Goal: Task Accomplishment & Management: Complete application form

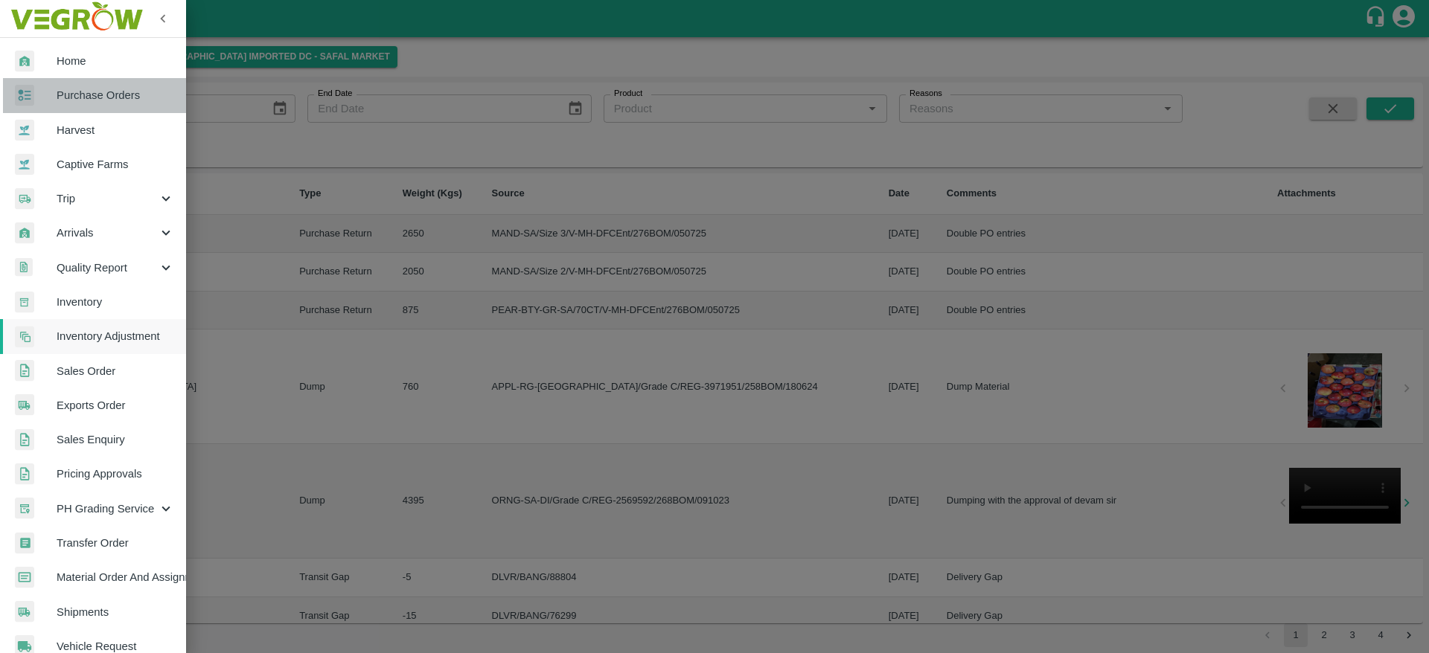
click at [103, 91] on span "Purchase Orders" at bounding box center [116, 95] width 118 height 16
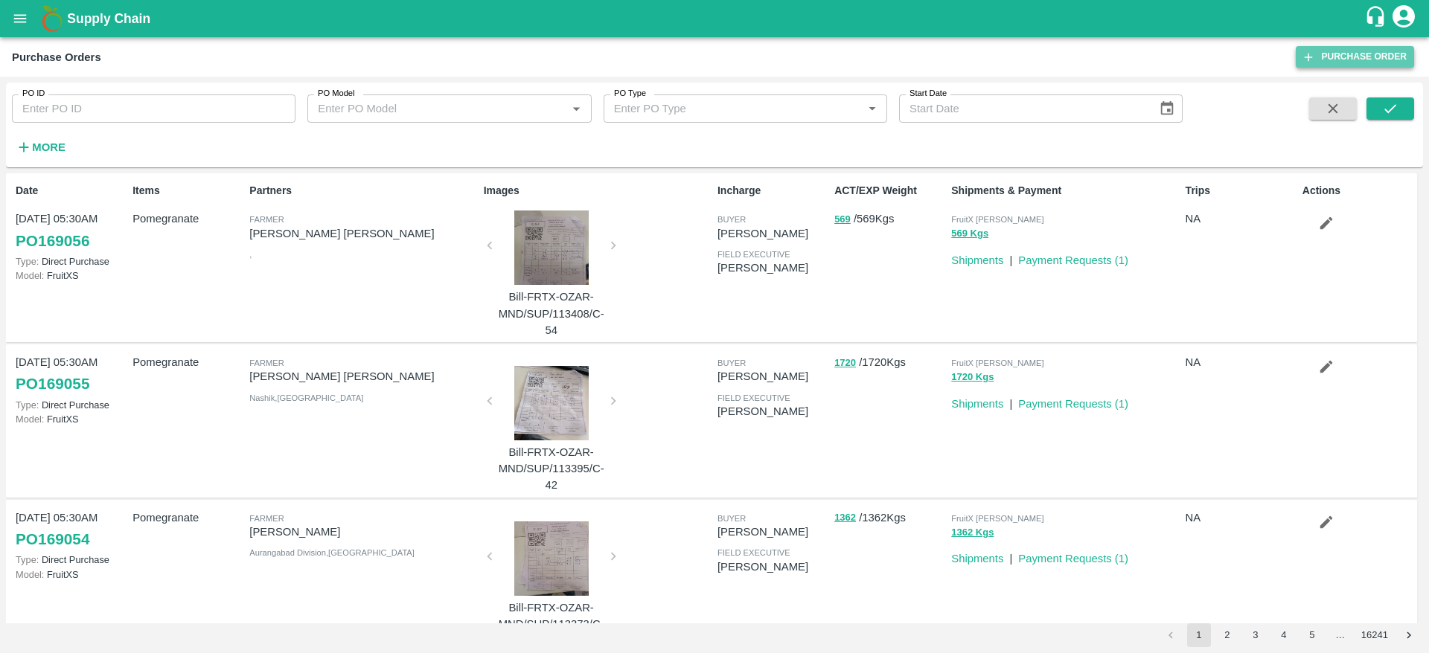
click at [1396, 60] on link "Purchase Order" at bounding box center [1355, 57] width 118 height 22
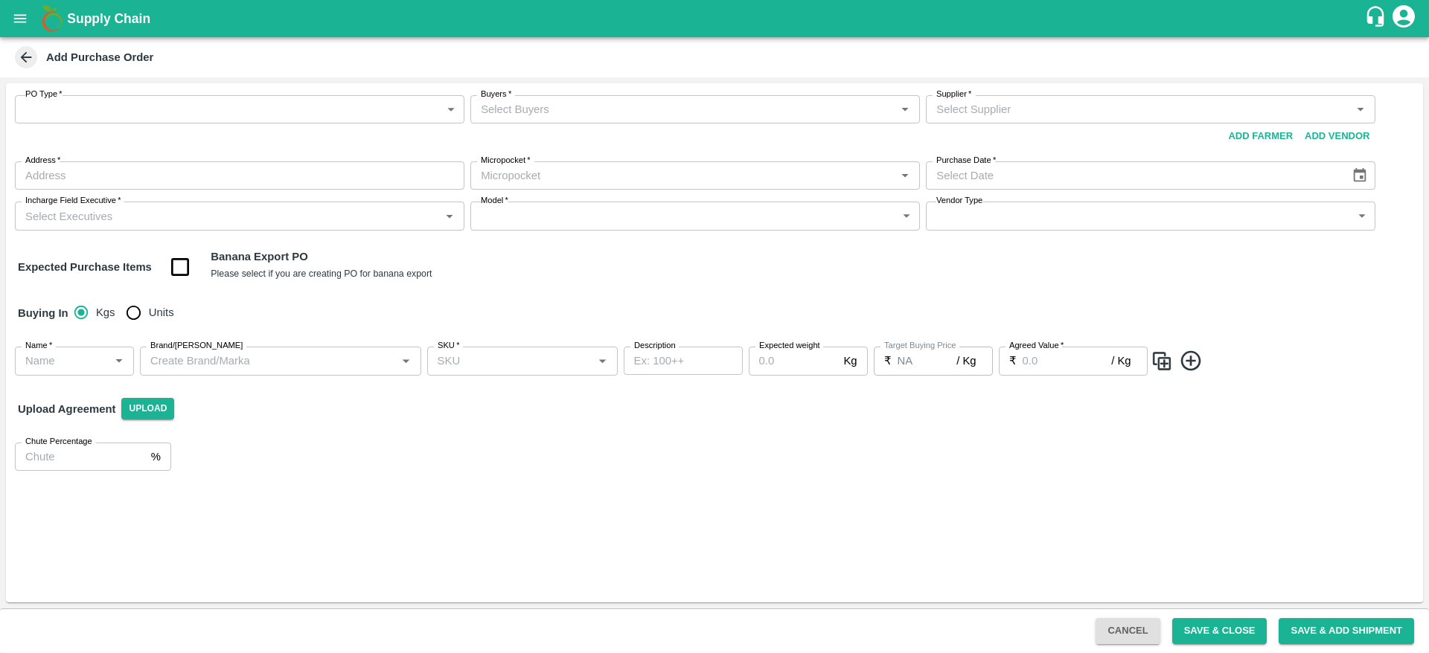
click at [1409, 21] on icon "account of current user" at bounding box center [1403, 16] width 27 height 27
click at [1409, 21] on div at bounding box center [714, 326] width 1429 height 653
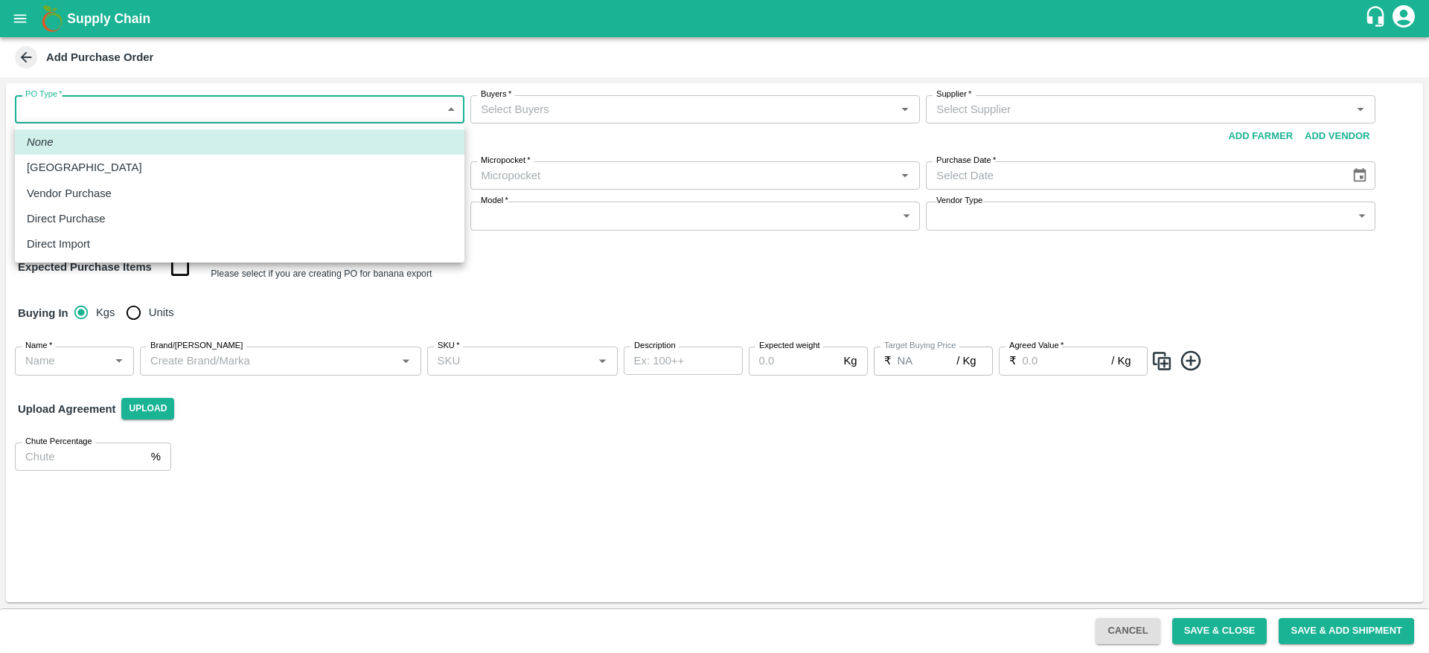
click at [158, 108] on body "Supply Chain Add Purchase Order PO Type   * ​ PO Type Buyers   * Buyers   * Sup…" at bounding box center [714, 326] width 1429 height 653
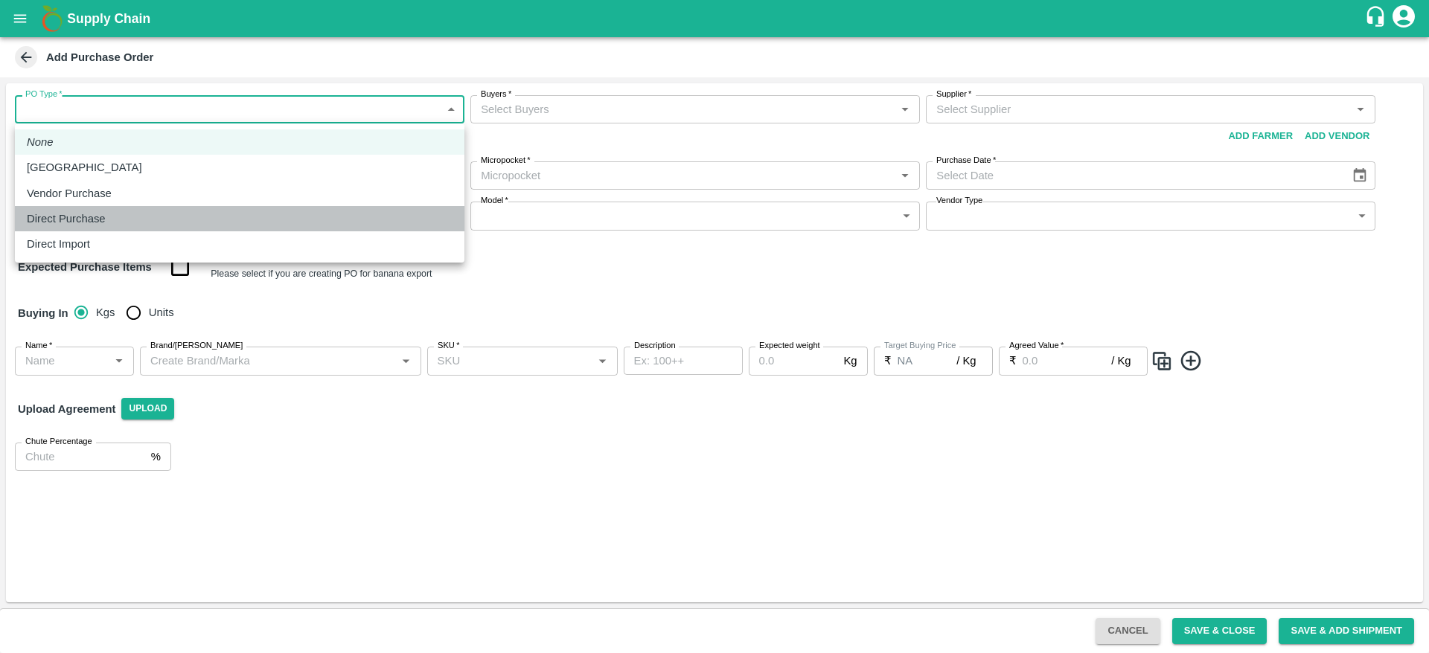
click at [106, 217] on div "Direct Purchase" at bounding box center [70, 219] width 86 height 16
type input "3"
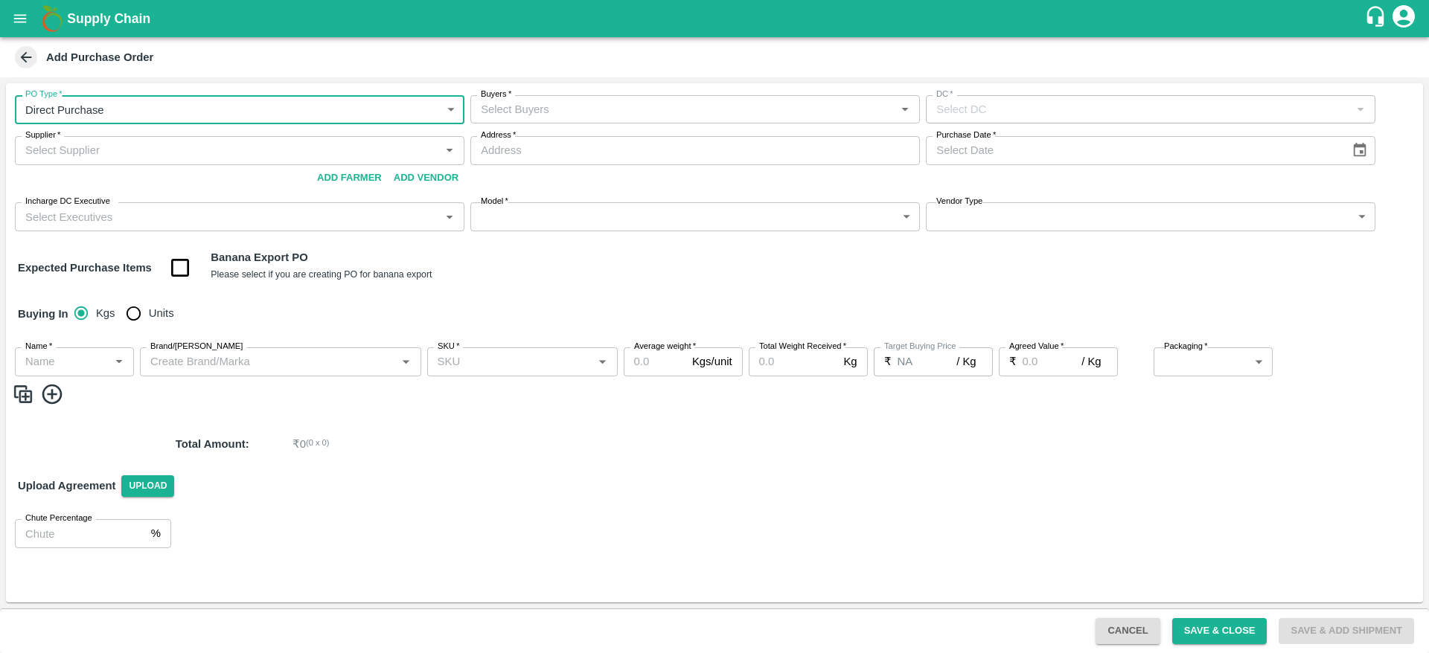
click at [539, 107] on input "Buyers   *" at bounding box center [683, 109] width 416 height 19
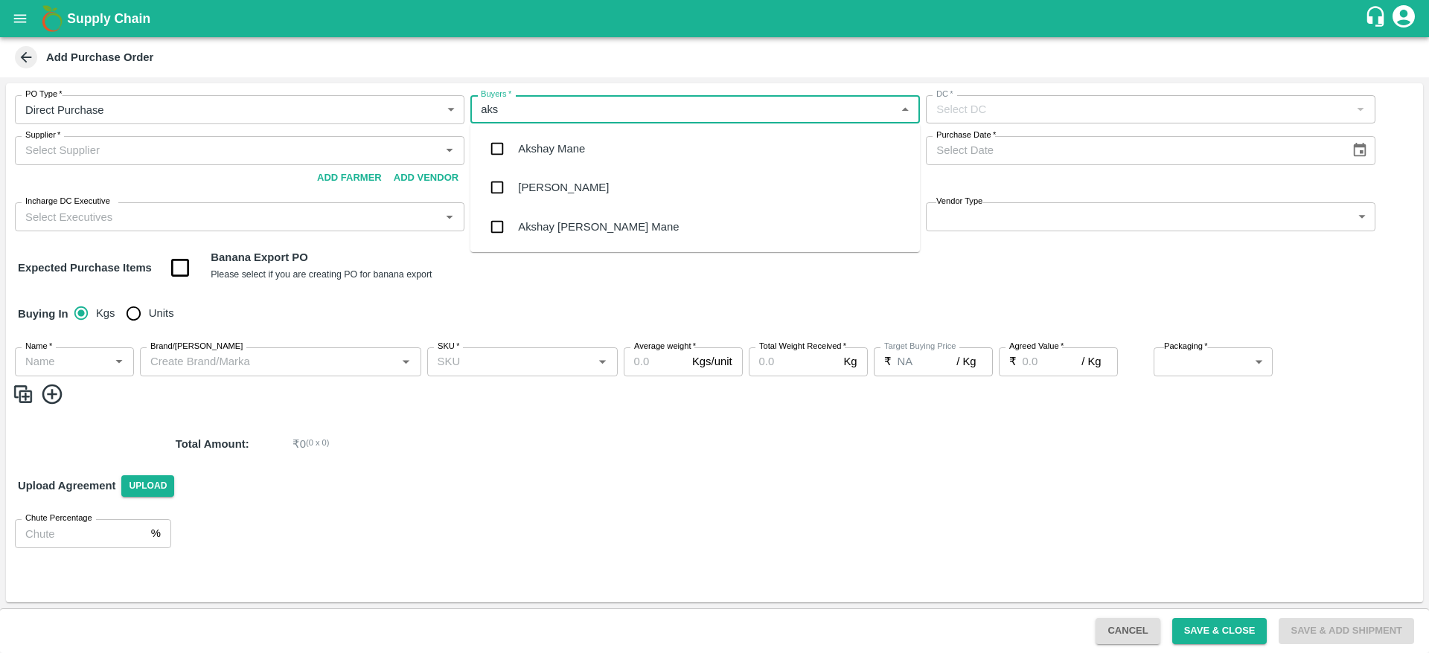
type input "aksh"
click at [548, 229] on div "Akshay Chhagan Mane" at bounding box center [598, 227] width 161 height 16
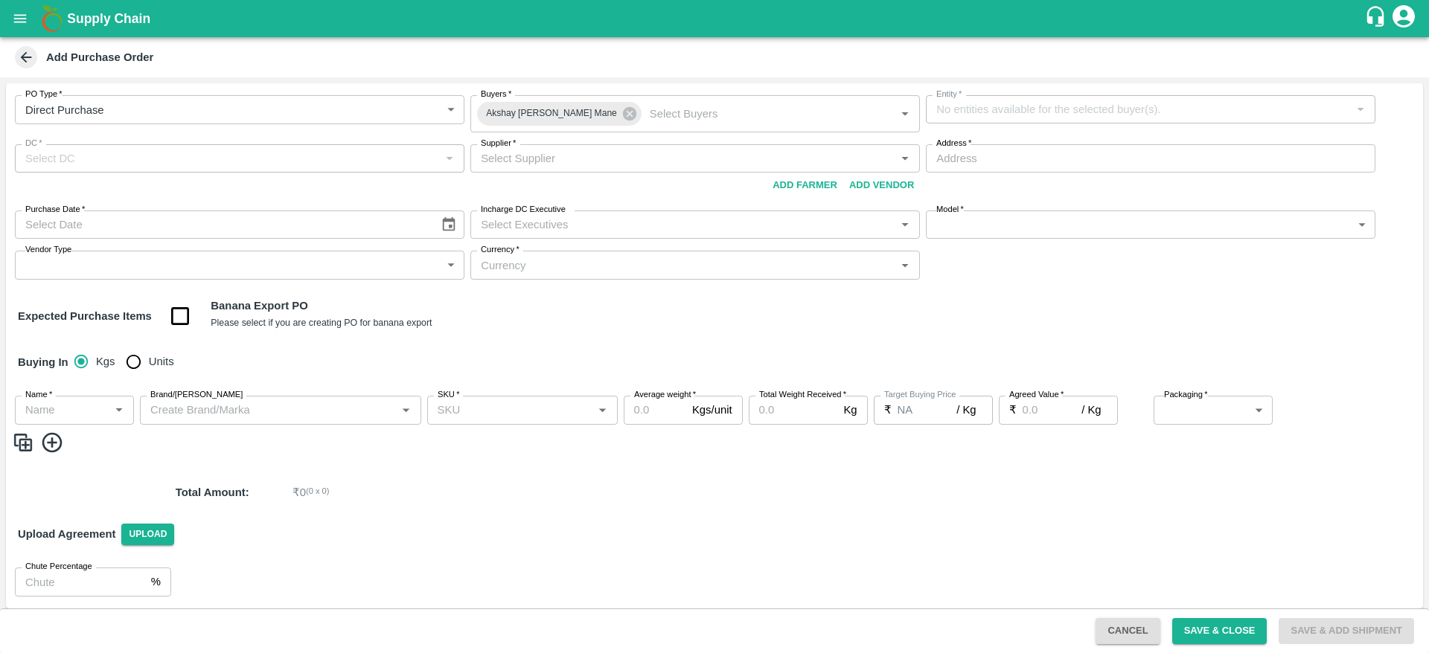
click at [607, 174] on div "Supplier   * Supplier   * Add Vendor Add Farmer" at bounding box center [694, 171] width 449 height 54
click at [635, 168] on div "Supplier   *" at bounding box center [694, 158] width 449 height 28
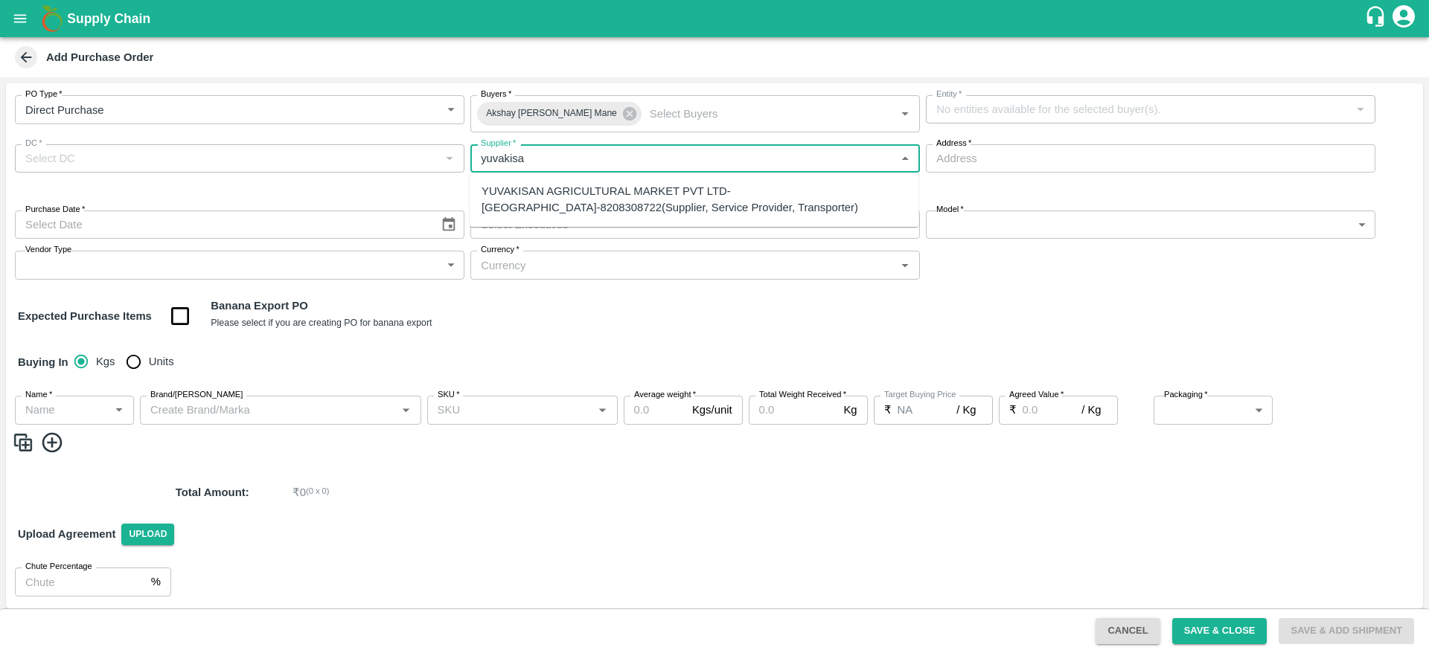
click at [620, 199] on div "YUVAKISAN AGRICULTURAL MARKET PVT LTD-Manerajuri, Sangli-8208308722(Supplier, S…" at bounding box center [693, 199] width 425 height 33
type input "YUVAKISAN AGRICULTURAL MARKET PVT LTD-Manerajuri, Sangli-8208308722(Supplier, S…"
type input "Manerajuri, Sangli, Tasgaon, Maharashtra"
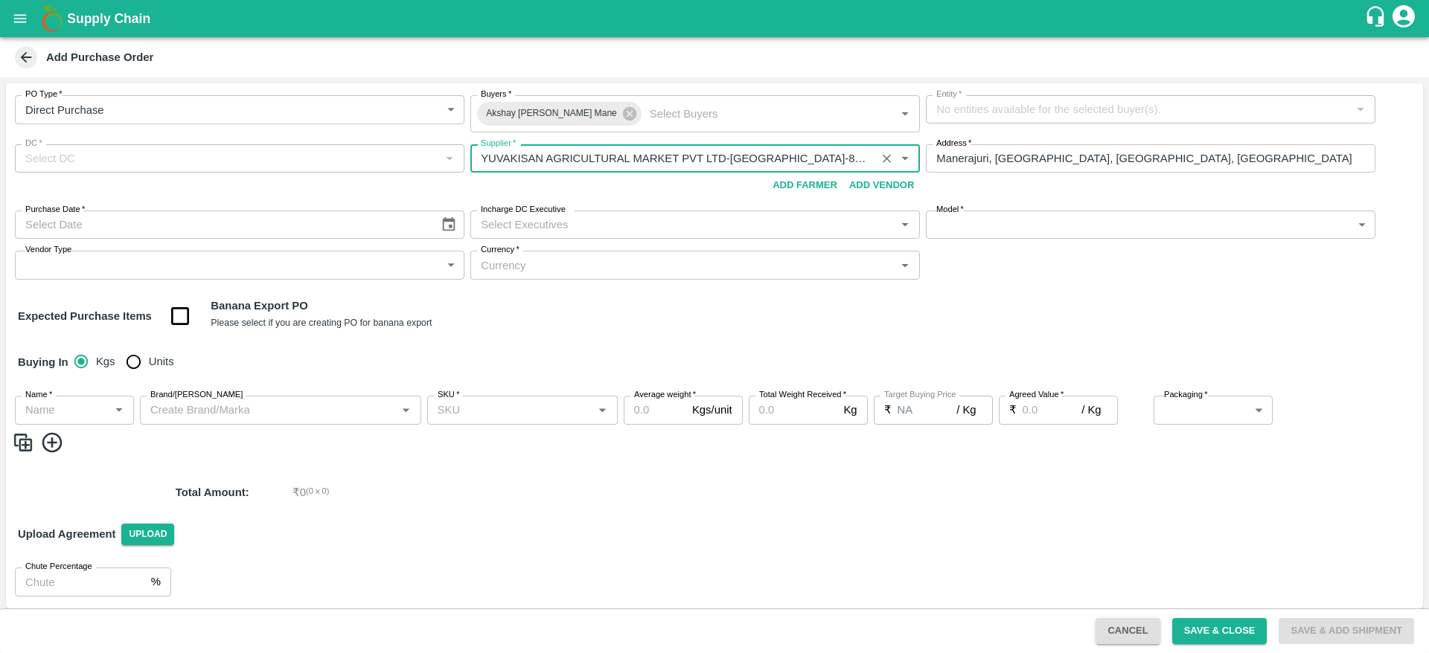
type input "YUVAKISAN AGRICULTURAL MARKET PVT LTD-Manerajuri, Sangli-8208308722(Supplier, S…"
click at [871, 318] on div "Expected Purchase Items Banana Export PO Please select if you are creating PO f…" at bounding box center [714, 317] width 1393 height 38
click at [22, 50] on icon at bounding box center [26, 57] width 16 height 16
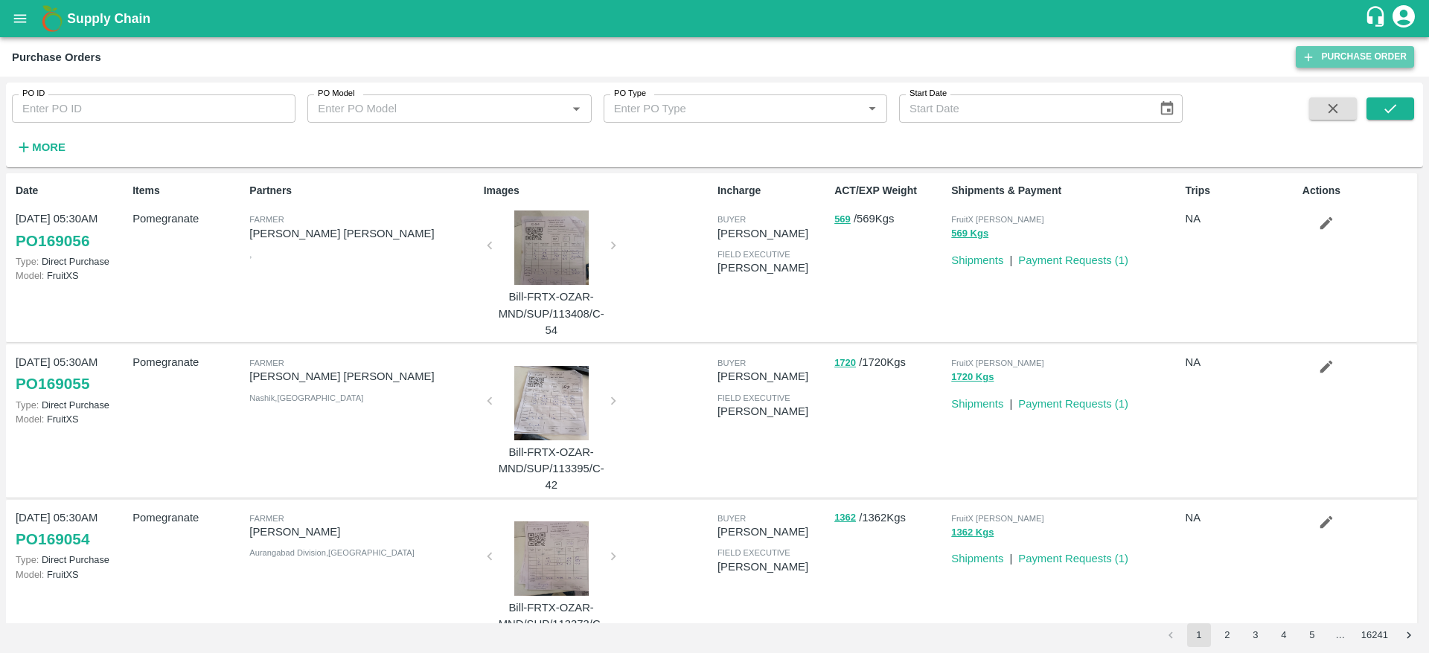
click at [1388, 56] on link "Purchase Order" at bounding box center [1355, 57] width 118 height 22
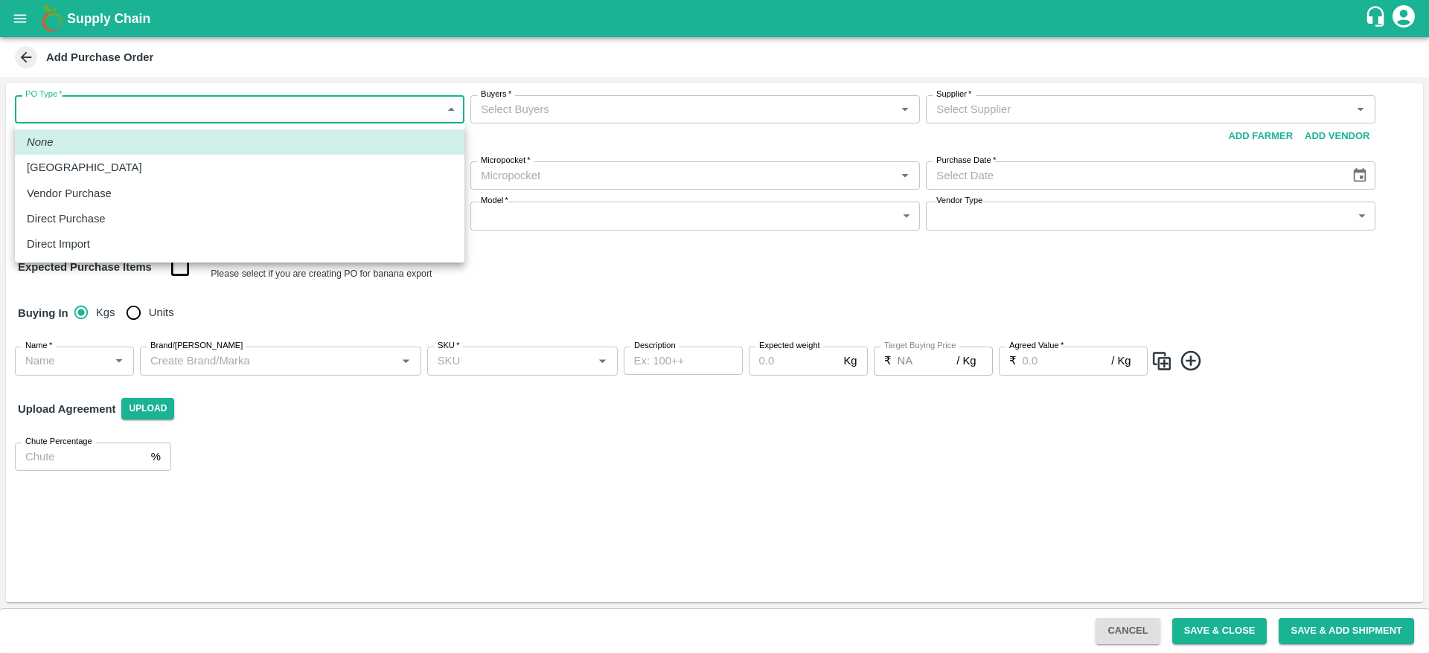
click at [193, 109] on body "Supply Chain Add Purchase Order PO Type   * ​ PO Type Buyers   * Buyers   * Sup…" at bounding box center [714, 326] width 1429 height 653
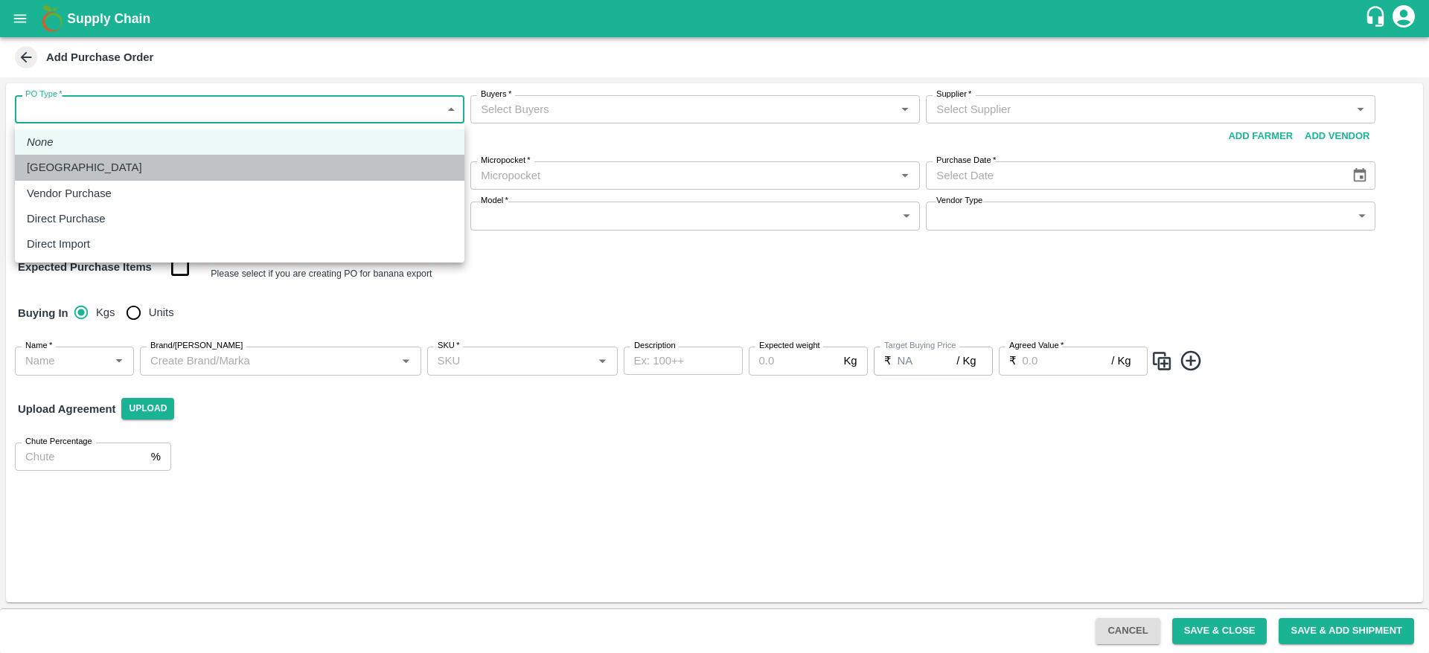
click at [173, 161] on div "[GEOGRAPHIC_DATA]" at bounding box center [240, 167] width 426 height 16
type input "1"
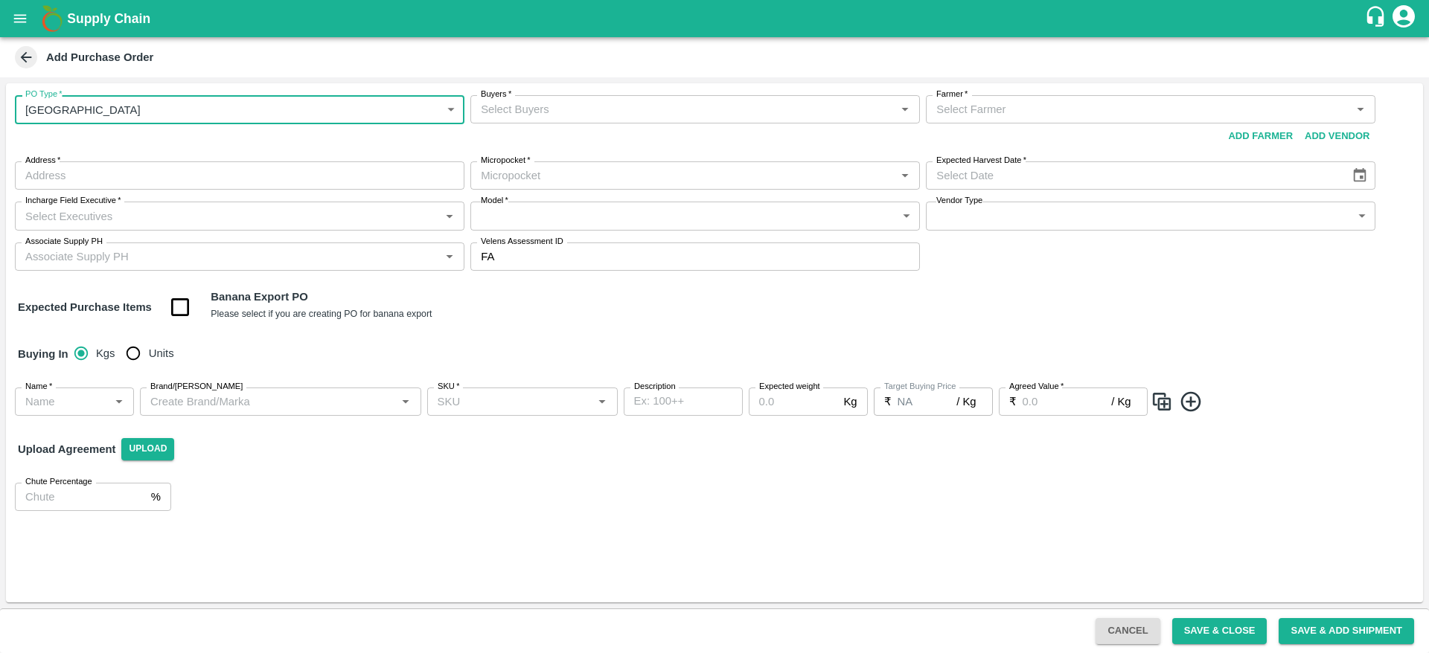
drag, startPoint x: 522, startPoint y: 124, endPoint x: 545, endPoint y: 120, distance: 23.5
click at [545, 120] on div "Buyers   * Buyers   *" at bounding box center [694, 122] width 449 height 54
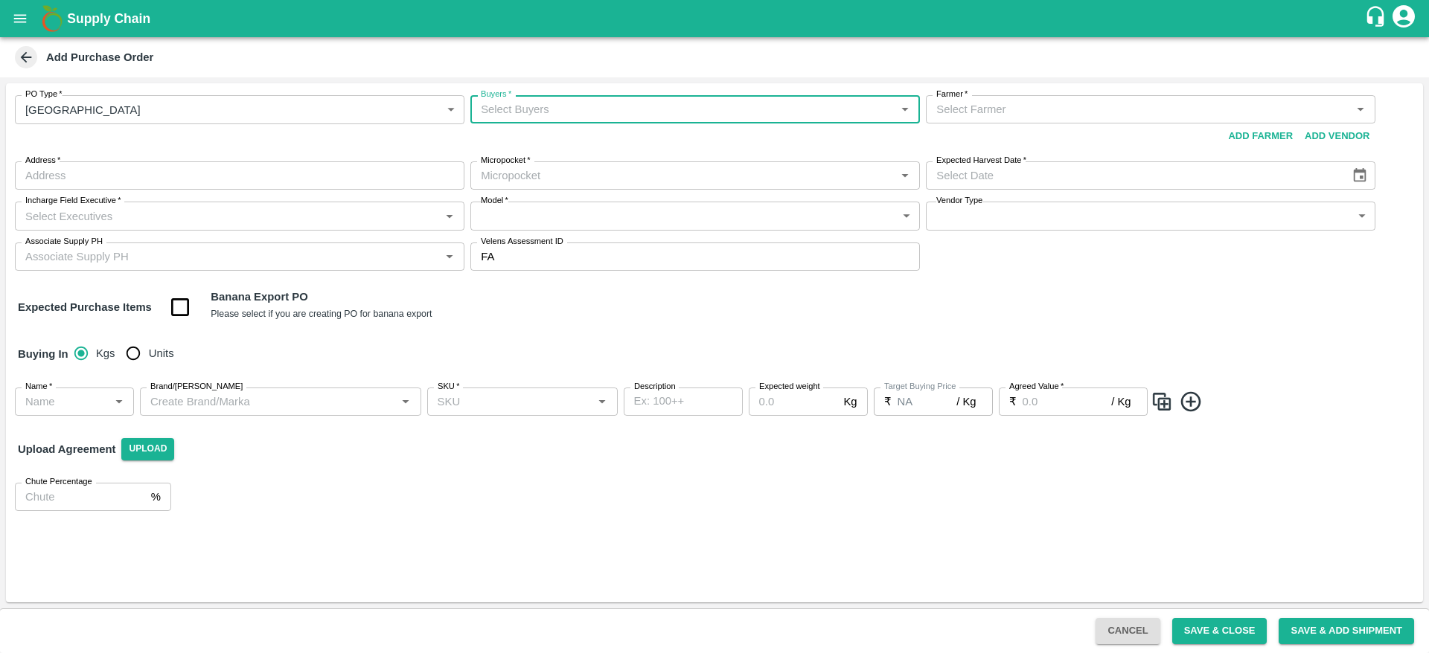
click at [545, 120] on div "Buyers   *" at bounding box center [694, 109] width 449 height 28
type input "aksh"
click at [547, 231] on div "Akshay Chhagan Mane" at bounding box center [598, 227] width 161 height 16
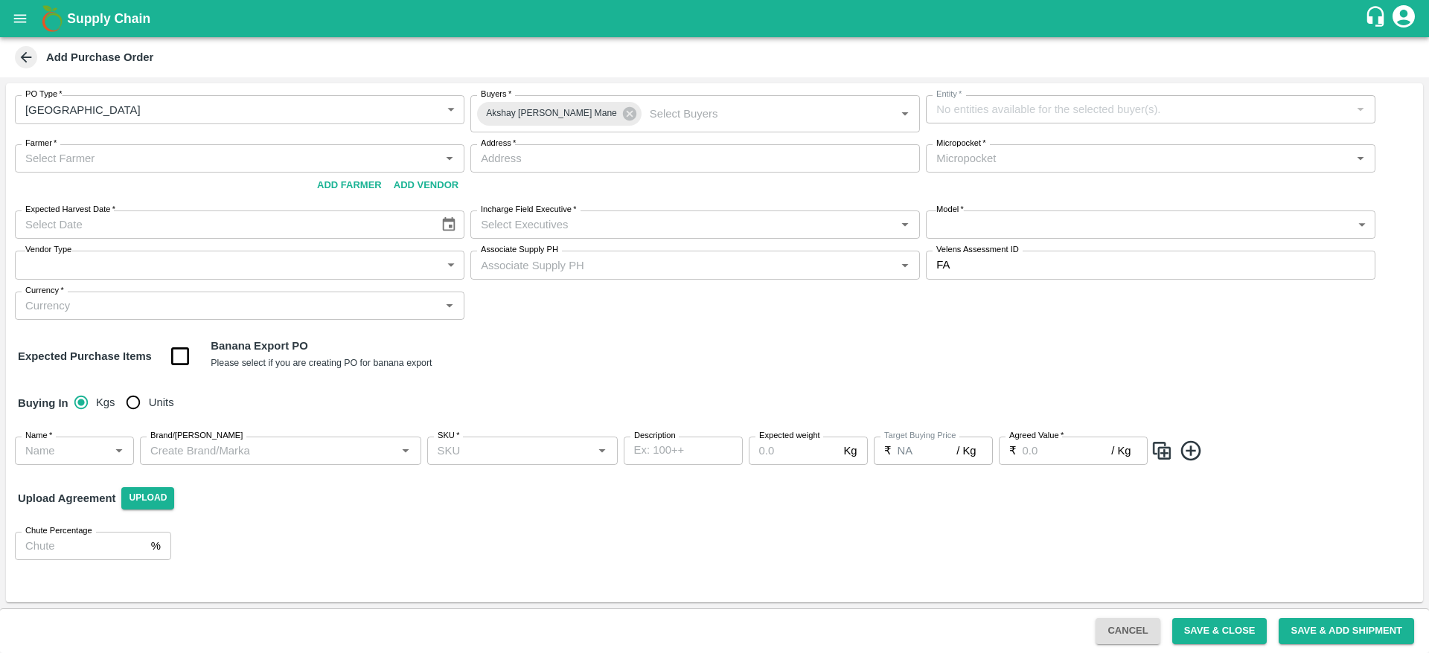
click at [1407, 19] on icon "account of current user" at bounding box center [1403, 16] width 22 height 22
click at [1393, 81] on li "Logout" at bounding box center [1398, 78] width 115 height 25
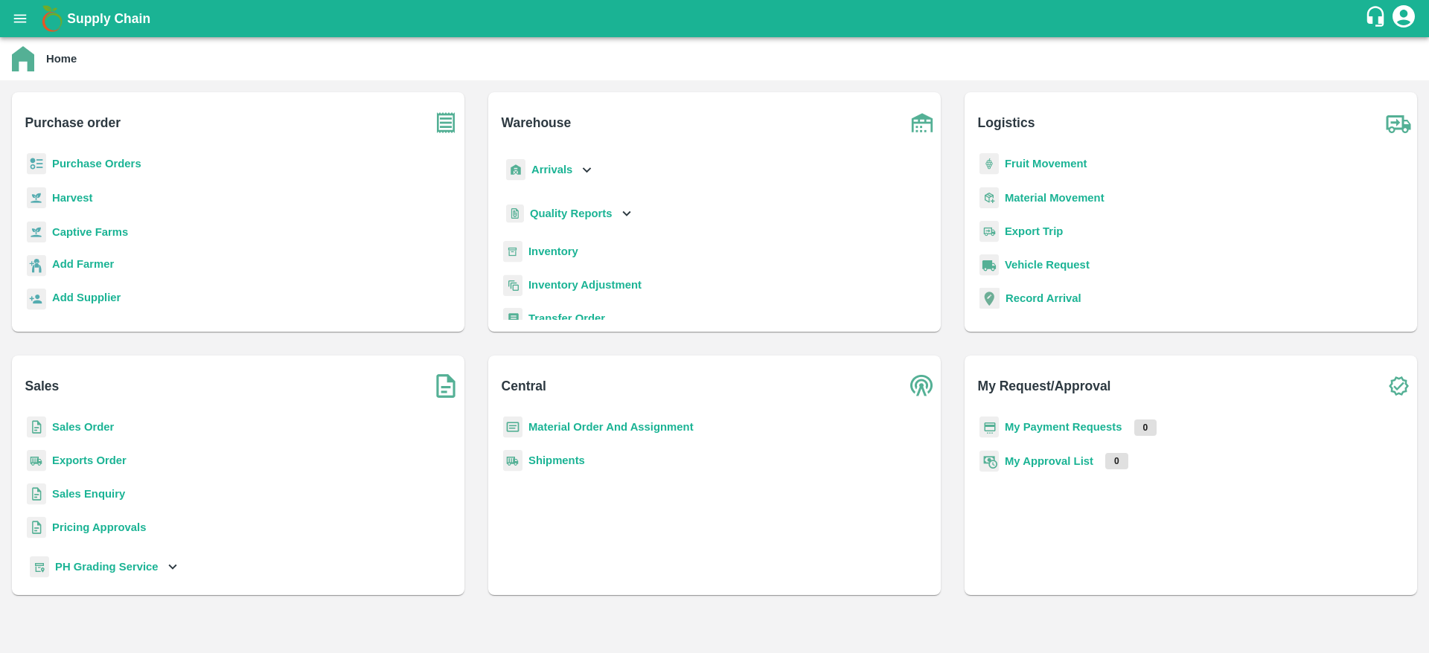
click at [127, 164] on b "Purchase Orders" at bounding box center [96, 164] width 89 height 12
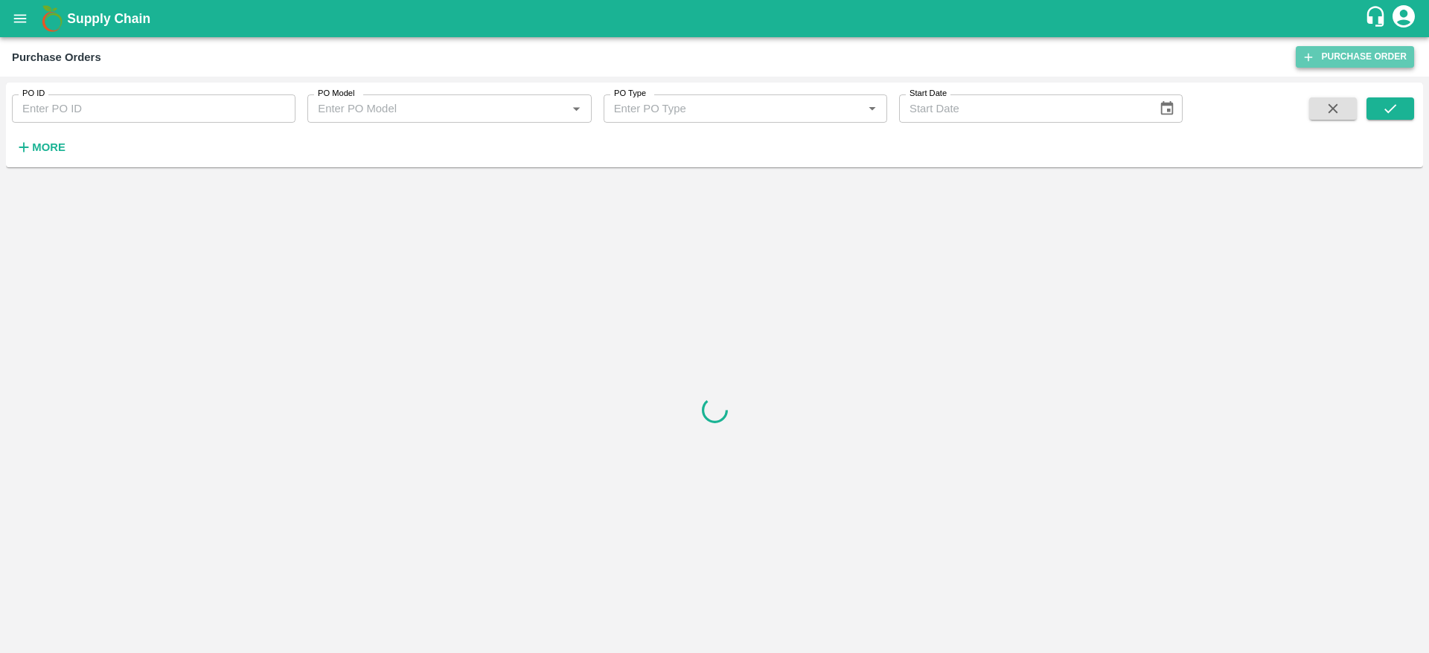
click at [1378, 65] on link "Purchase Order" at bounding box center [1355, 57] width 118 height 22
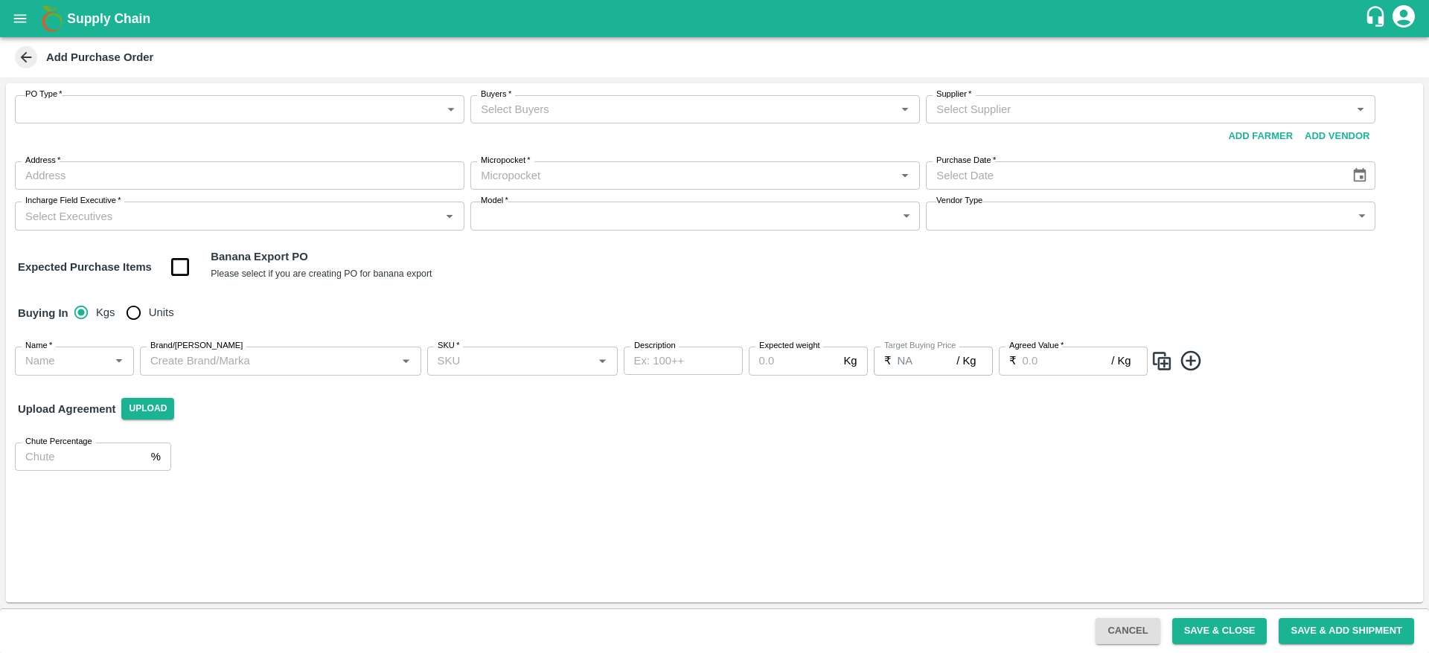
click at [228, 120] on body "Supply Chain Add Purchase Order PO Type   * ​ PO Type Buyers   * Buyers   * Sup…" at bounding box center [714, 326] width 1429 height 653
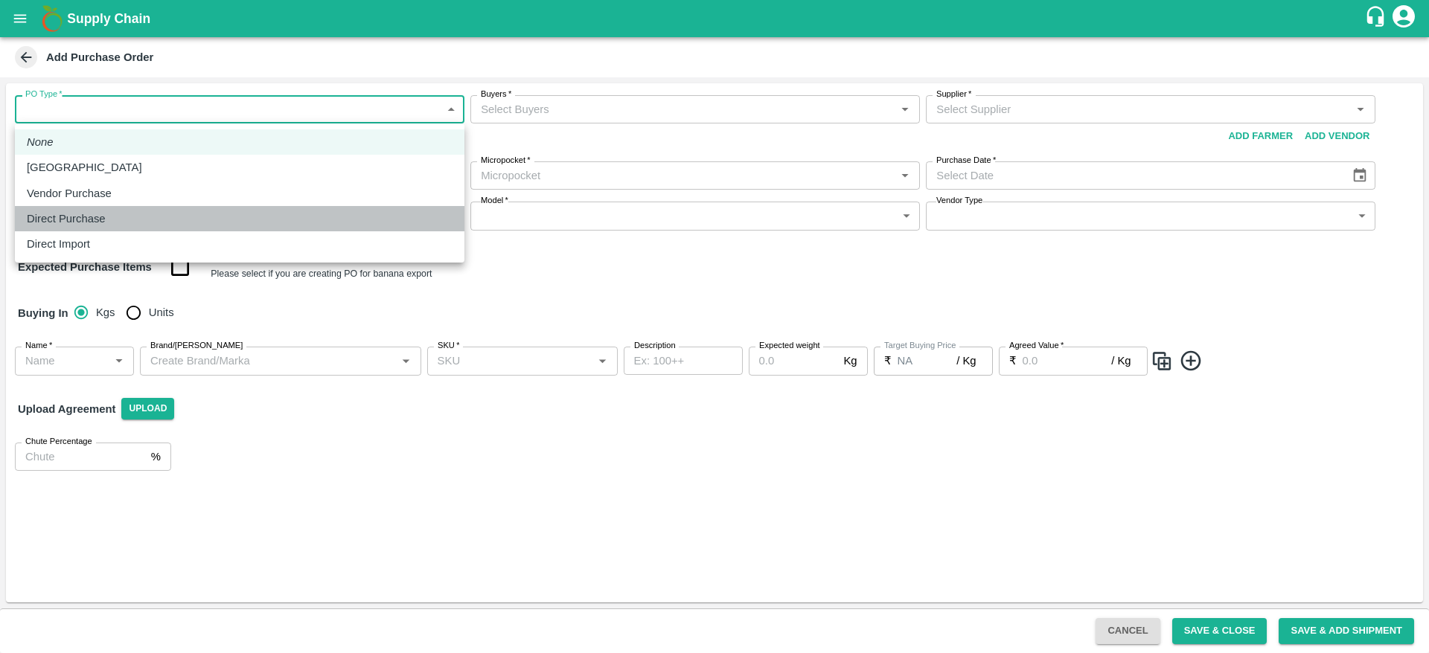
click at [188, 228] on li "Direct Purchase" at bounding box center [239, 218] width 449 height 25
type input "3"
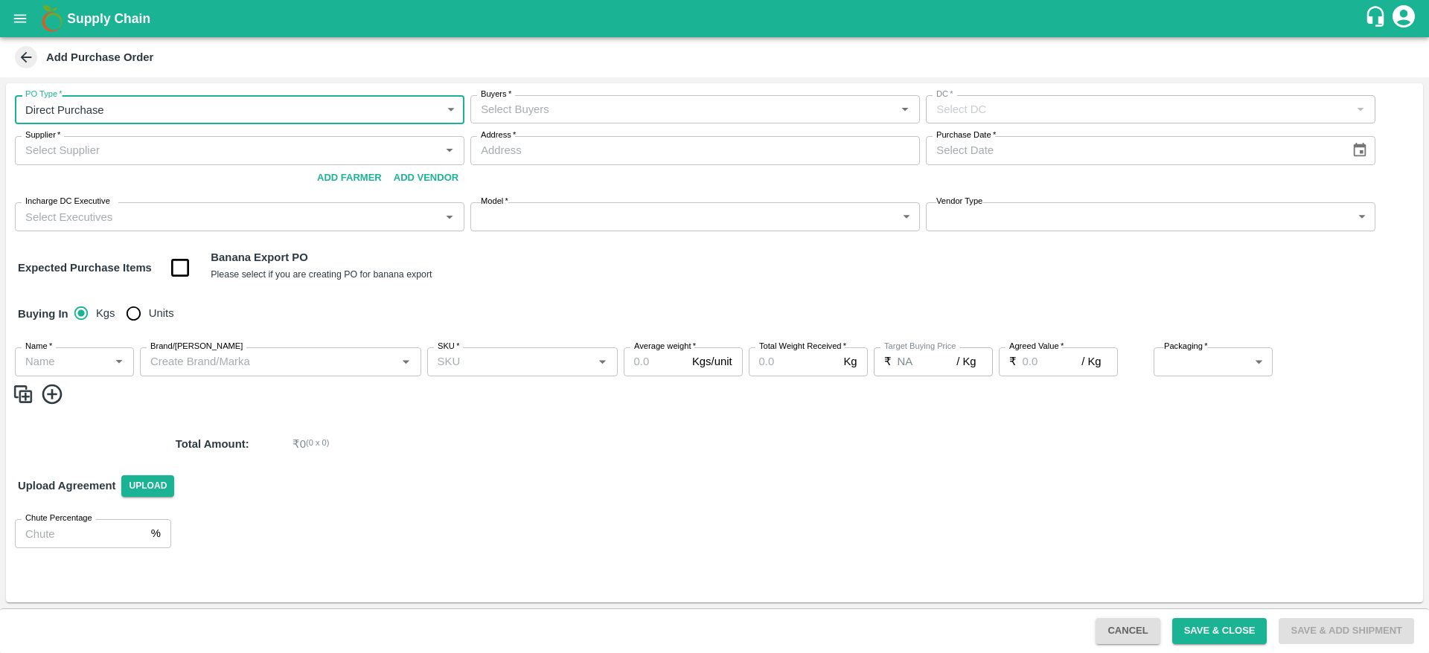
click at [620, 108] on input "Buyers   *" at bounding box center [683, 109] width 416 height 19
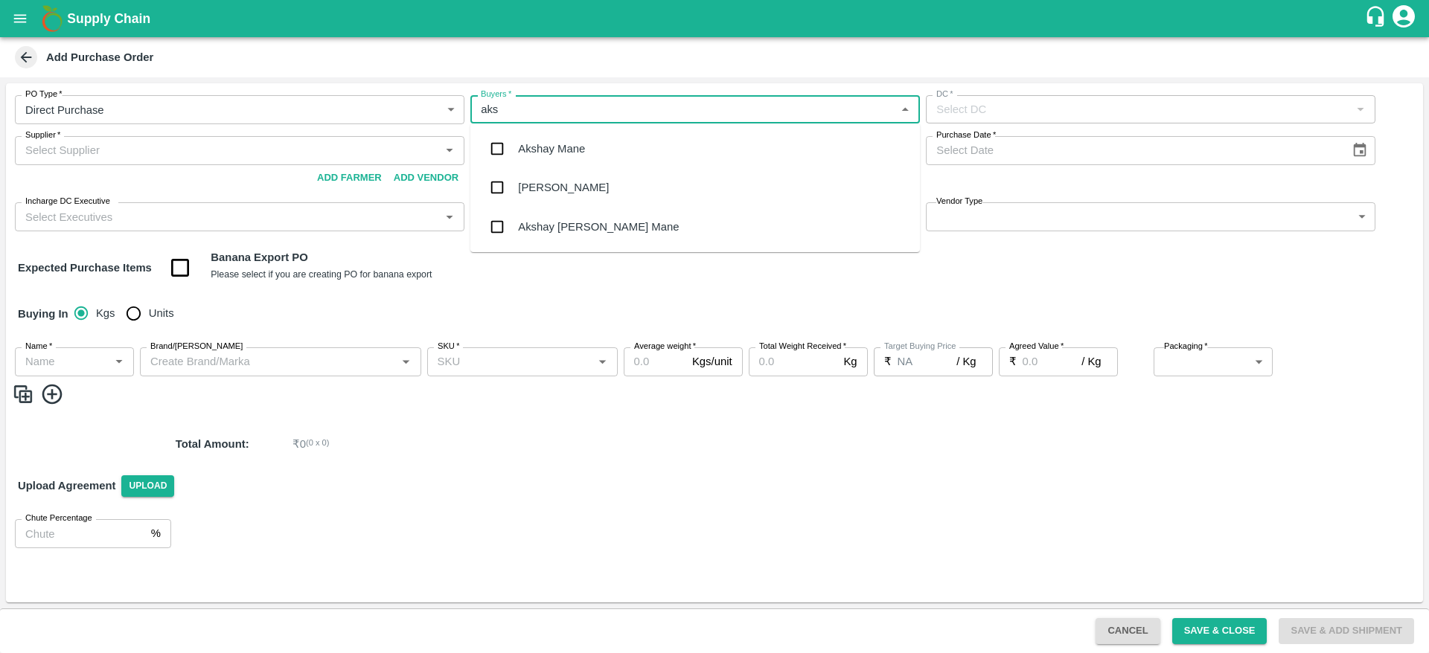
type input "aksh"
click at [586, 230] on div "Akshay Chhagan Mane" at bounding box center [598, 227] width 161 height 16
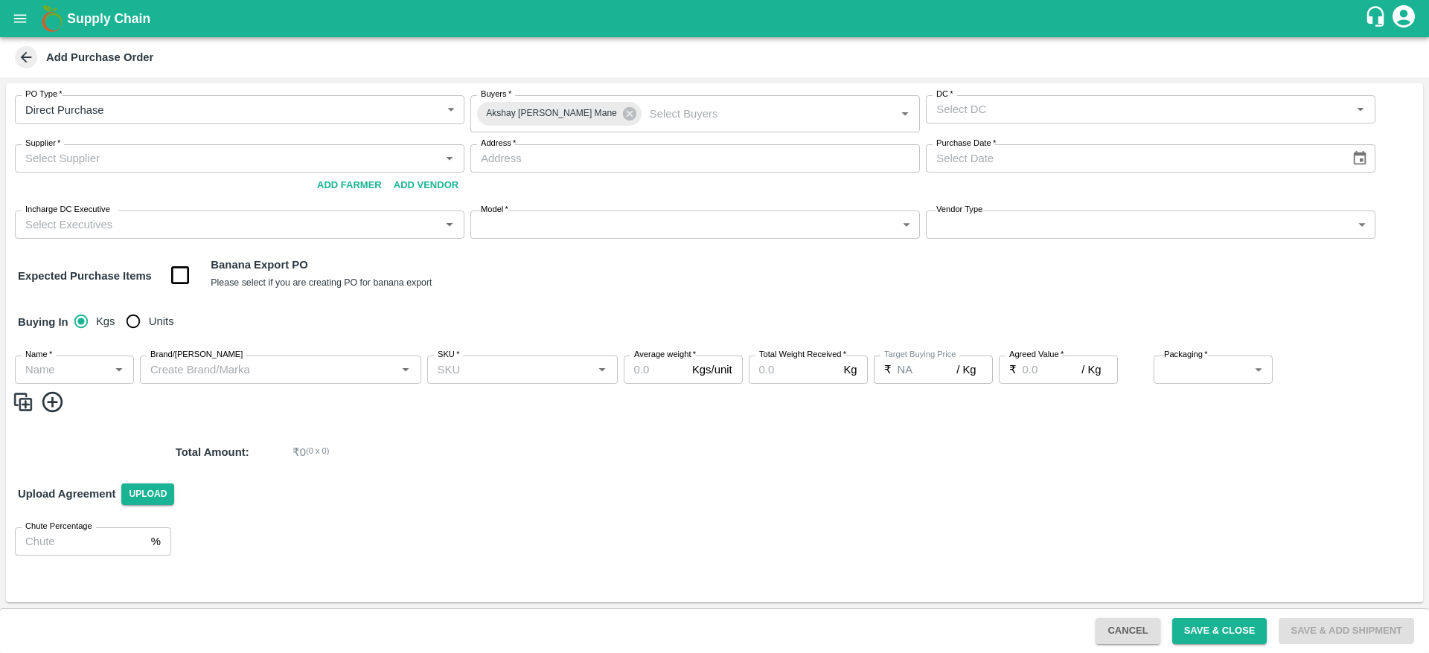
click at [930, 307] on div "Buying In Kgs Units" at bounding box center [714, 322] width 1417 height 43
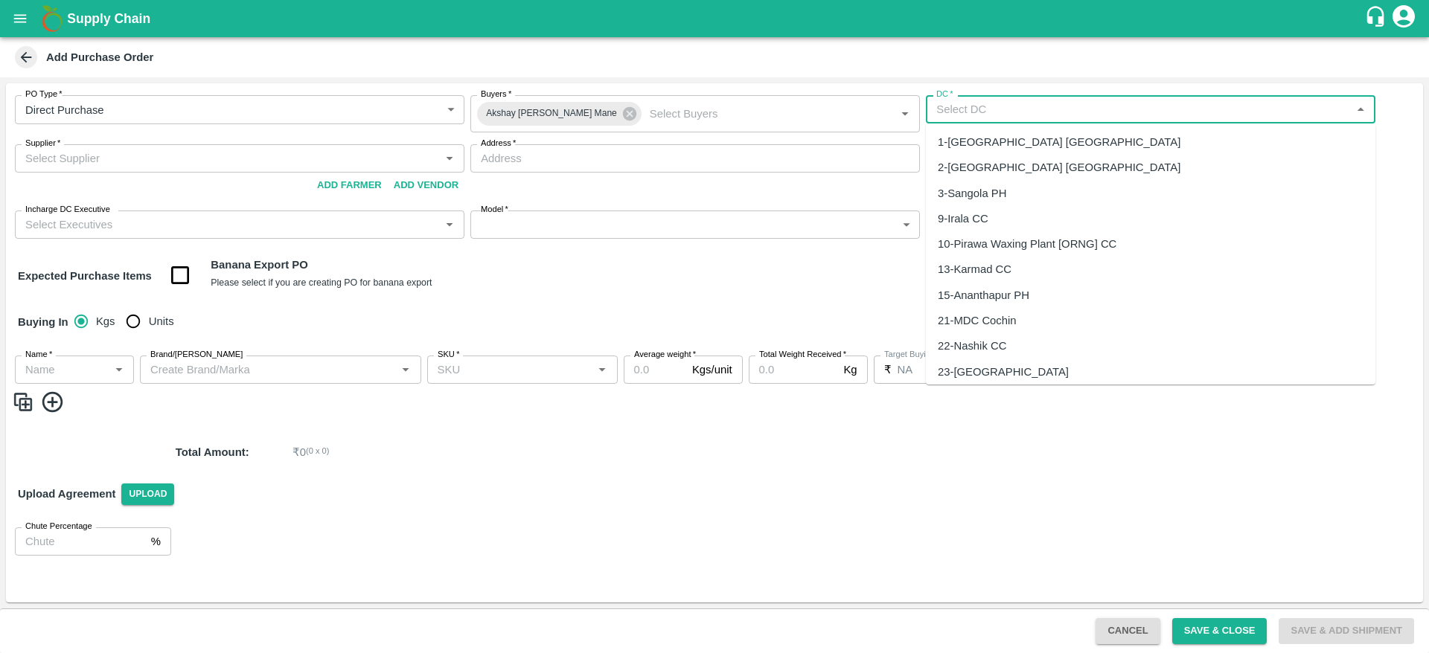
click at [1085, 111] on input "DC   *" at bounding box center [1138, 109] width 416 height 19
click at [1049, 174] on div "2-Bangalore DC" at bounding box center [1150, 167] width 449 height 25
type input "2-Bangalore DC"
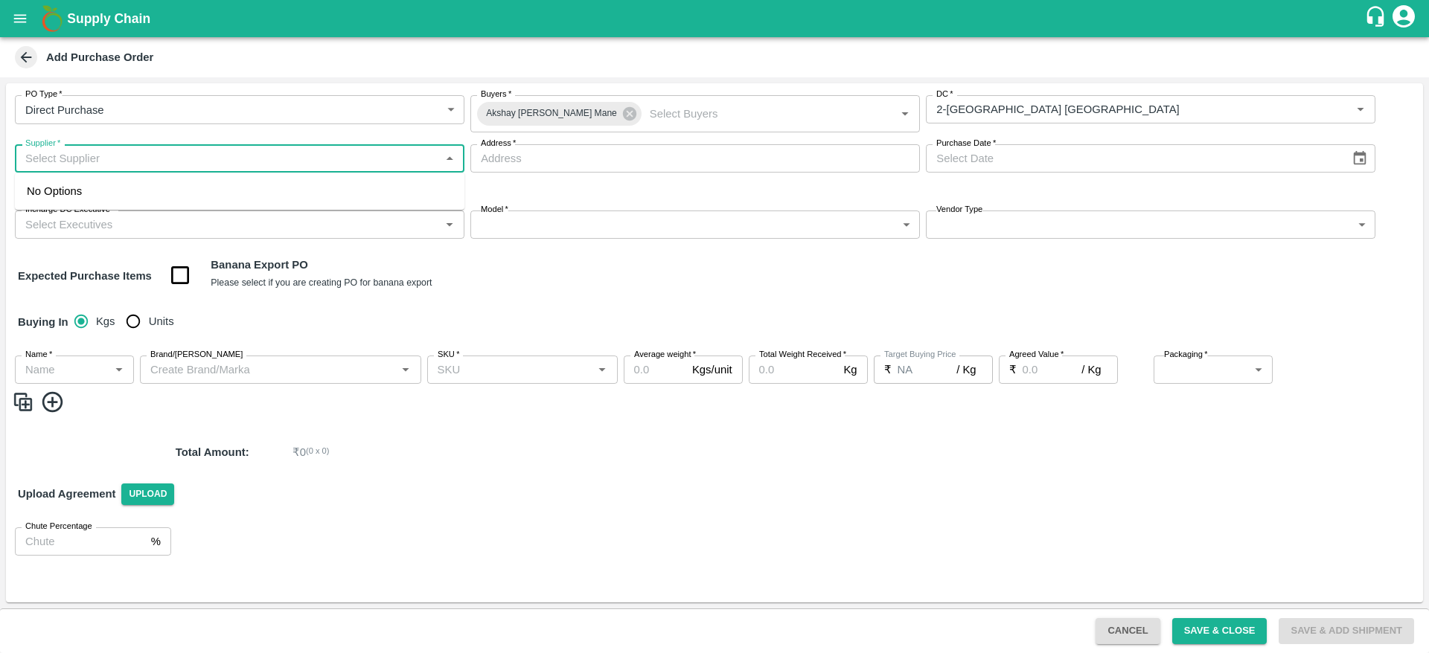
click at [191, 166] on input "Supplier   *" at bounding box center [227, 158] width 416 height 19
type input "kisan"
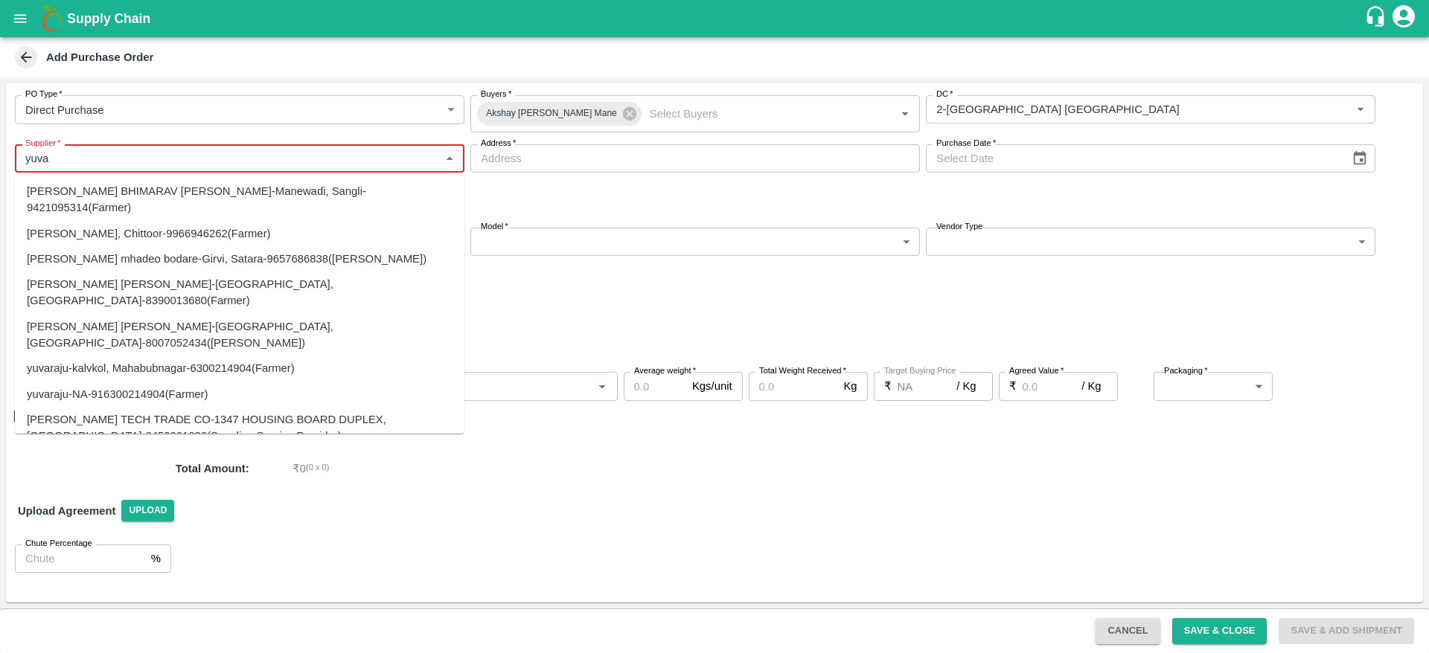
click at [103, 185] on div "YUVARAJ BHIMARAV MOHITE-Manewadi, Sangli-9421095314(Farmer)" at bounding box center [240, 199] width 426 height 33
type input "YUVARAJ BHIMARAV MOHITE-Manewadi, Sangli-9421095314(Farmer)"
type input "Manewadi, Sangli, Tasgaon, Maharashtra"
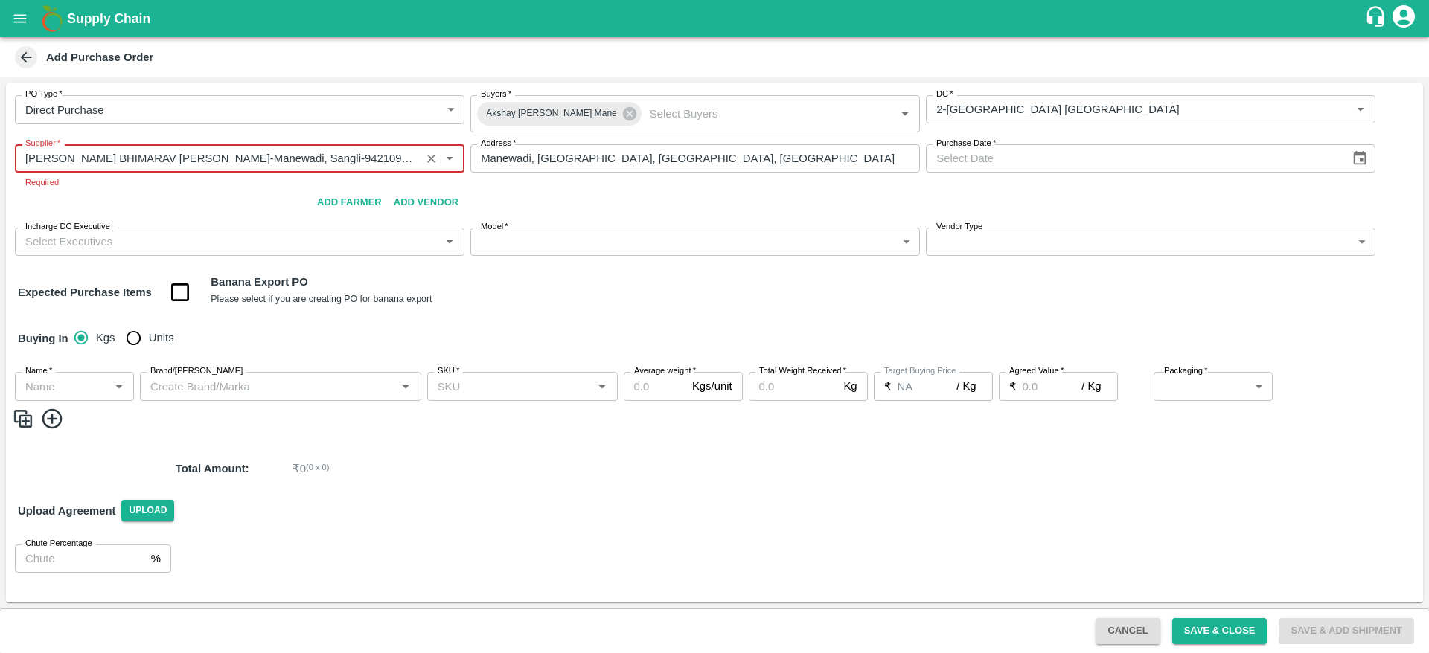
type input "YUVARAJ BHIMARAV MOHITE-Manewadi, Sangli-9421095314(Farmer)"
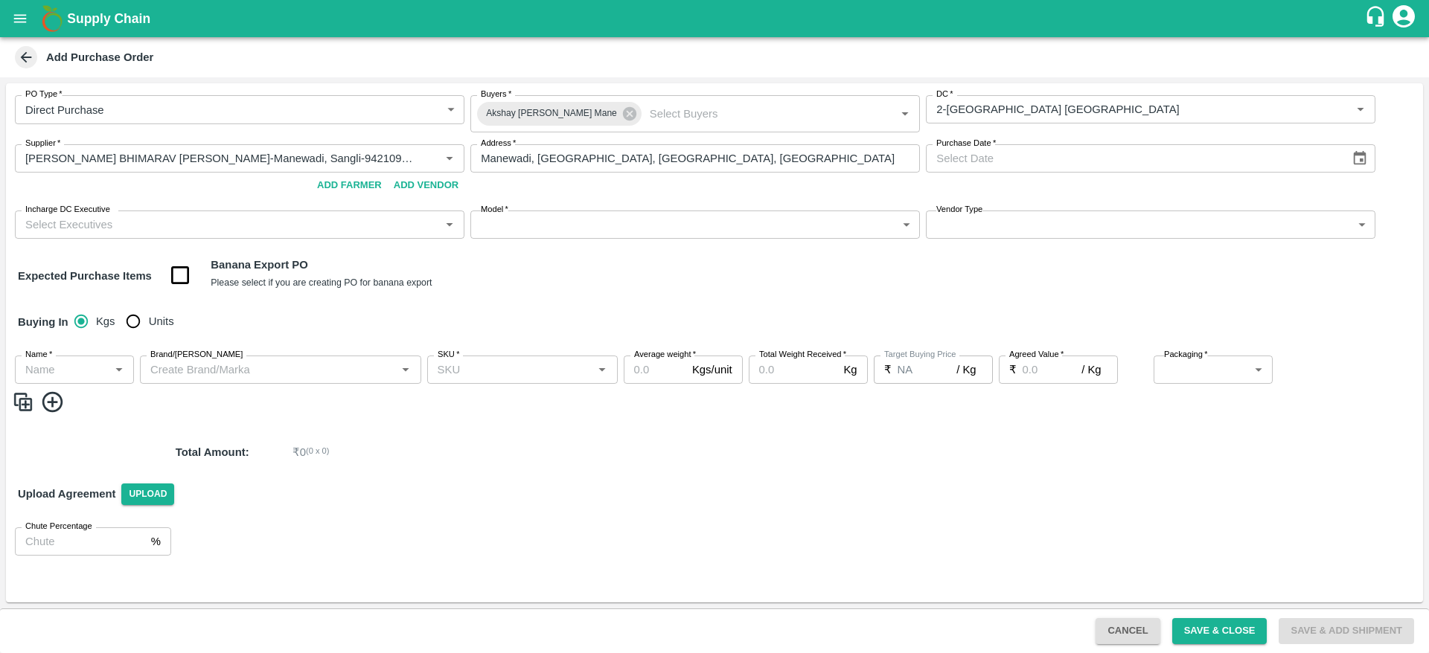
click at [641, 307] on div "PO Type   * Direct Purchase 3 PO Type Buyers   * Akshay Chhagan Mane Buyers   *…" at bounding box center [714, 342] width 1417 height 519
click at [31, 22] on button "open drawer" at bounding box center [20, 18] width 34 height 34
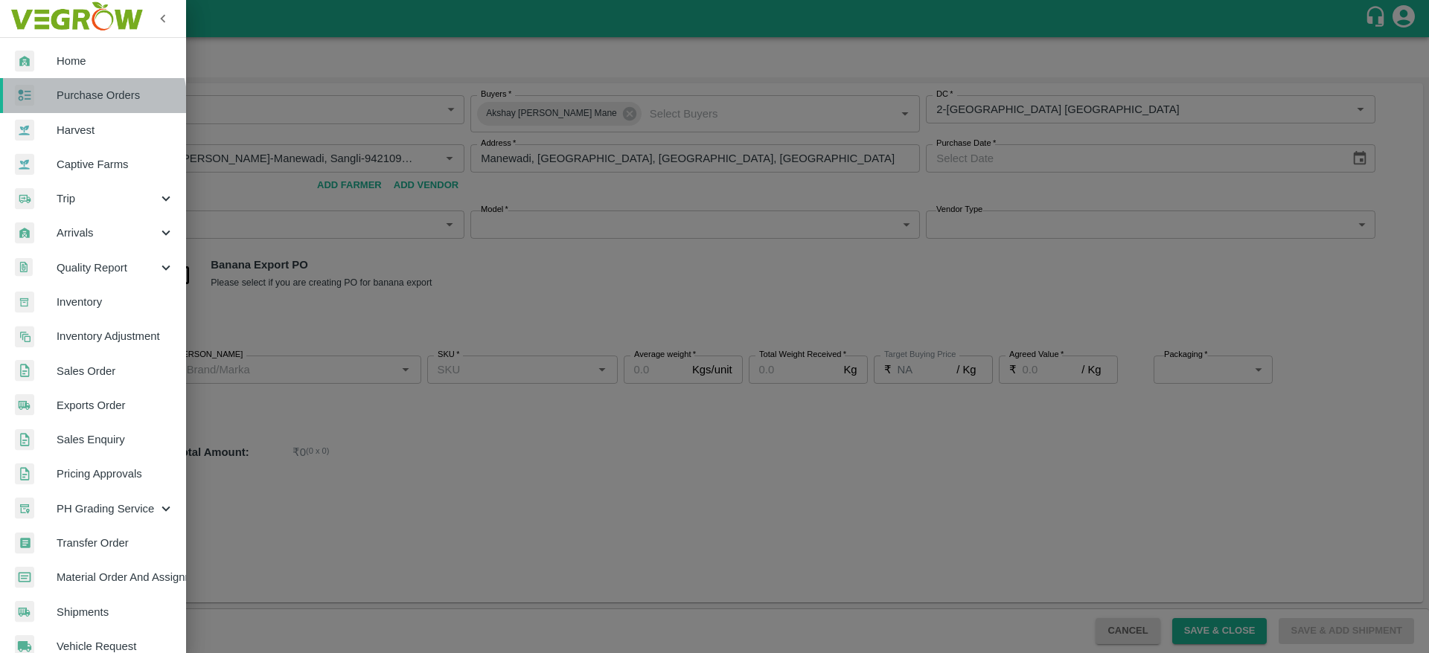
click at [86, 104] on link "Purchase Orders" at bounding box center [93, 95] width 186 height 34
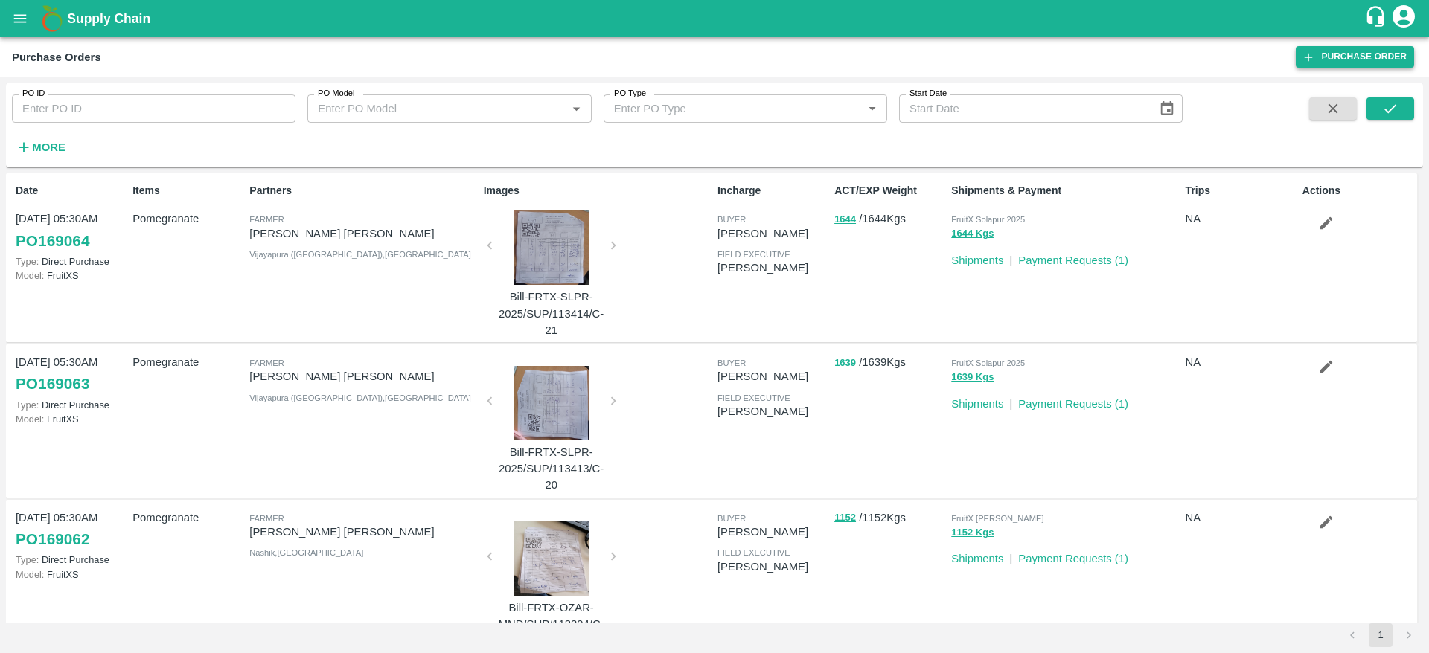
click at [1347, 56] on link "Purchase Order" at bounding box center [1355, 57] width 118 height 22
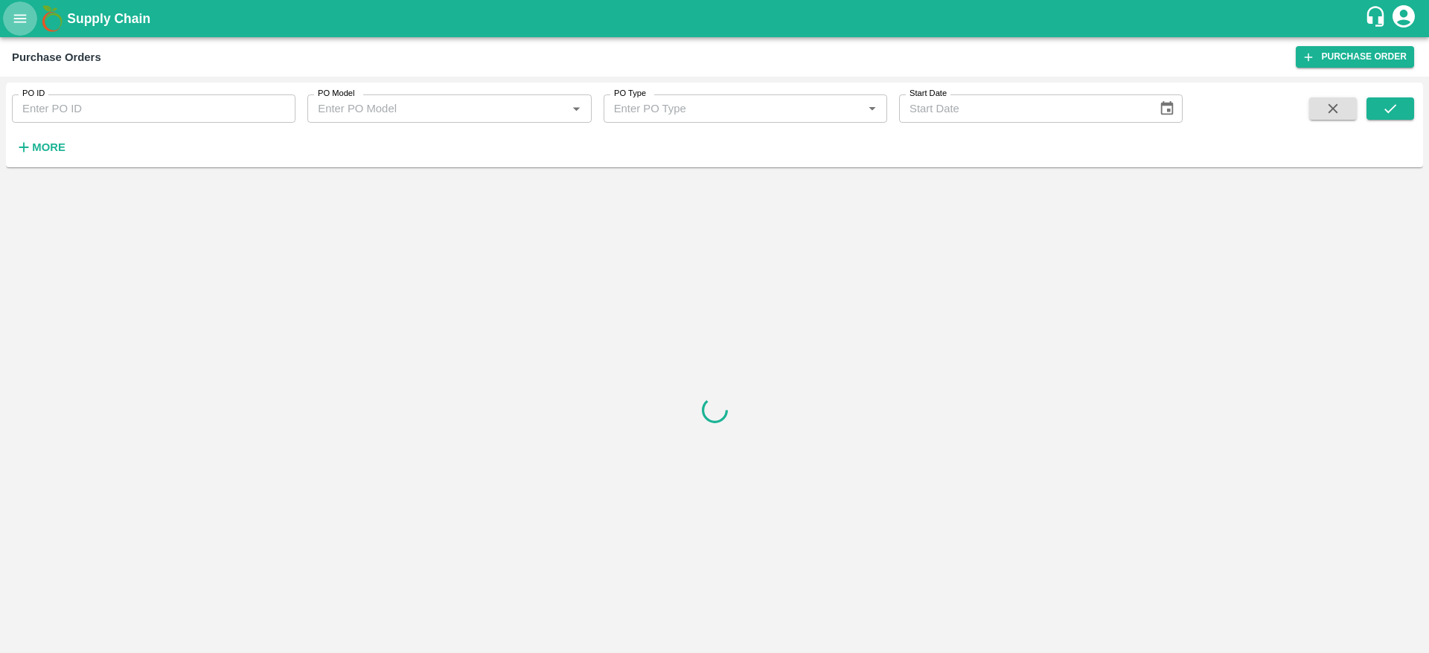
click at [10, 24] on button "open drawer" at bounding box center [20, 18] width 34 height 34
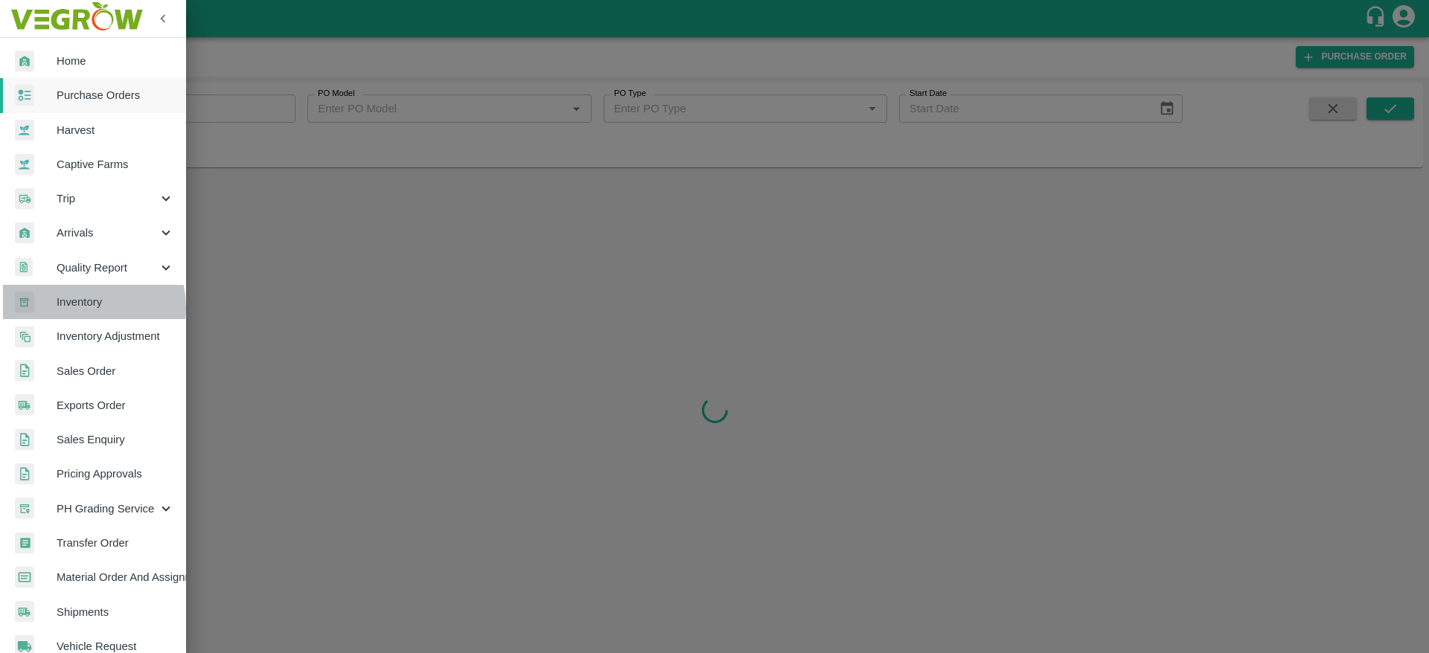
click at [75, 308] on span "Inventory" at bounding box center [116, 302] width 118 height 16
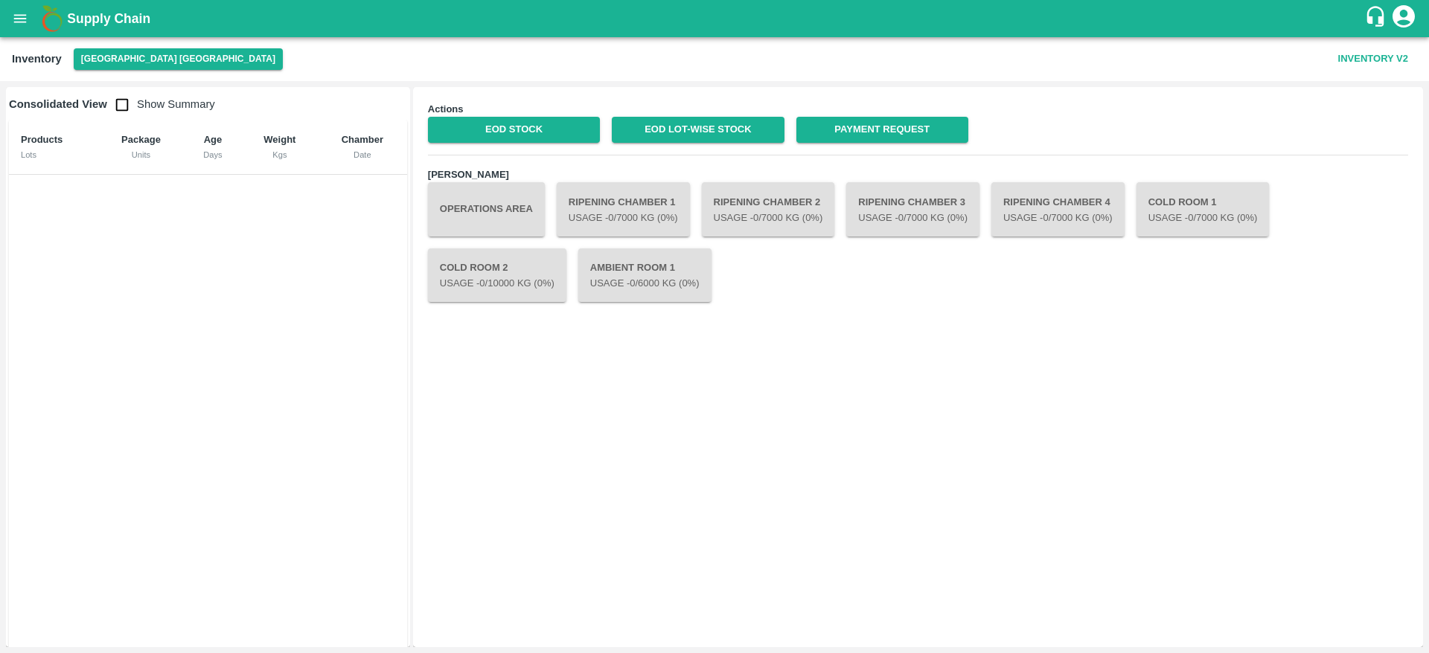
click at [127, 68] on button "[GEOGRAPHIC_DATA] [GEOGRAPHIC_DATA]" at bounding box center [178, 59] width 209 height 22
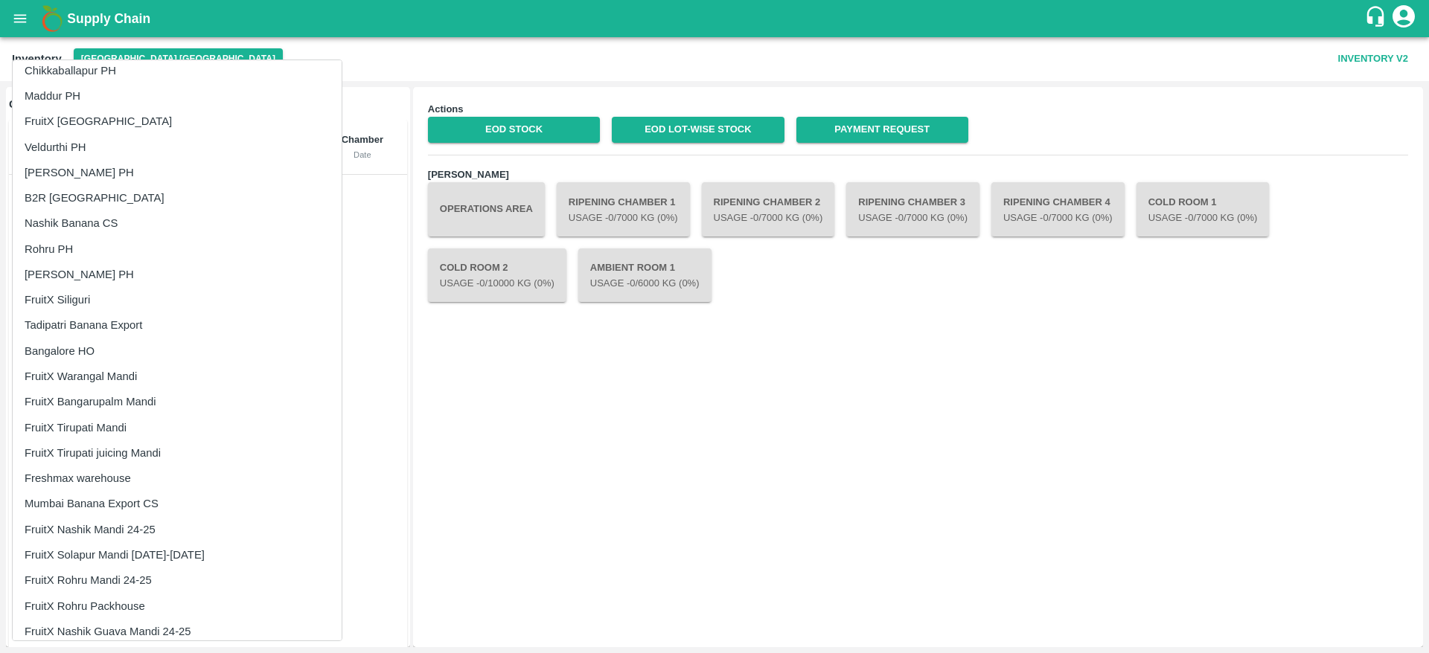
scroll to position [2212, 0]
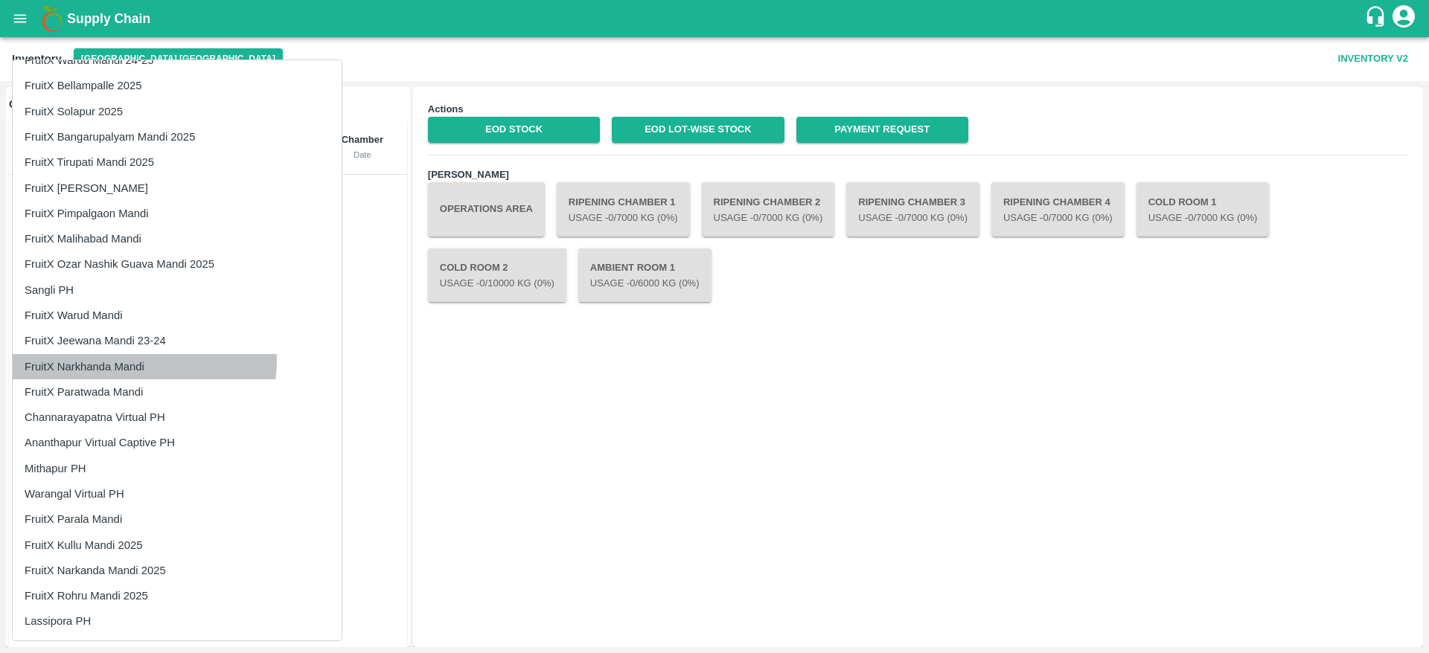
click at [144, 361] on li "FruitX Narkhanda Mandi" at bounding box center [177, 366] width 329 height 25
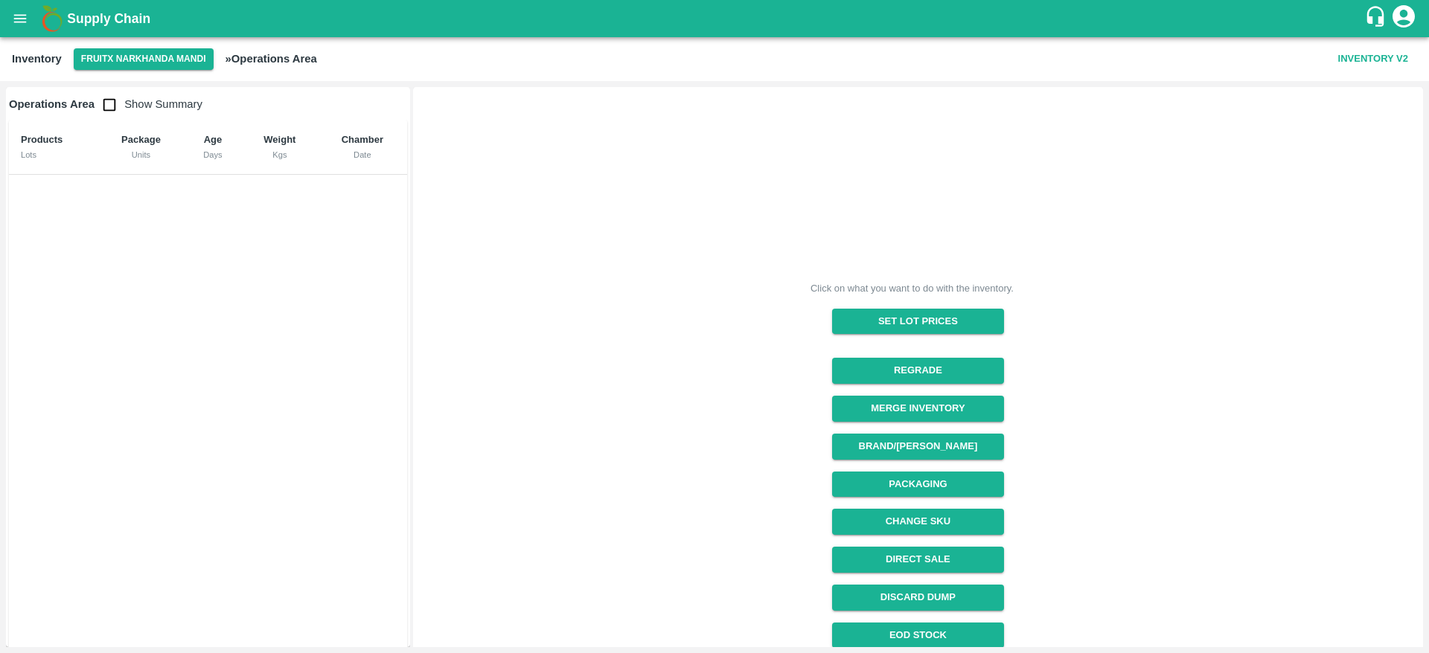
scroll to position [121, 0]
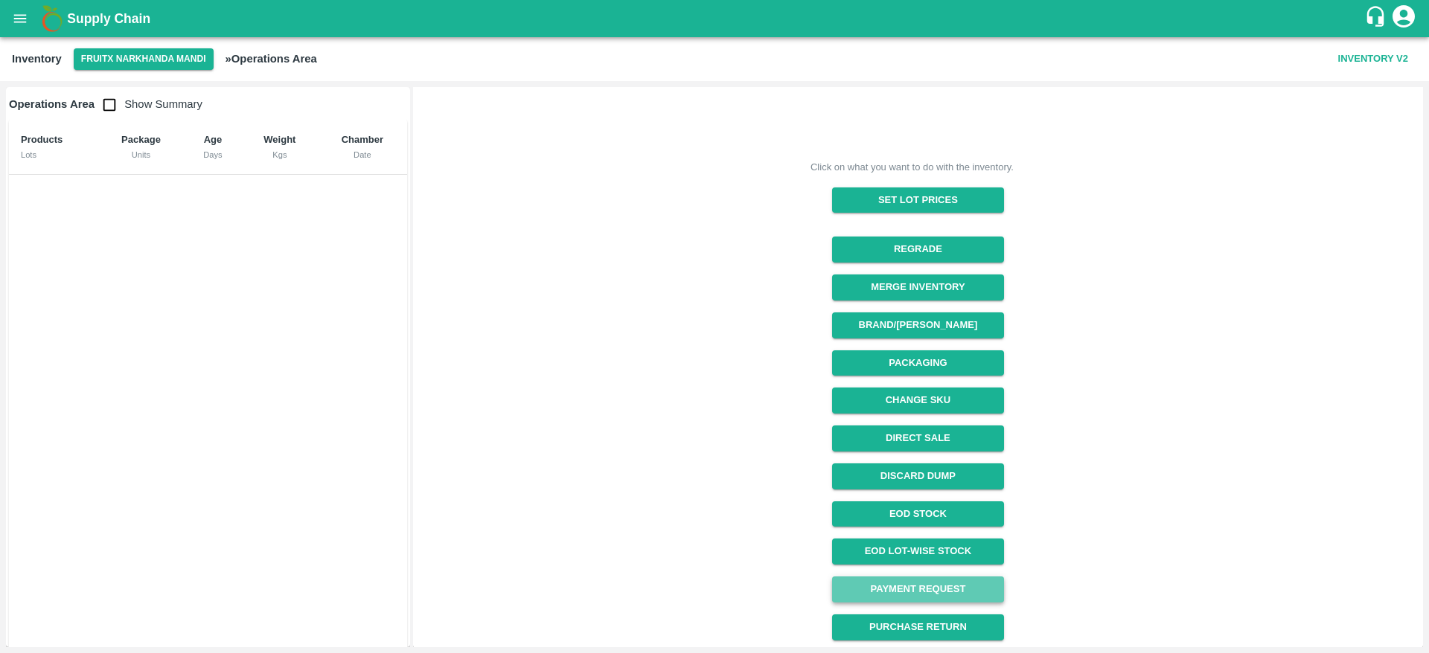
click at [943, 587] on link "Payment Request" at bounding box center [918, 590] width 172 height 26
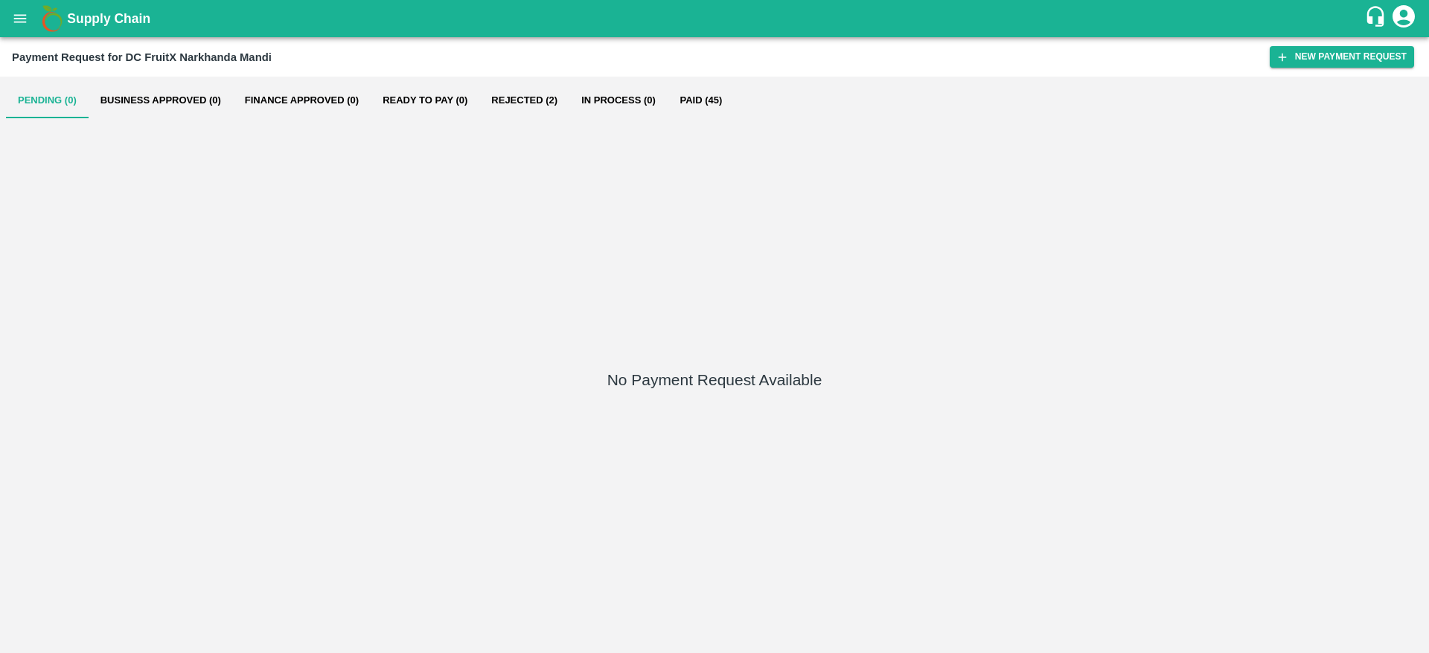
click at [708, 123] on div "No Payment Request Available" at bounding box center [714, 382] width 1417 height 529
click at [700, 92] on button "Paid (45)" at bounding box center [700, 101] width 67 height 36
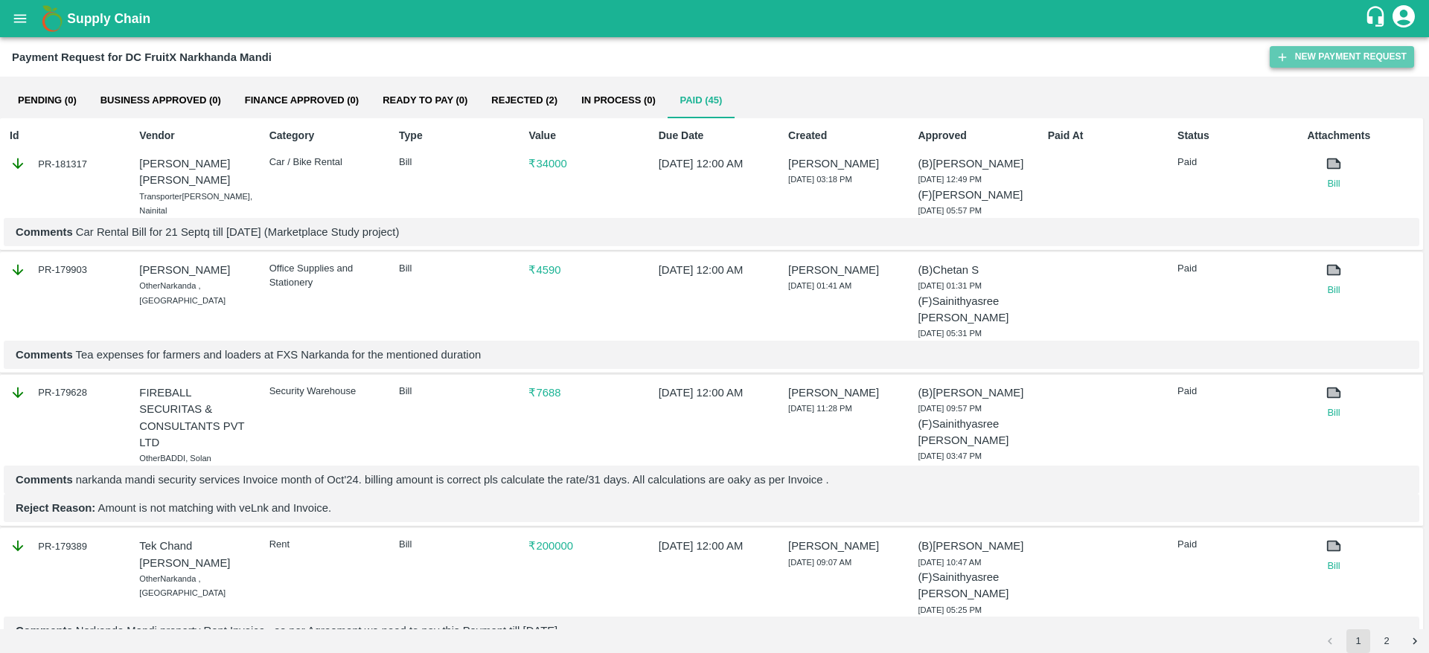
click at [1348, 65] on button "New Payment Request" at bounding box center [1341, 57] width 144 height 22
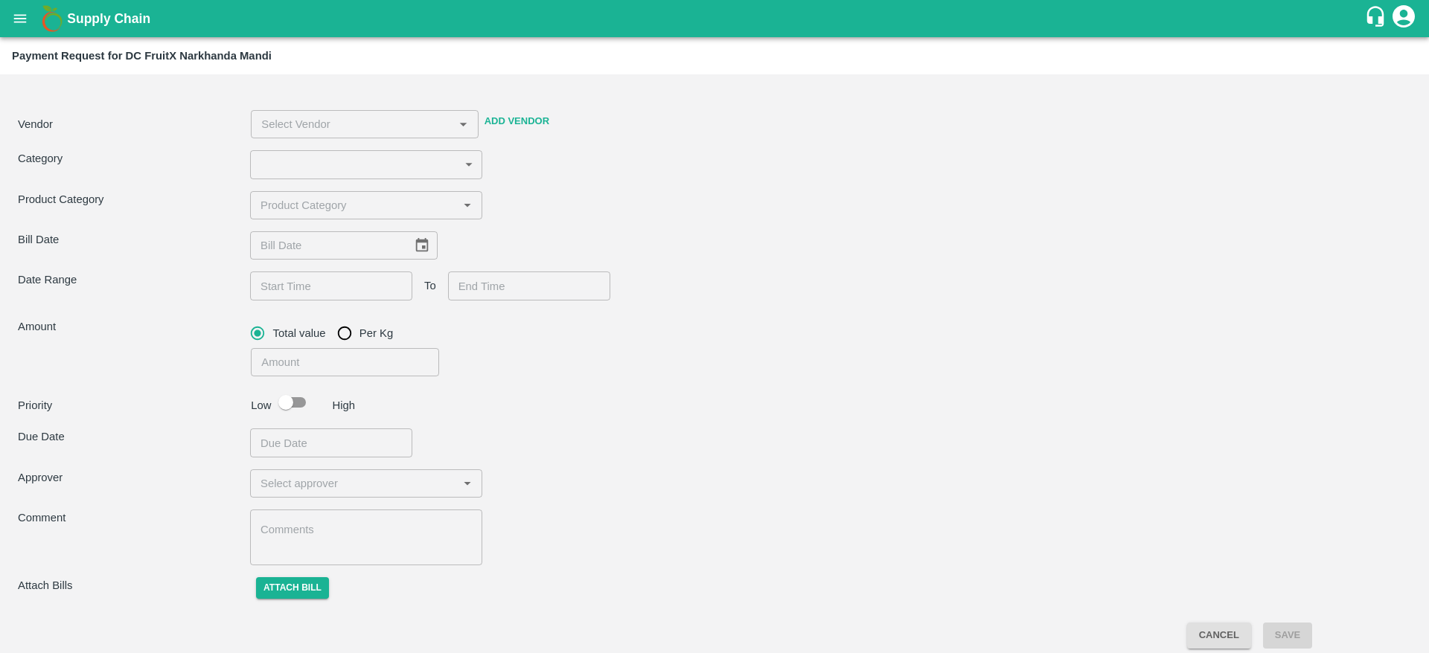
click at [301, 214] on input "input" at bounding box center [353, 205] width 199 height 19
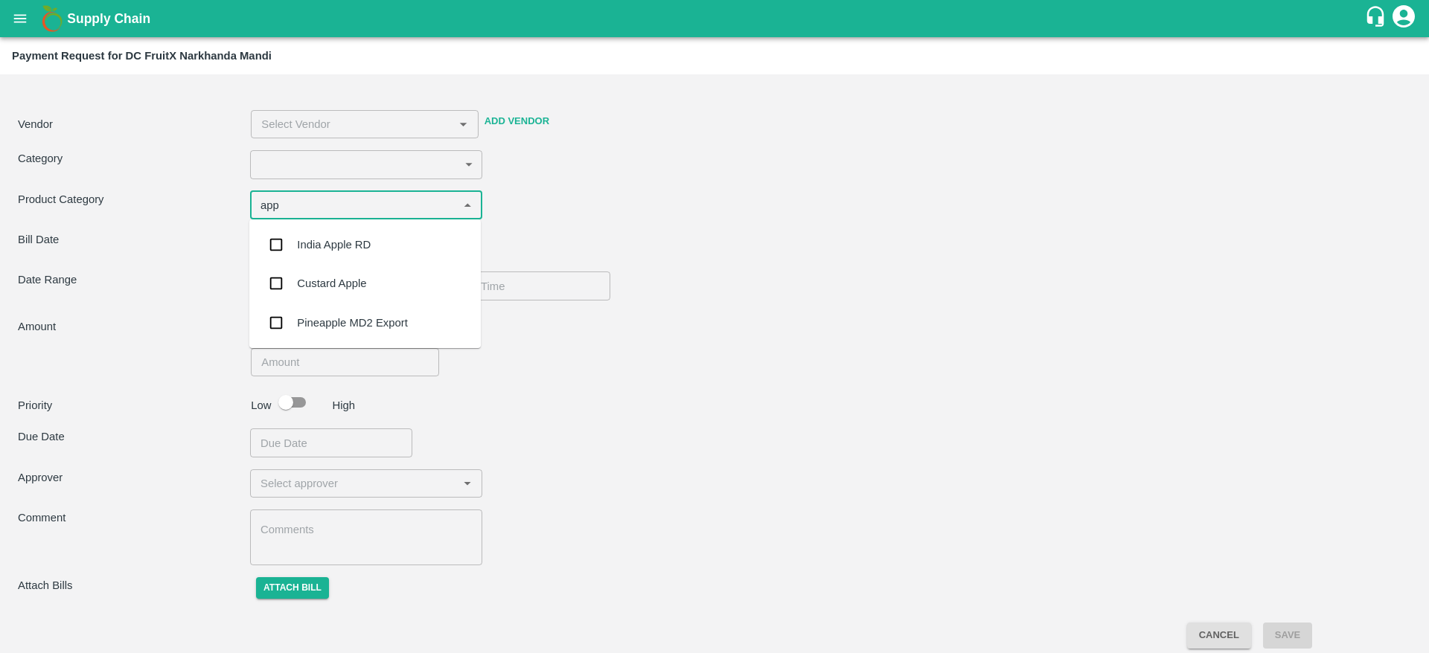
type input "app"
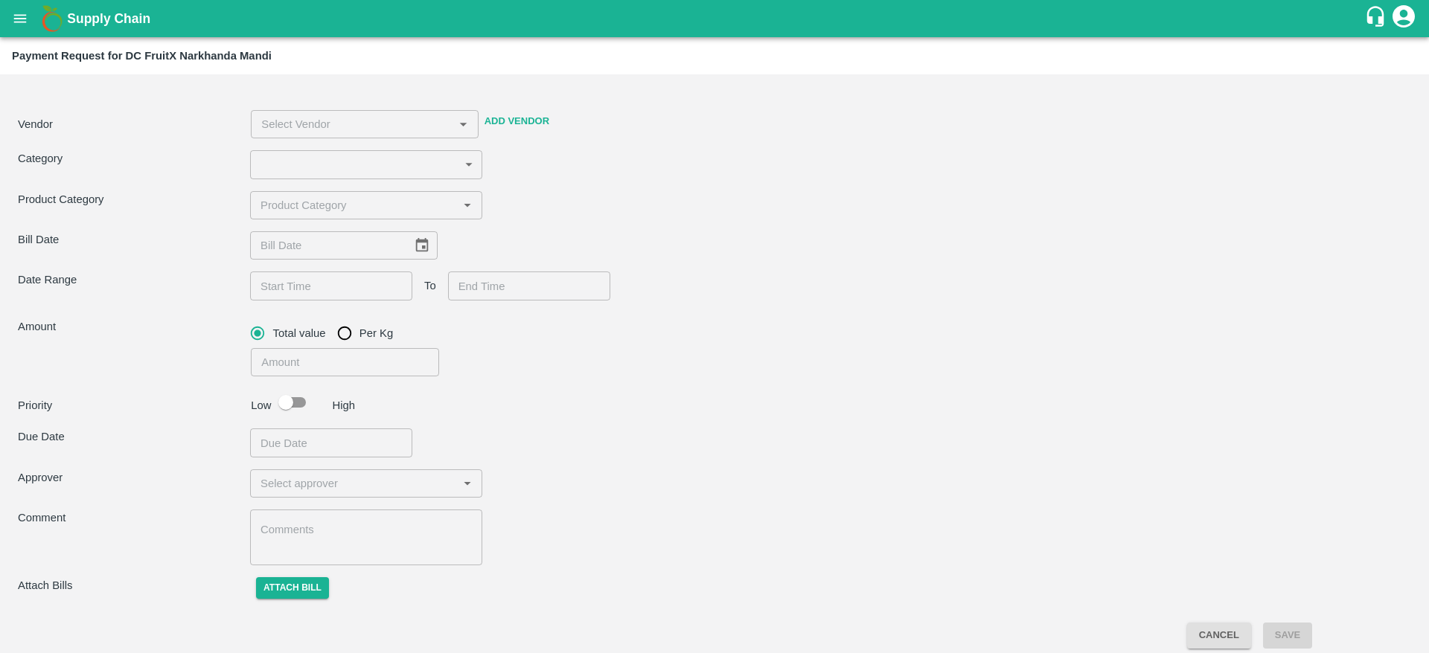
click at [612, 157] on div "Category ​ ​" at bounding box center [714, 164] width 1393 height 28
click at [306, 493] on div "​" at bounding box center [366, 484] width 232 height 28
type input "yash"
click at [644, 376] on div "​" at bounding box center [536, 359] width 583 height 34
click at [355, 474] on input "input" at bounding box center [353, 483] width 199 height 19
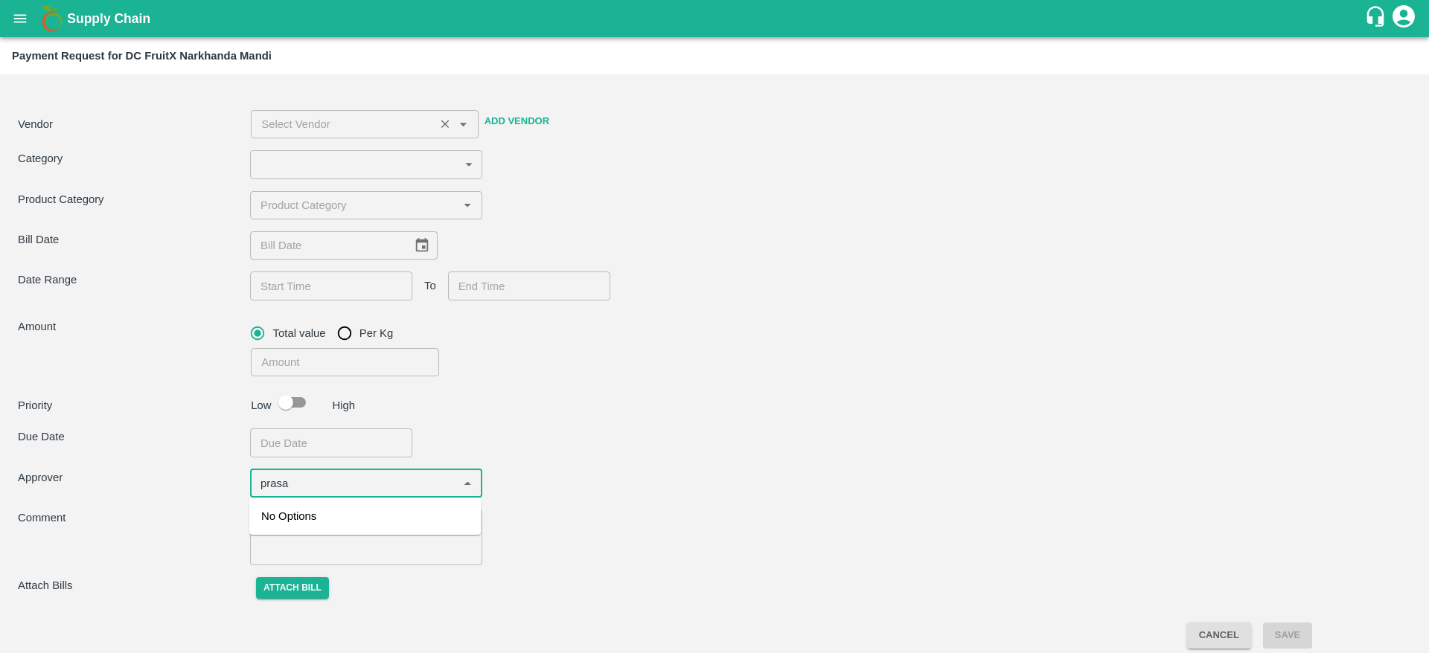
click at [362, 135] on div "​" at bounding box center [364, 124] width 227 height 28
type input "prasa"
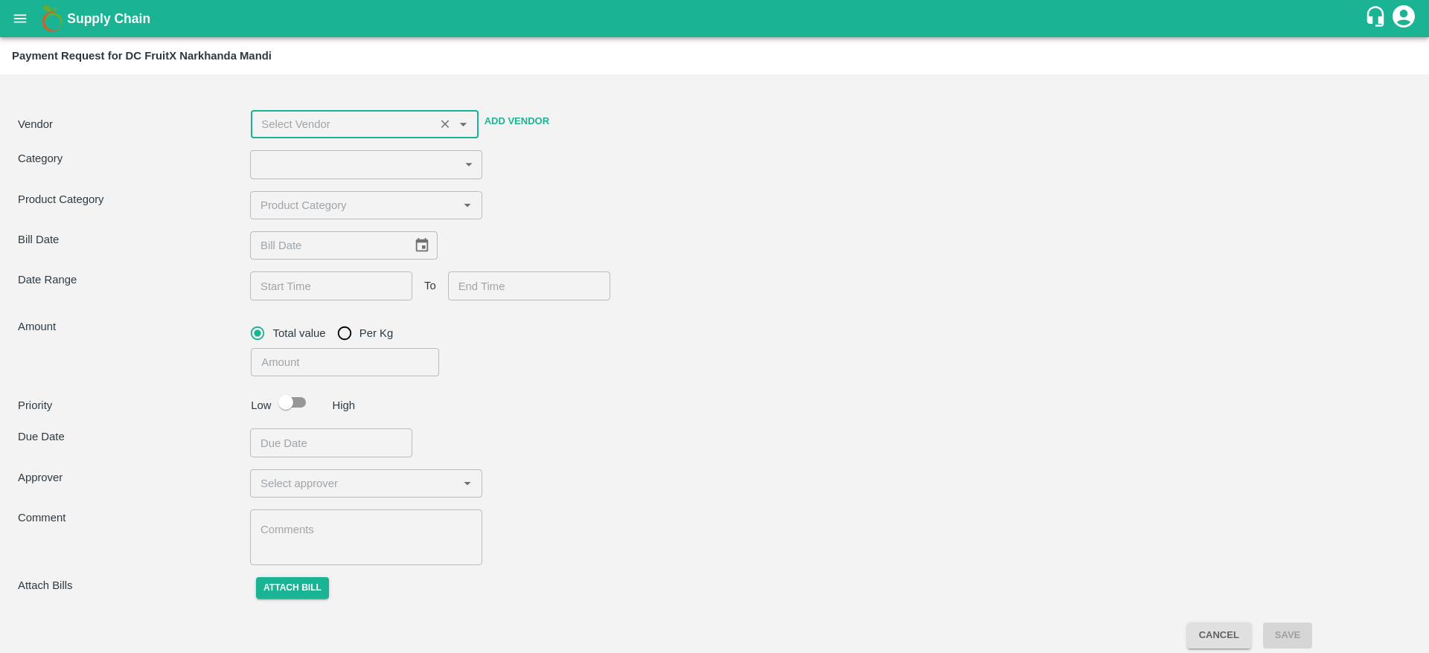
click at [403, 122] on input "input" at bounding box center [342, 124] width 174 height 19
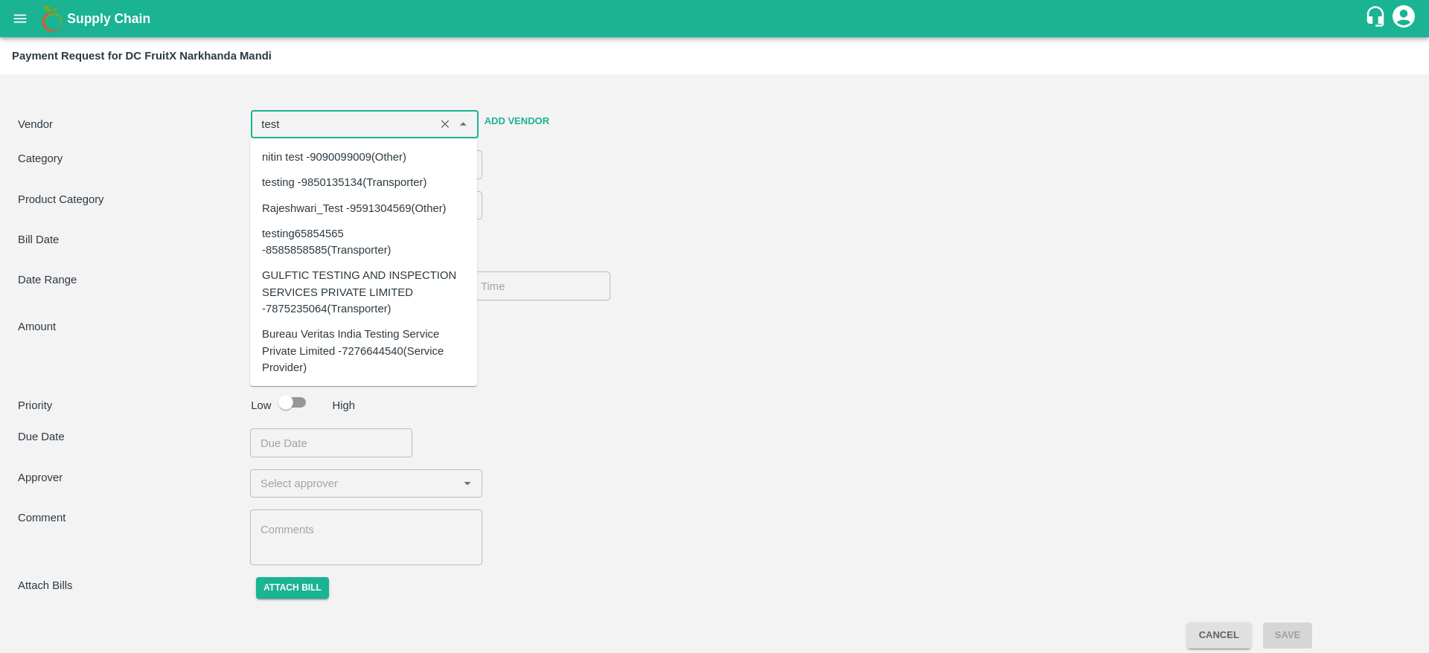
click at [387, 165] on div "nitin test -9090099009(Other)" at bounding box center [363, 156] width 227 height 25
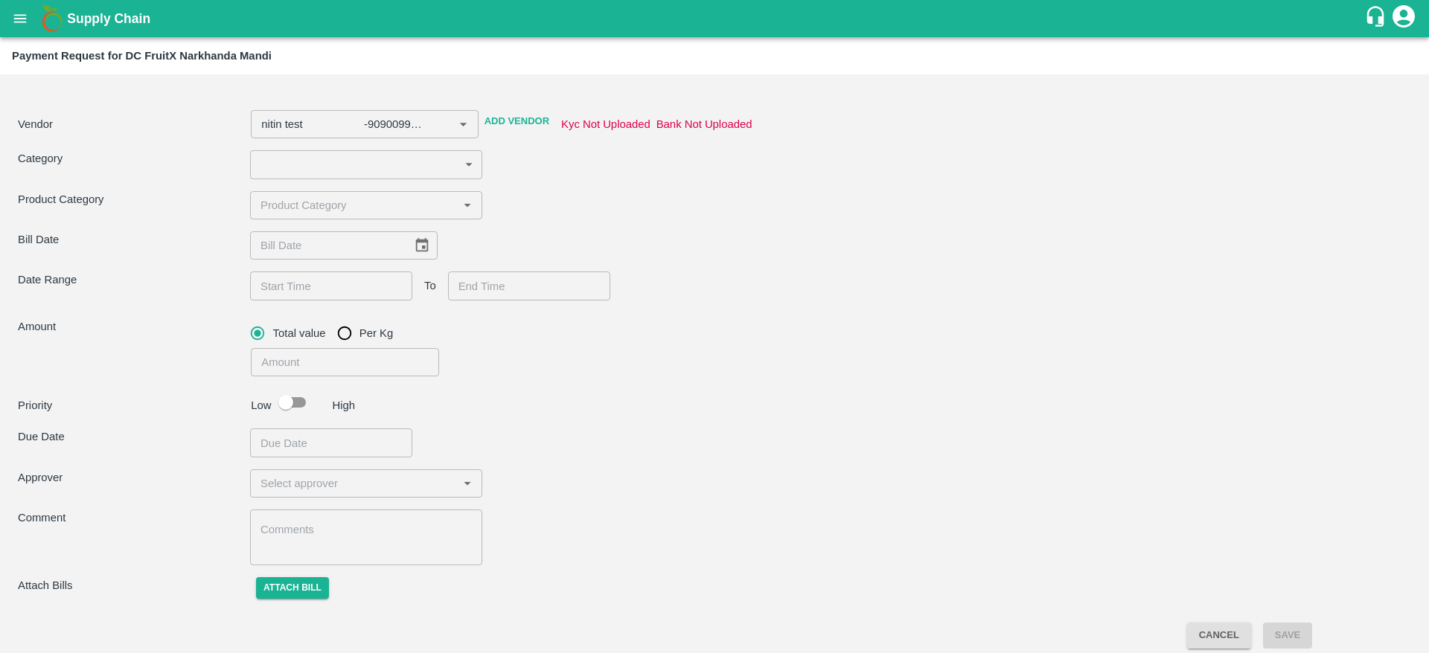
click at [530, 171] on div "Category ​ ​" at bounding box center [714, 164] width 1393 height 28
click at [385, 148] on div "Vendor ​ Add Vendor Kyc Not Uploaded Bank Not Uploaded Category ​ ​ Product Cat…" at bounding box center [714, 345] width 1417 height 531
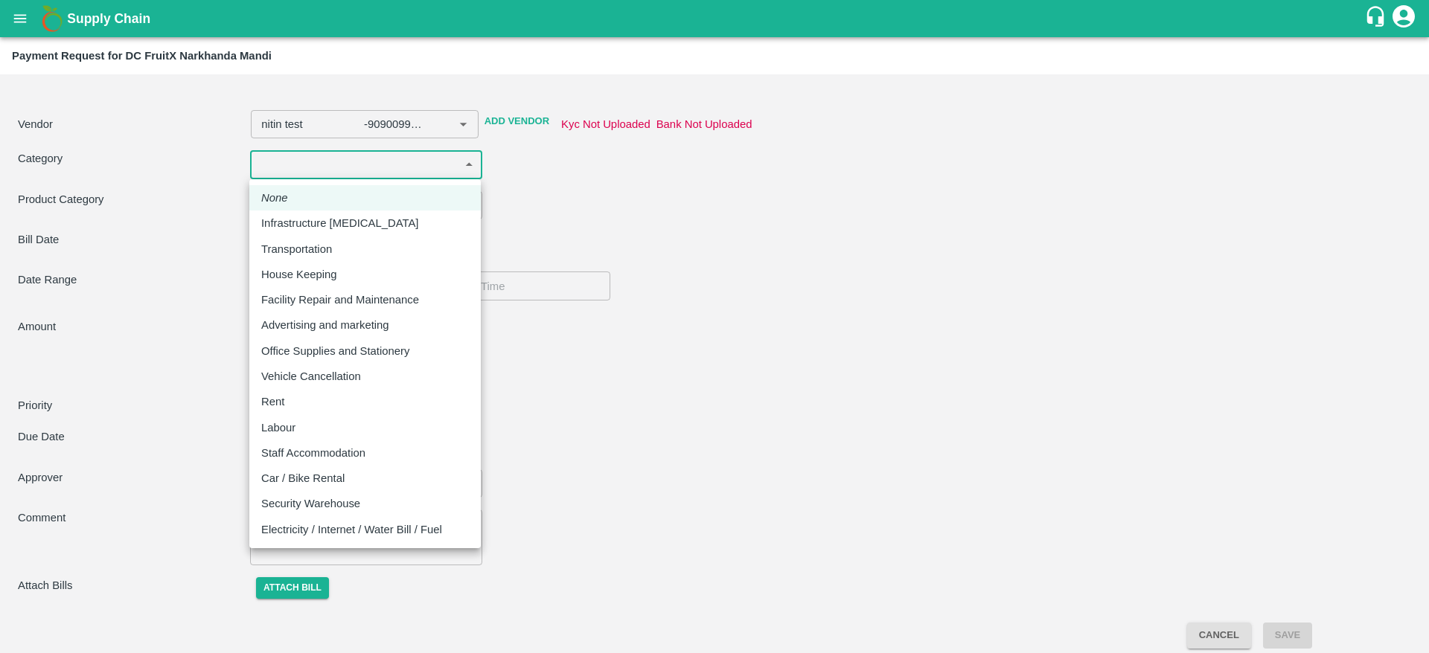
click at [377, 166] on body "Supply Chain Payment Request for DC FruitX Narkhanda Mandi Vendor ​ Add Vendor …" at bounding box center [714, 326] width 1429 height 653
click at [321, 247] on p "Transportation" at bounding box center [296, 249] width 71 height 16
type input "nitin test -9090099009(Other)"
type input "4"
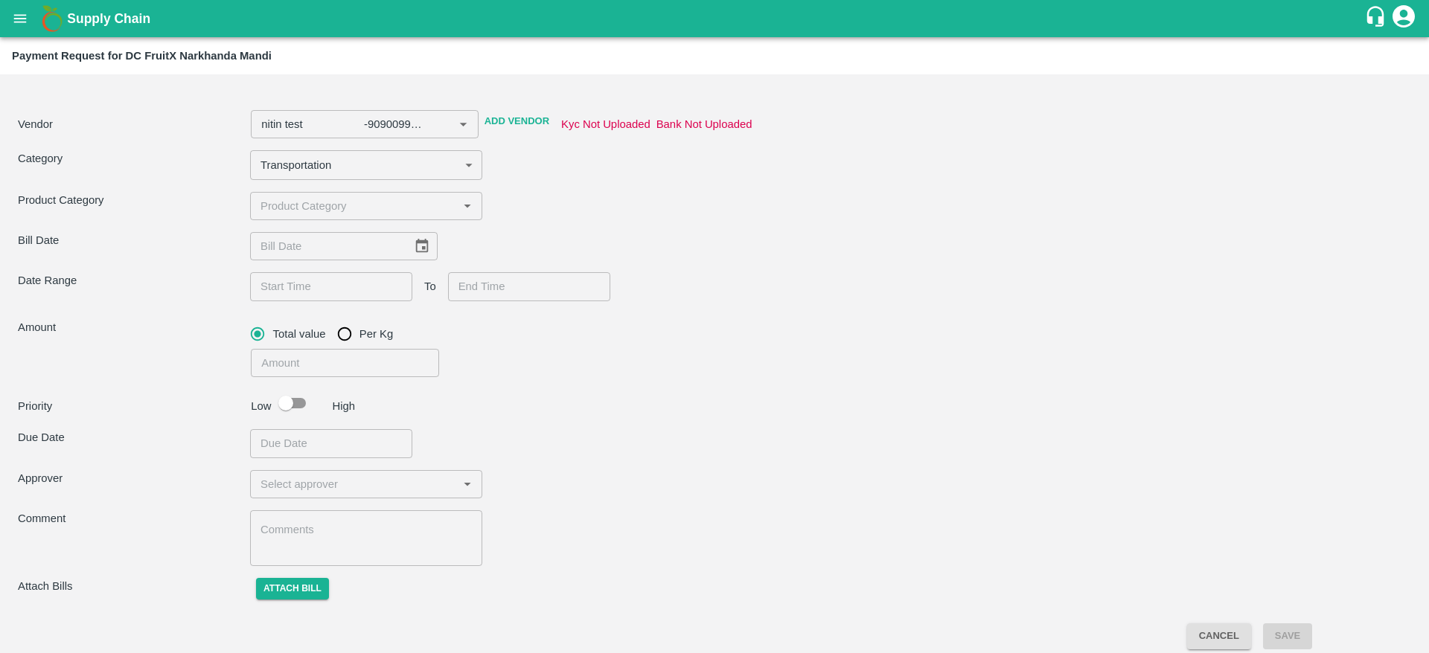
click at [362, 225] on div "Vendor ​ Add Vendor Kyc Not Uploaded Bank Not Uploaded Category Transportation …" at bounding box center [714, 345] width 1417 height 531
type input "nitin test -9090099009(Other)"
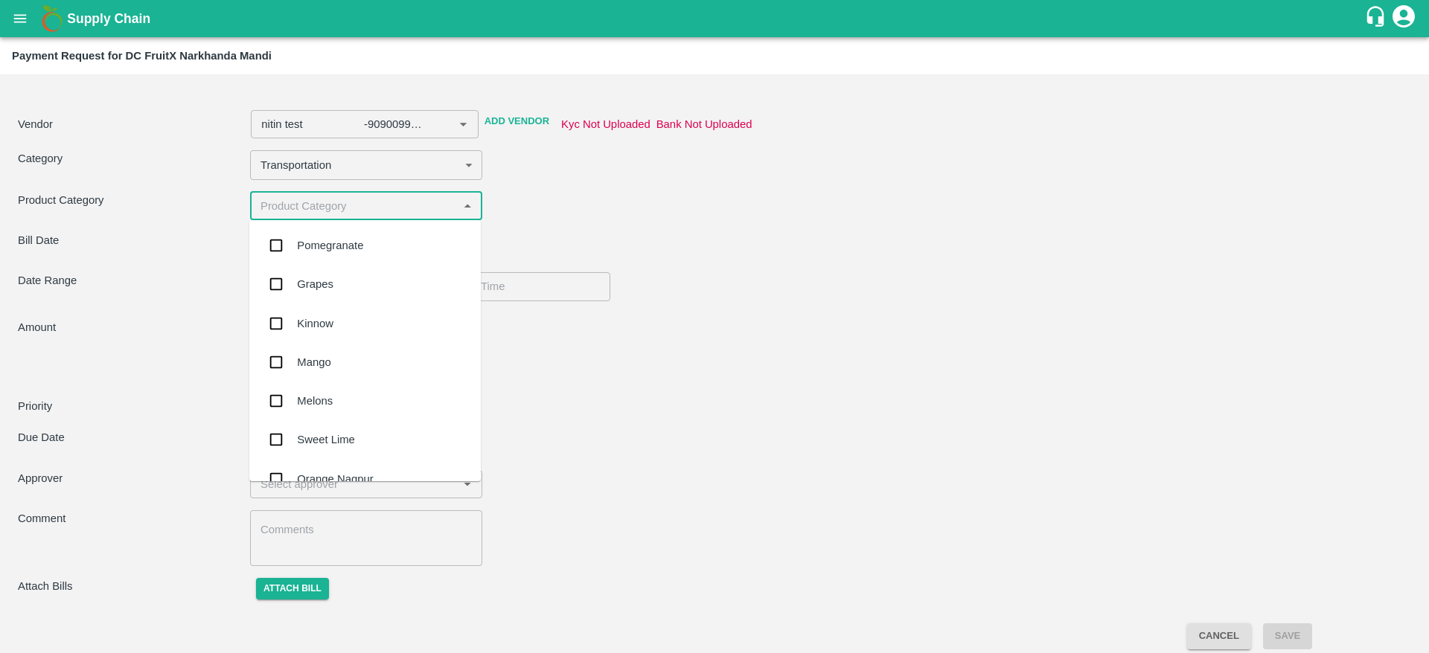
click at [394, 208] on input "input" at bounding box center [353, 205] width 199 height 19
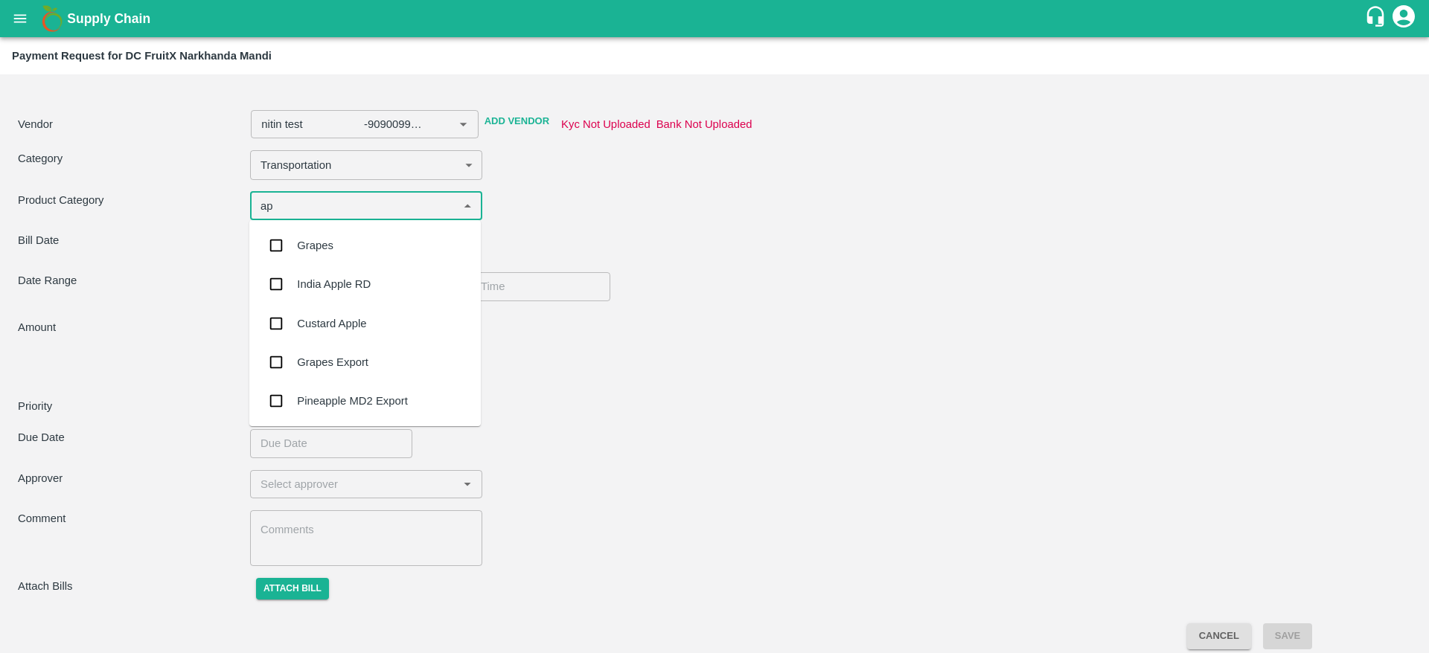
type input "app"
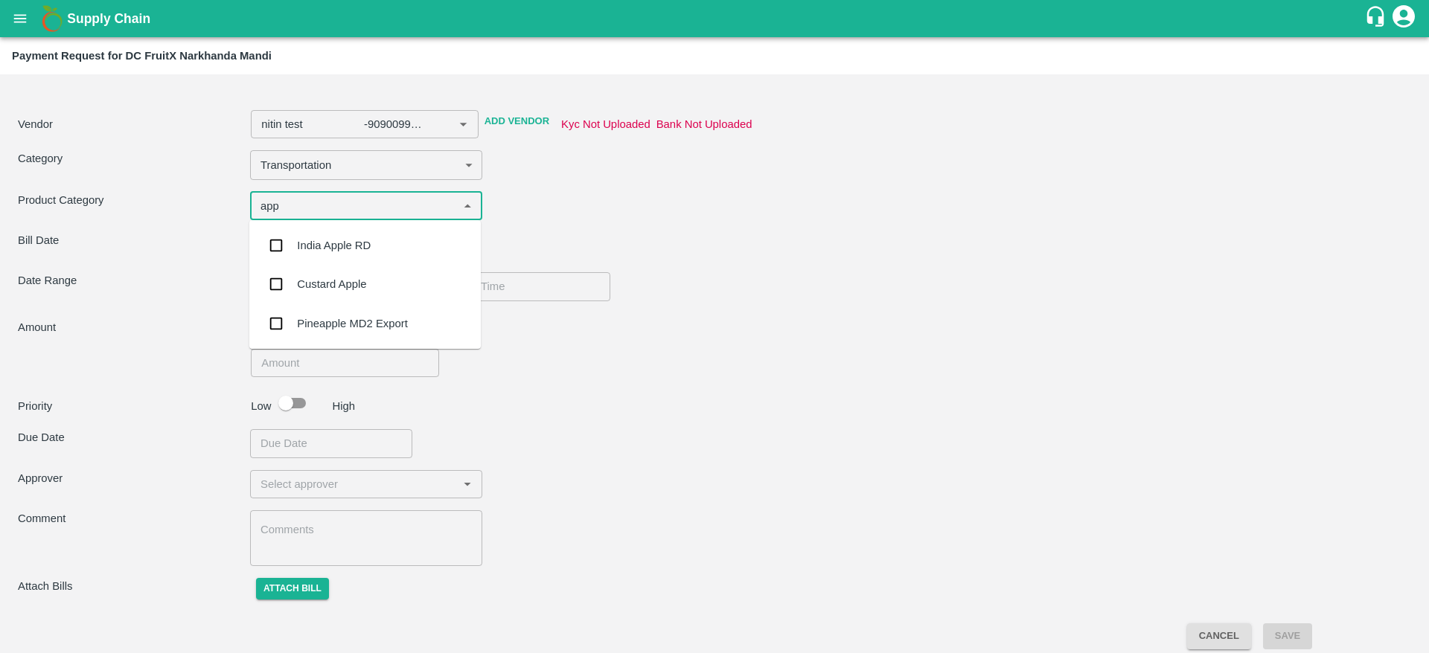
click at [375, 246] on div "India Apple RD" at bounding box center [364, 245] width 231 height 39
type input "nitin test -9090099009(Other)"
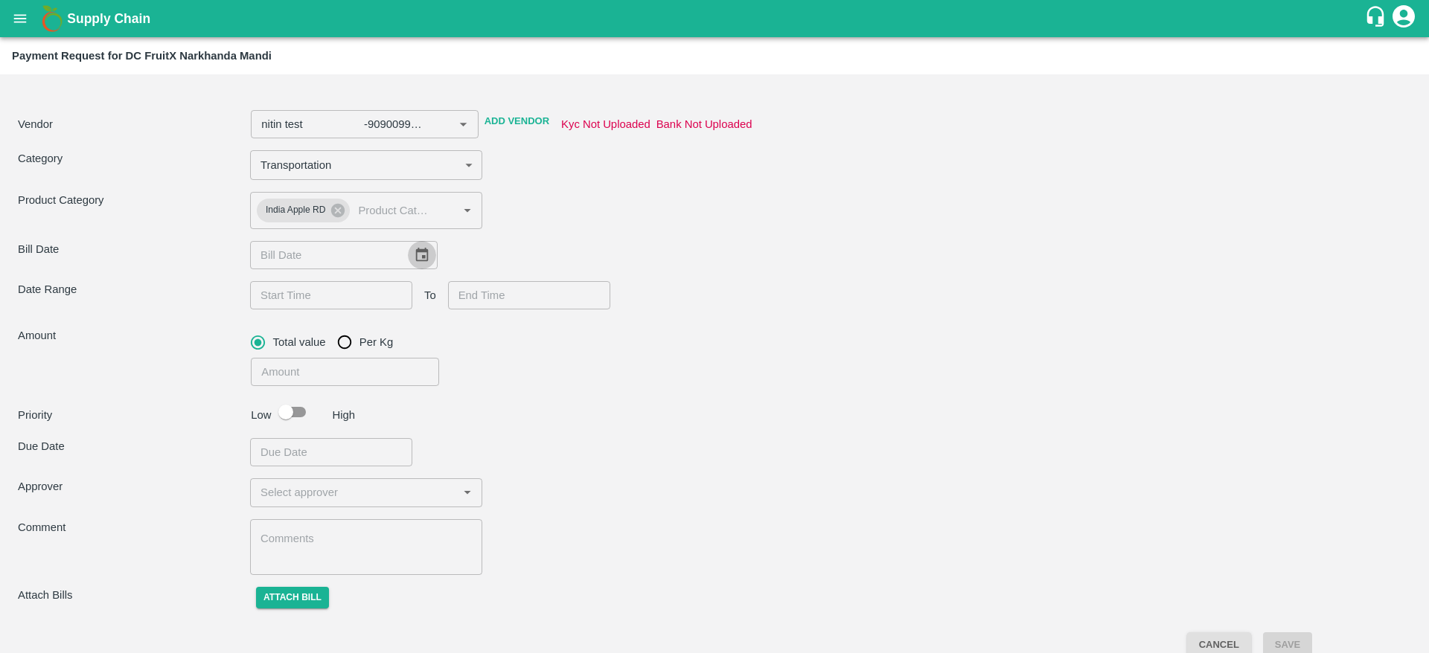
click at [414, 254] on icon "Choose date" at bounding box center [422, 255] width 16 height 16
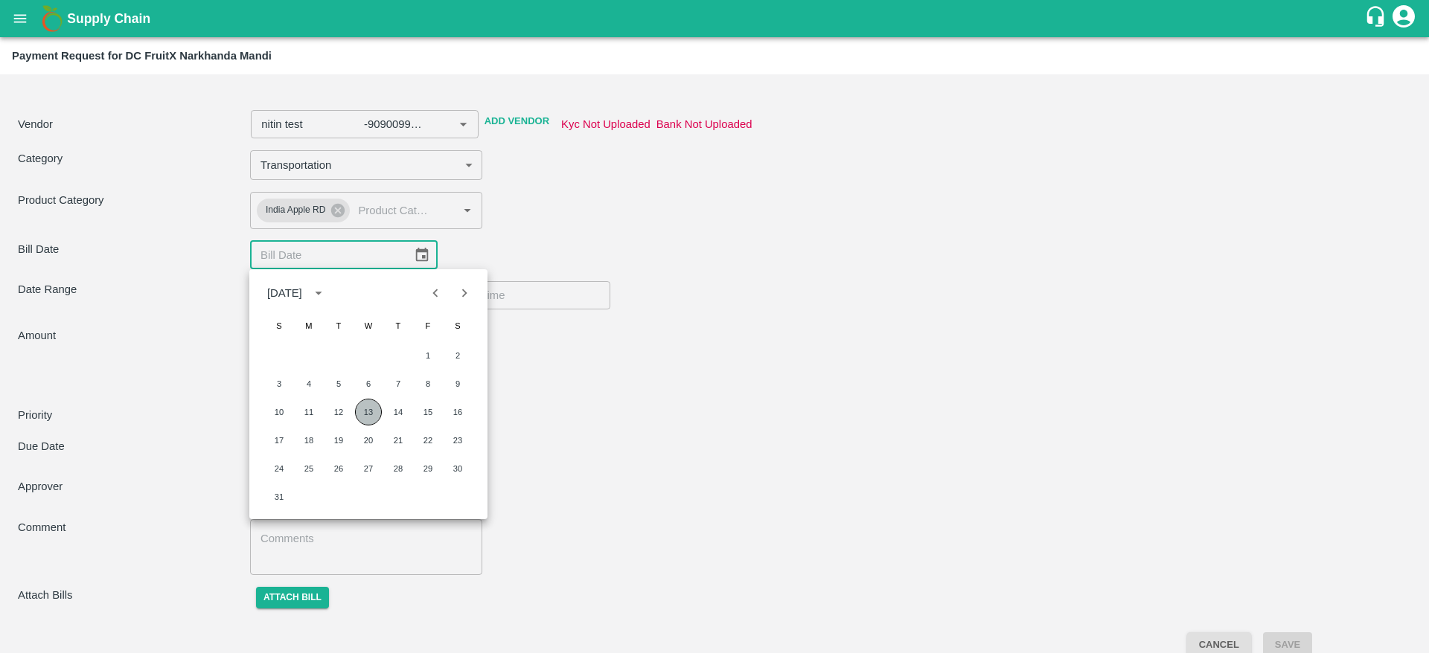
click at [370, 407] on button "13" at bounding box center [368, 412] width 27 height 27
type input "nitin test -9090099009(Other)"
type input "13/08/2025"
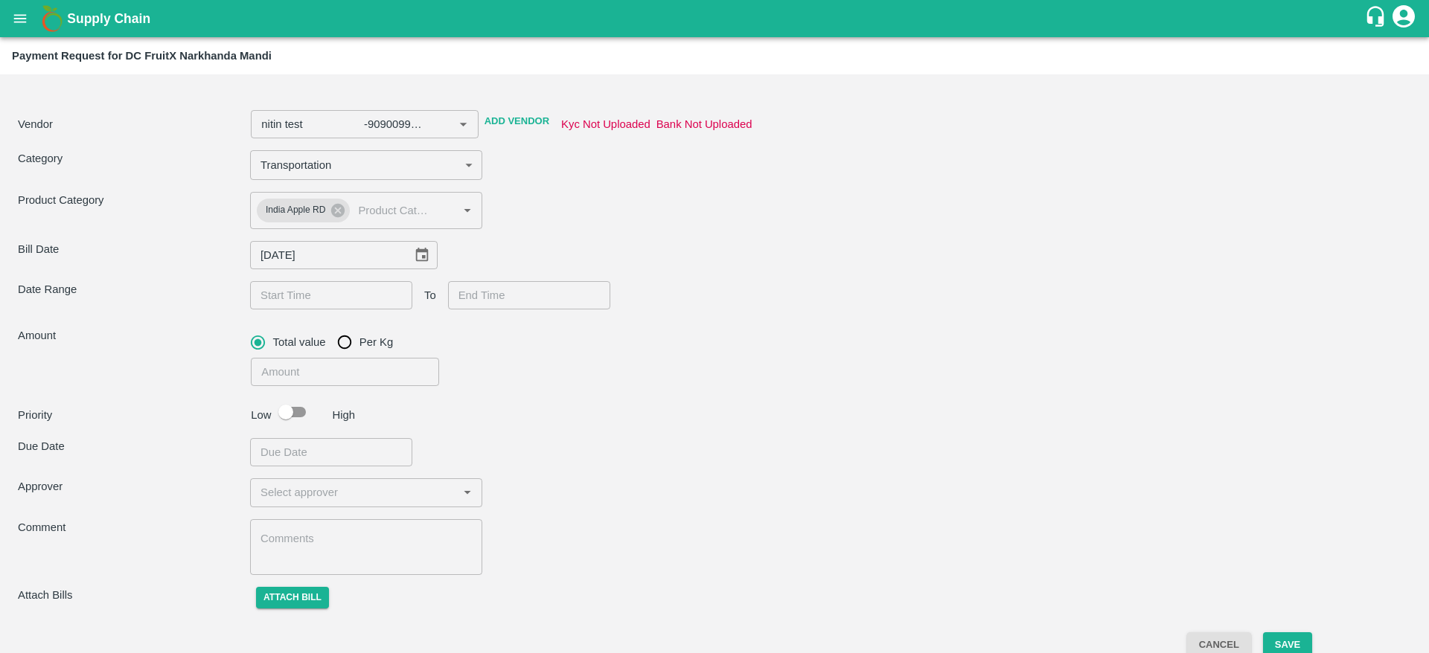
click at [559, 409] on div "Priority Low High" at bounding box center [711, 412] width 1399 height 28
type input "nitin test -9090099009(Other)"
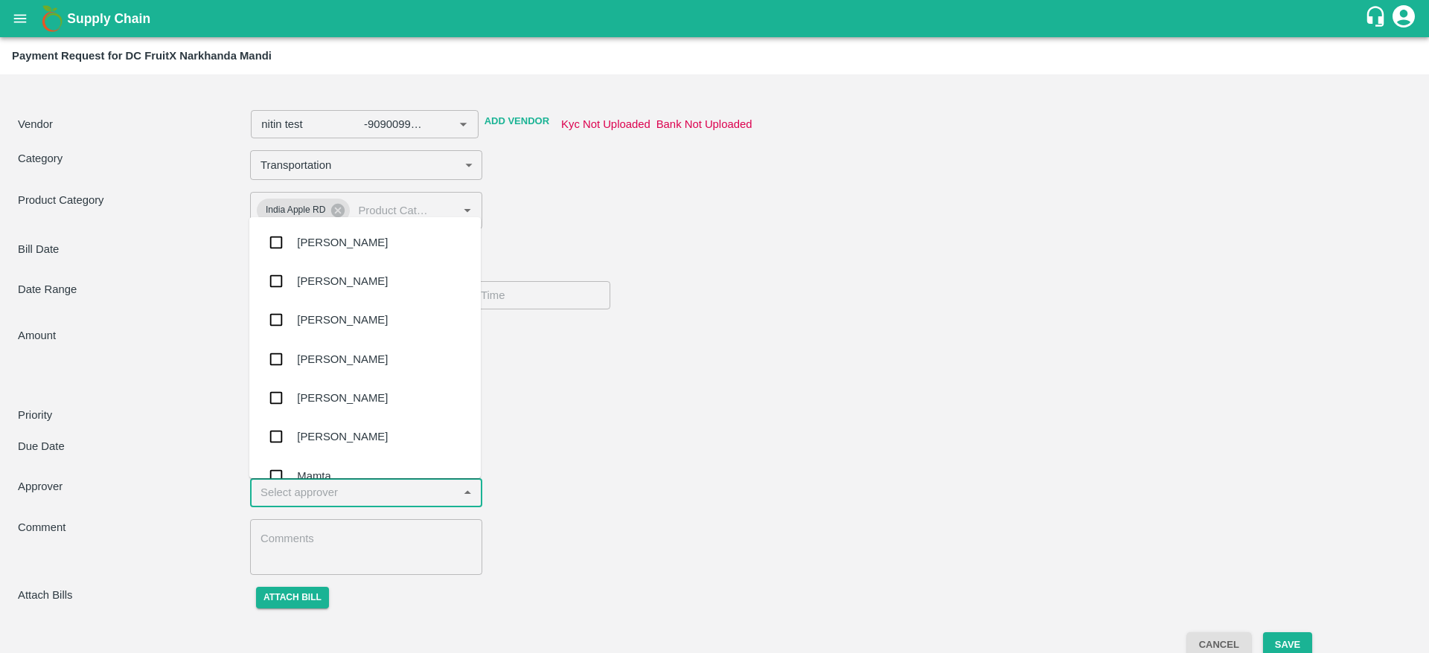
click at [298, 492] on input "input" at bounding box center [353, 492] width 199 height 19
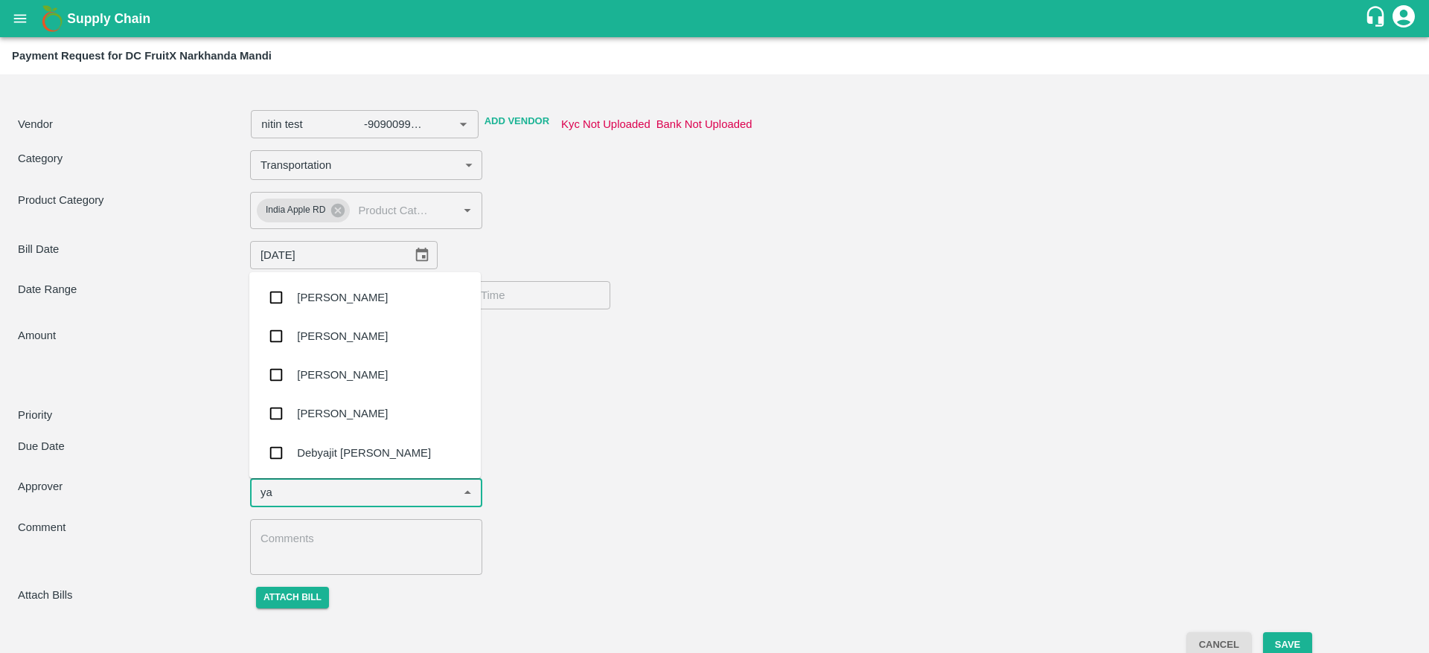
type input "y"
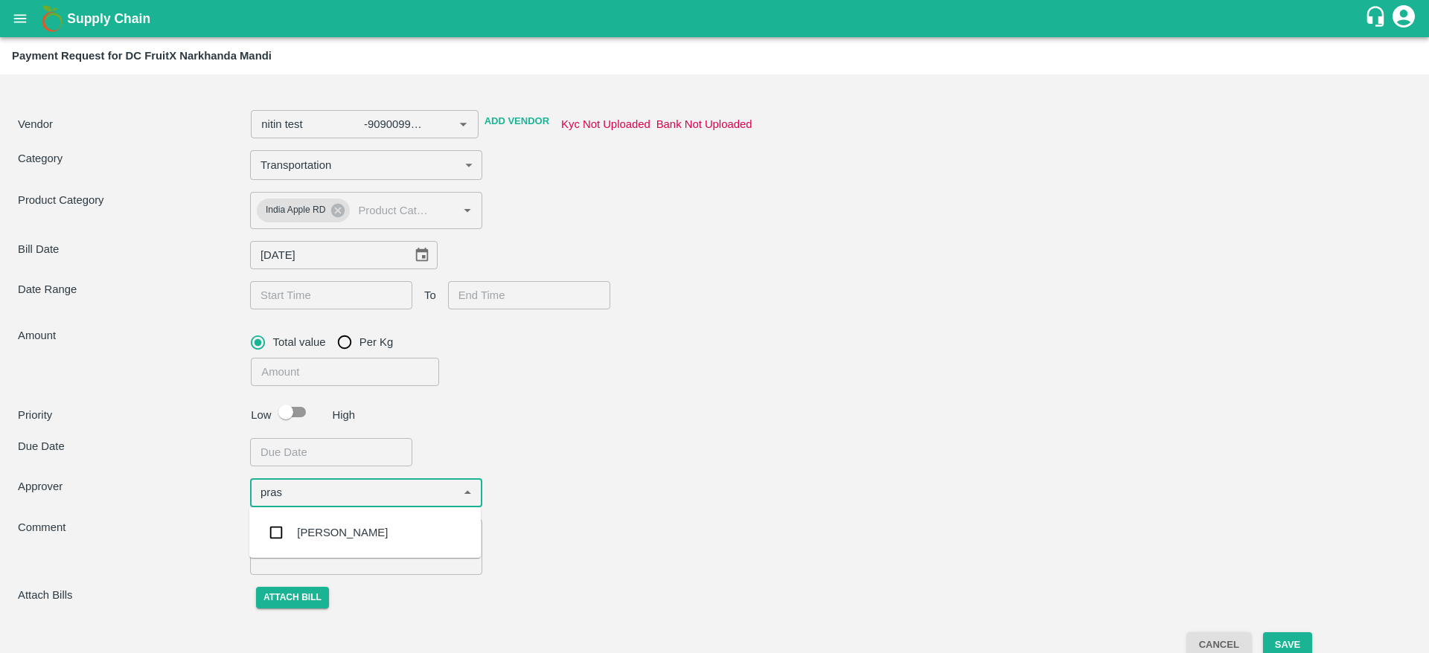
type input "pras"
type input "nitin test -9090099009(Other)"
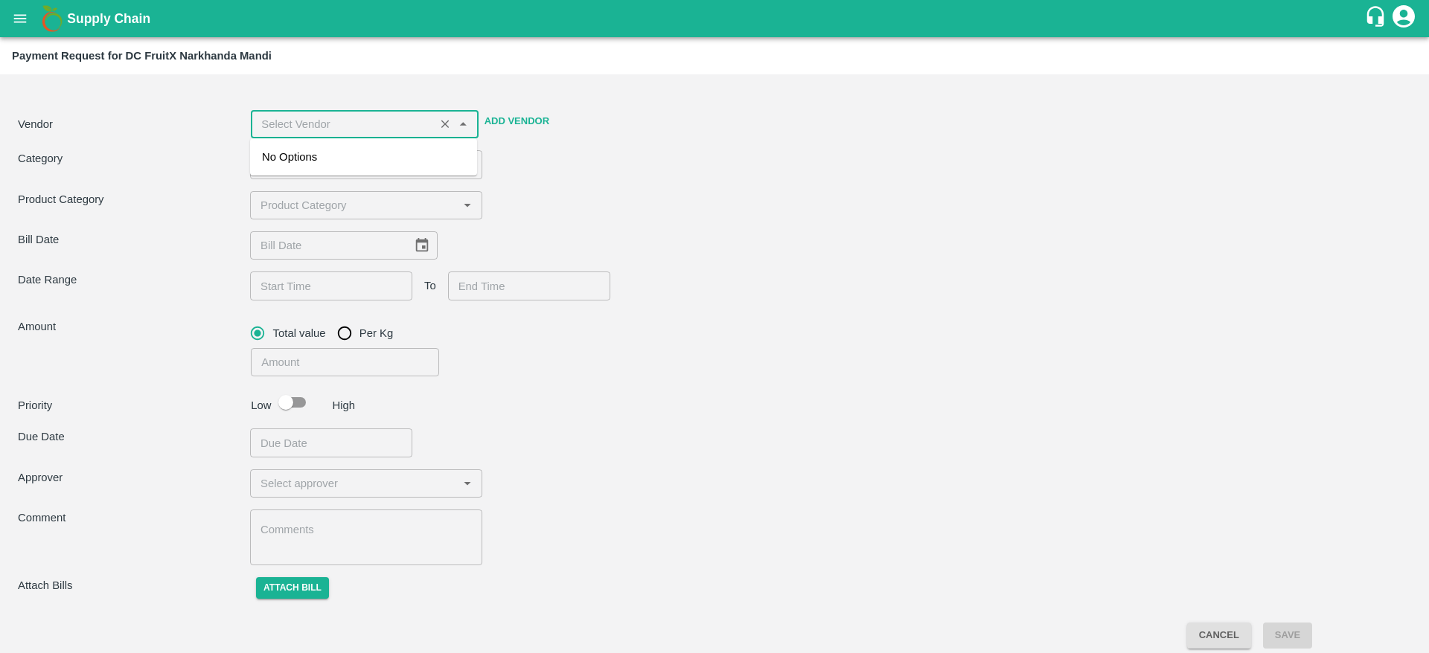
click at [333, 121] on input "input" at bounding box center [342, 124] width 174 height 19
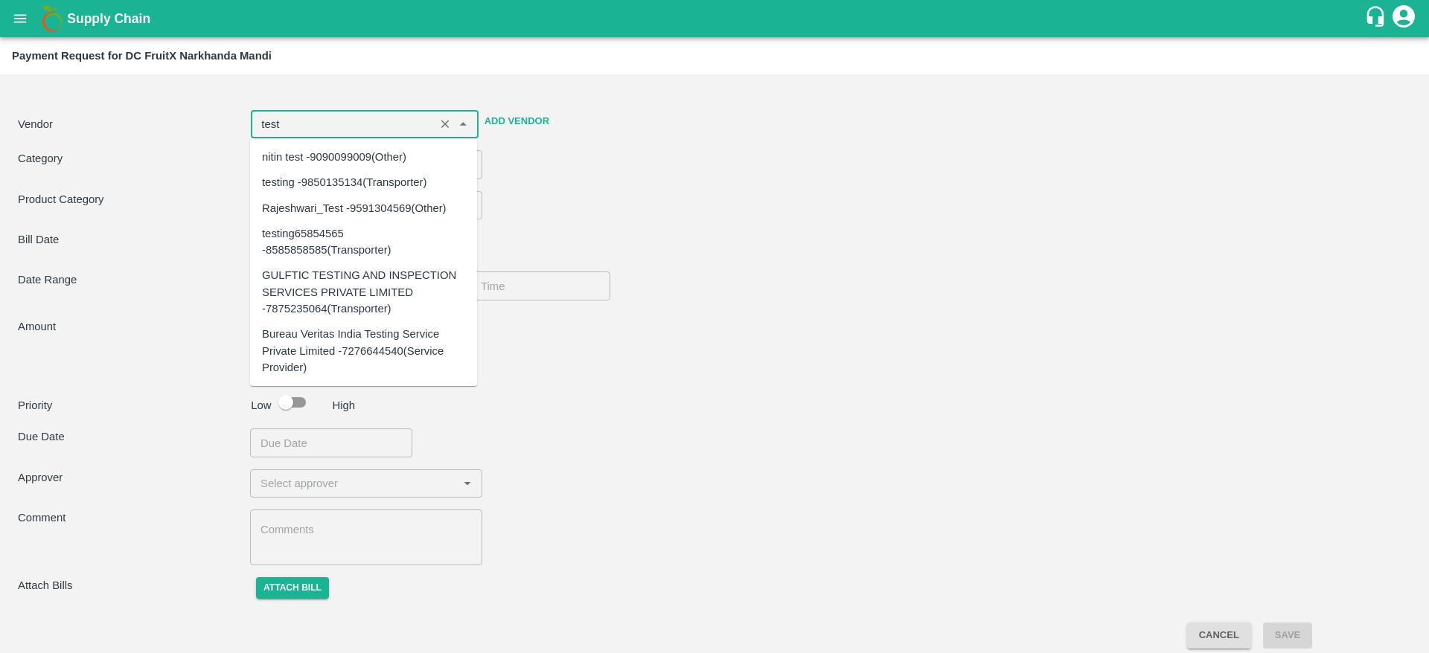
click at [329, 154] on div "nitin test -9090099009(Other)" at bounding box center [334, 157] width 144 height 16
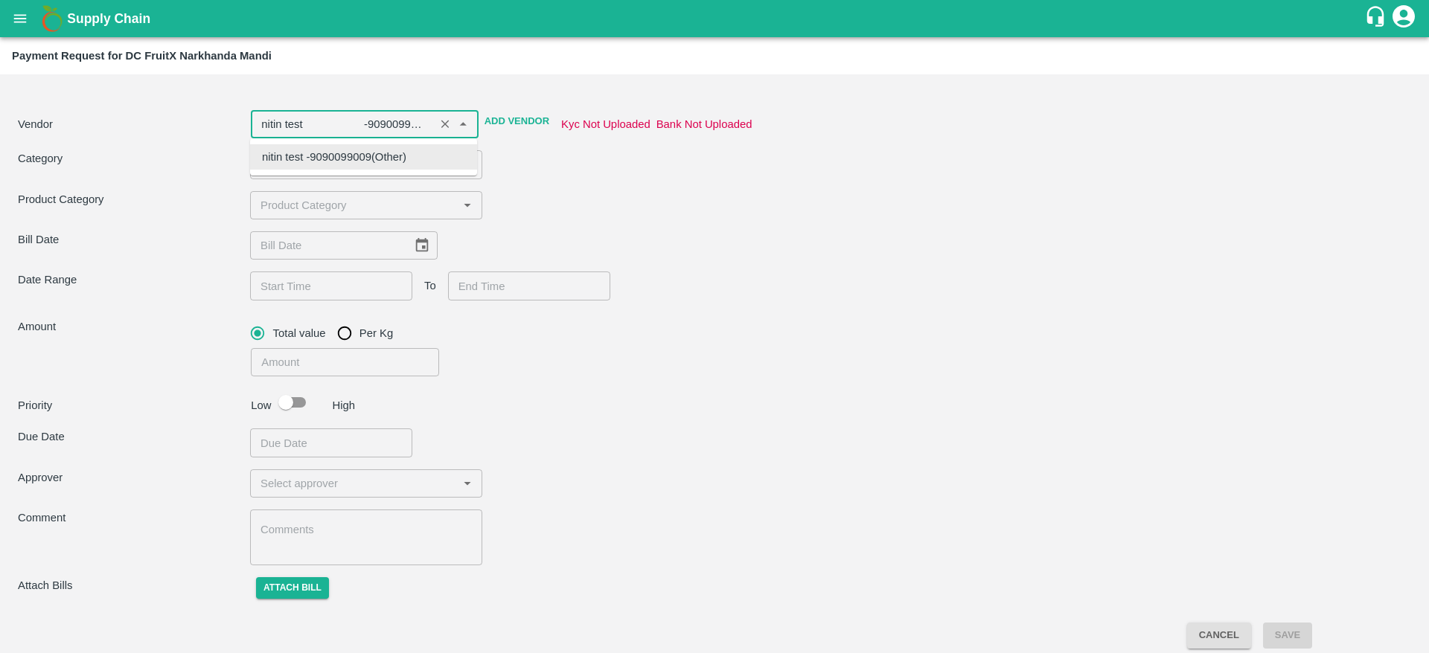
click at [329, 154] on div "nitin test -9090099009(Other)" at bounding box center [334, 157] width 144 height 16
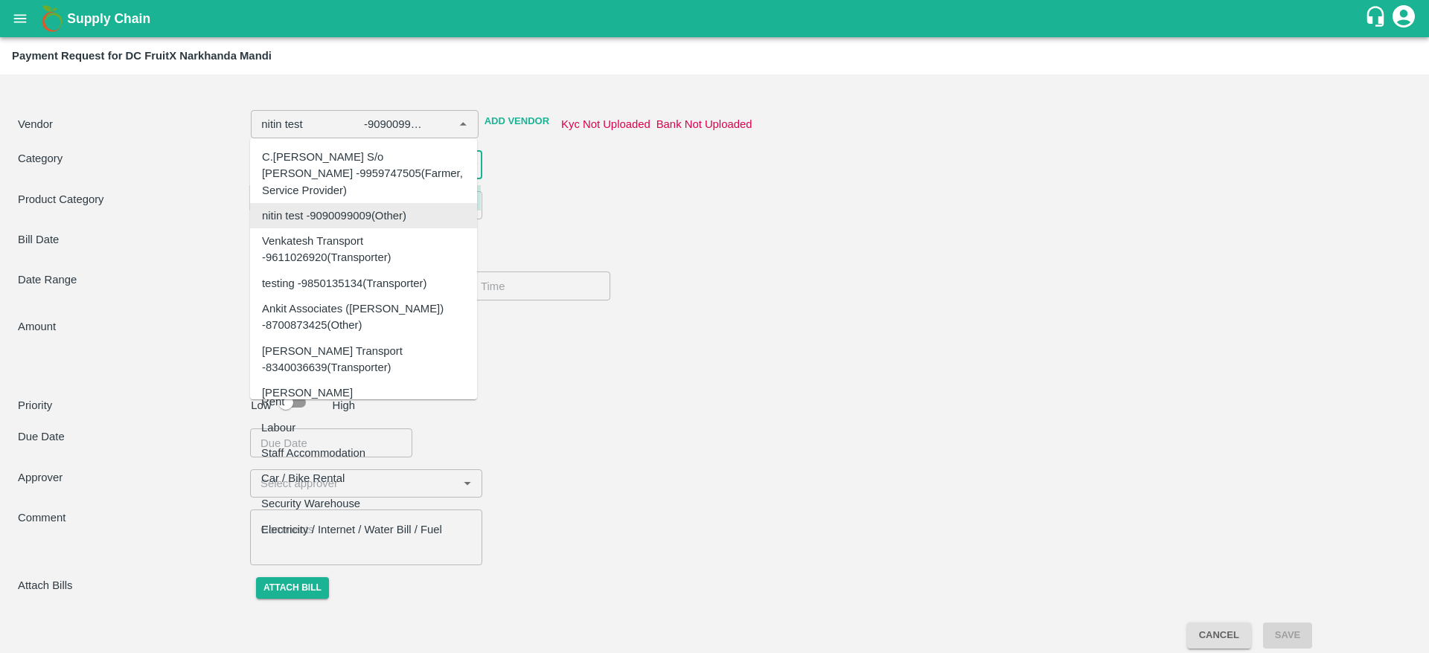
click at [371, 164] on body "Supply Chain Payment Request for DC FruitX Narkhanda Mandi Vendor ​ Add Vendor …" at bounding box center [714, 326] width 1429 height 653
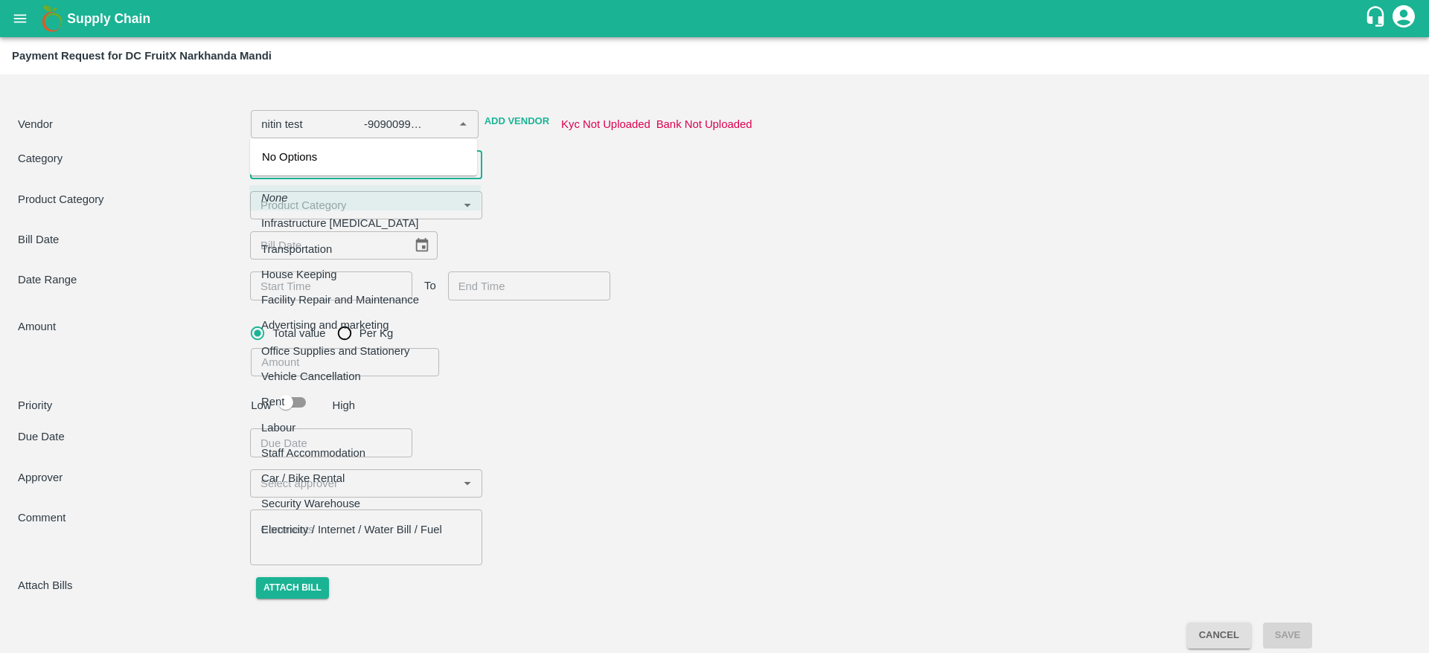
click at [624, 182] on div at bounding box center [714, 326] width 1429 height 653
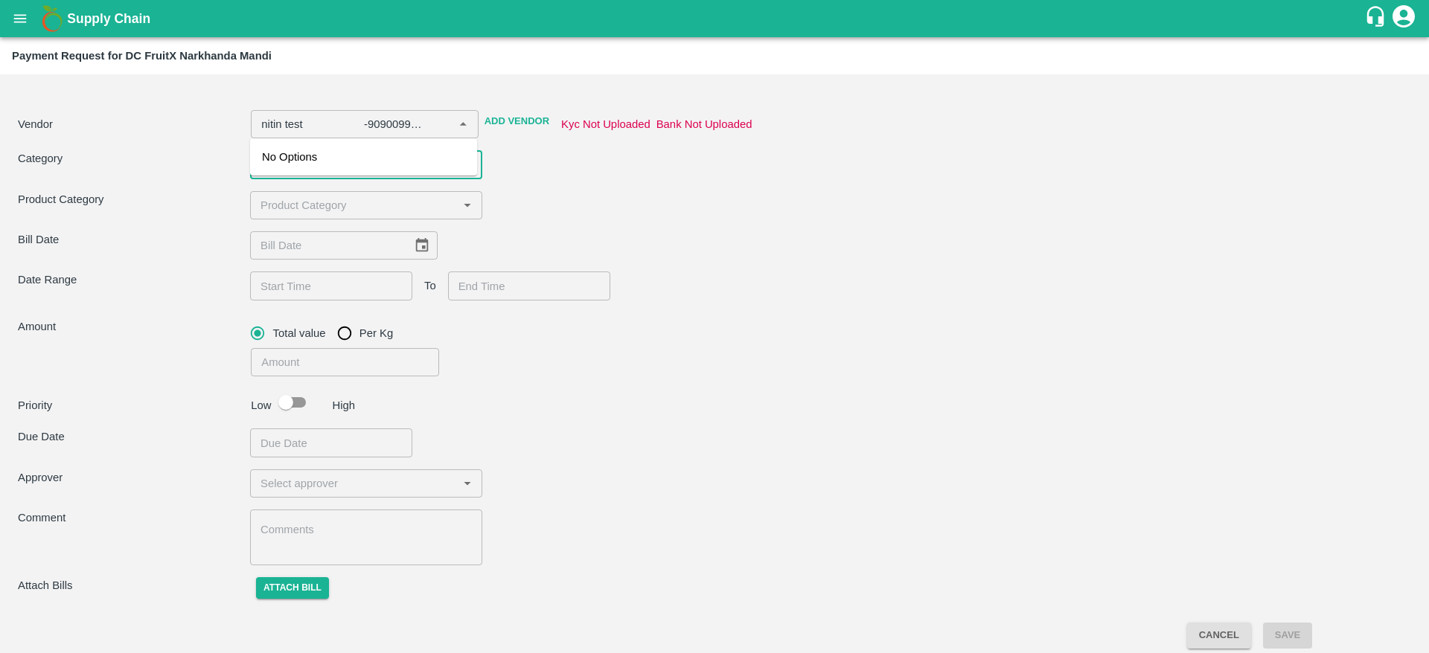
type input "nitin test -9090099009(Other)"
click at [583, 191] on div "Product Category ​" at bounding box center [714, 205] width 1393 height 28
click at [767, 218] on div "Product Category ​" at bounding box center [714, 205] width 1393 height 28
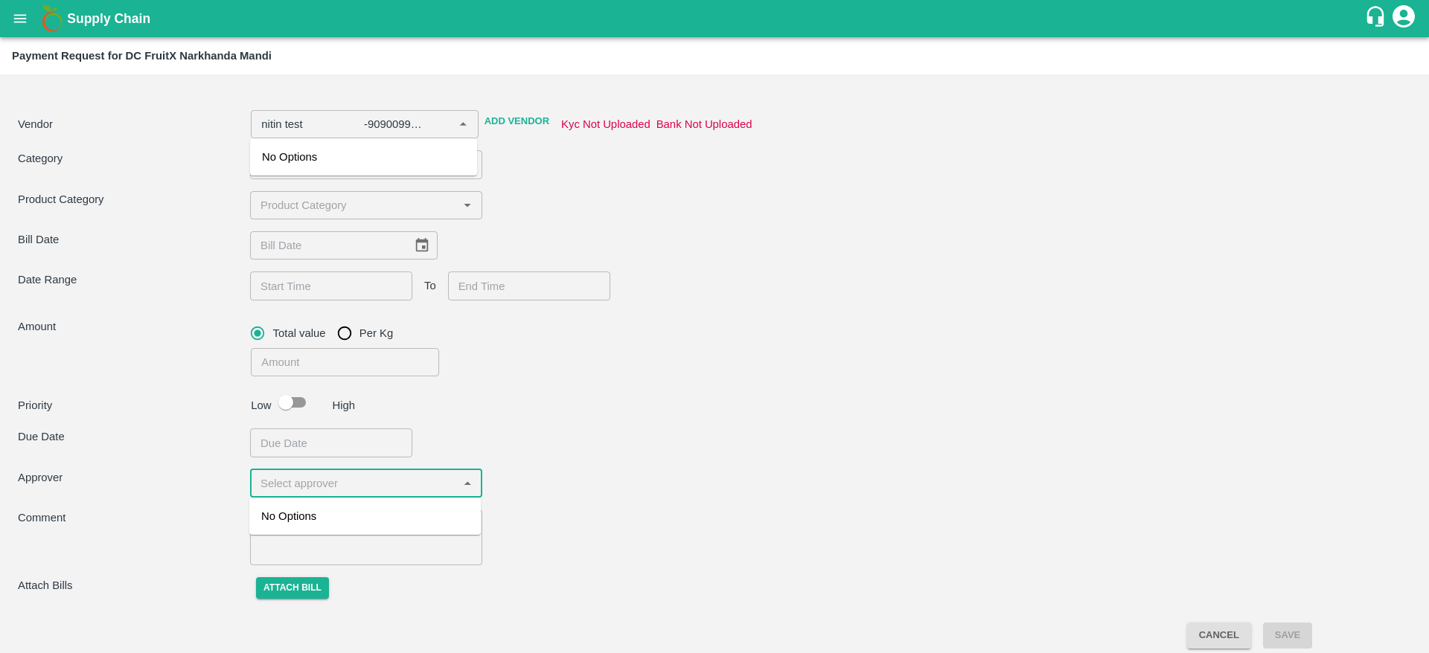
click at [316, 491] on input "input" at bounding box center [353, 483] width 199 height 19
type input "yas"
type input "nitin test -9090099009(Other)"
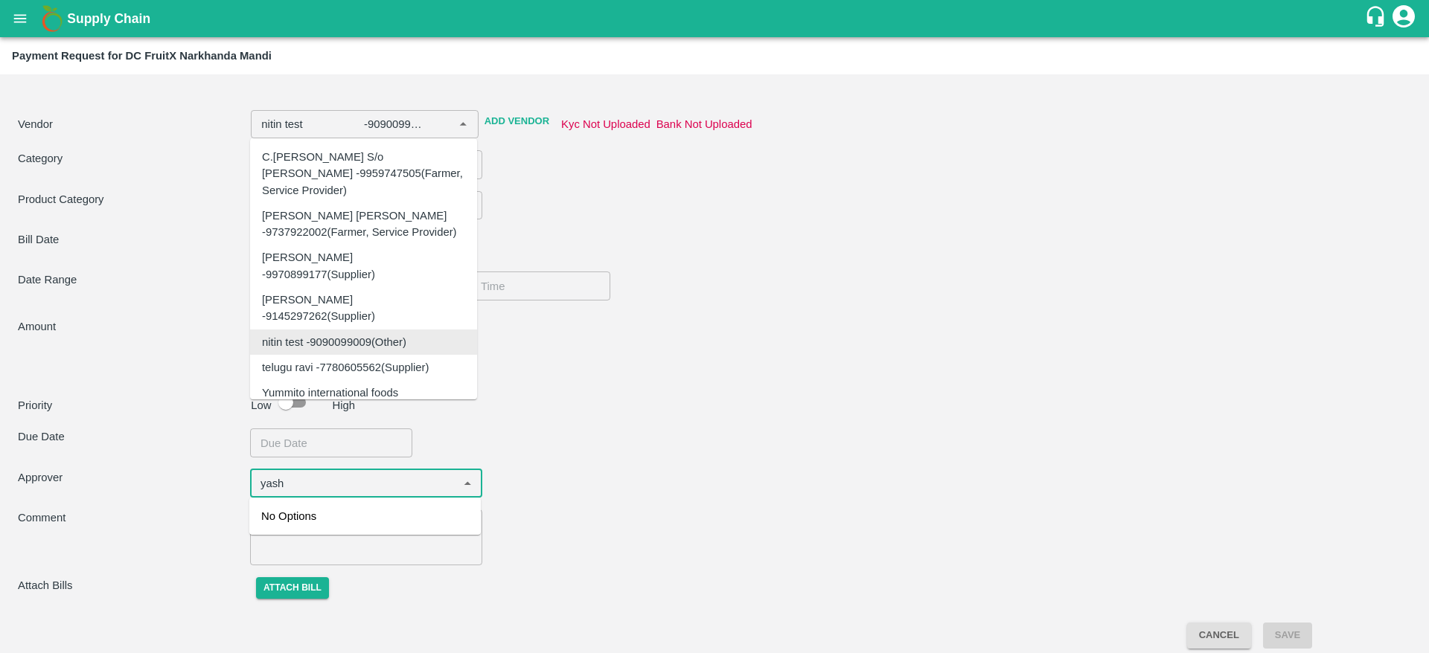
type input "yash"
type input "nitin test -9090099009(Other)"
click at [727, 411] on div "Priority Low High" at bounding box center [711, 402] width 1399 height 28
click at [658, 155] on div "Category ​ ​" at bounding box center [714, 164] width 1393 height 28
click at [650, 205] on div "Product Category ​" at bounding box center [714, 205] width 1393 height 28
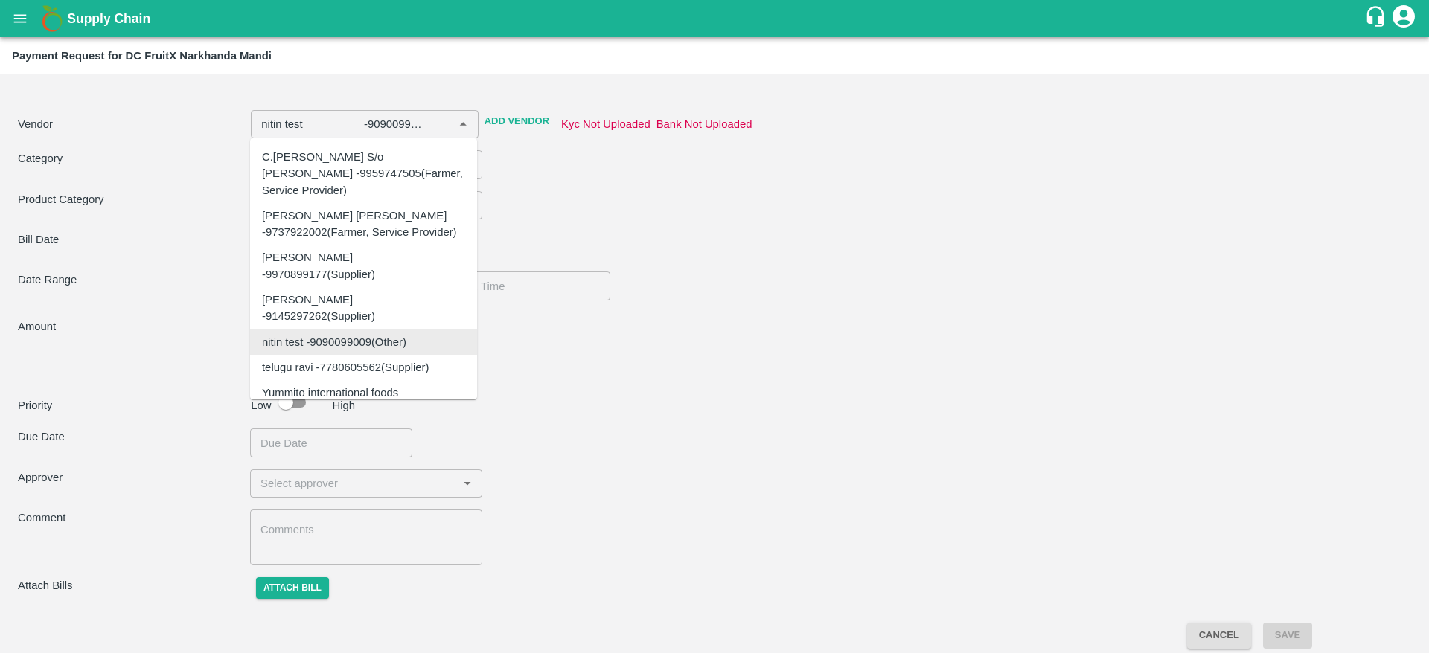
click at [650, 205] on div "Product Category ​" at bounding box center [714, 205] width 1393 height 28
click at [1410, 11] on icon "account of current user" at bounding box center [1403, 16] width 22 height 22
click at [1386, 83] on li "Logout" at bounding box center [1398, 78] width 115 height 25
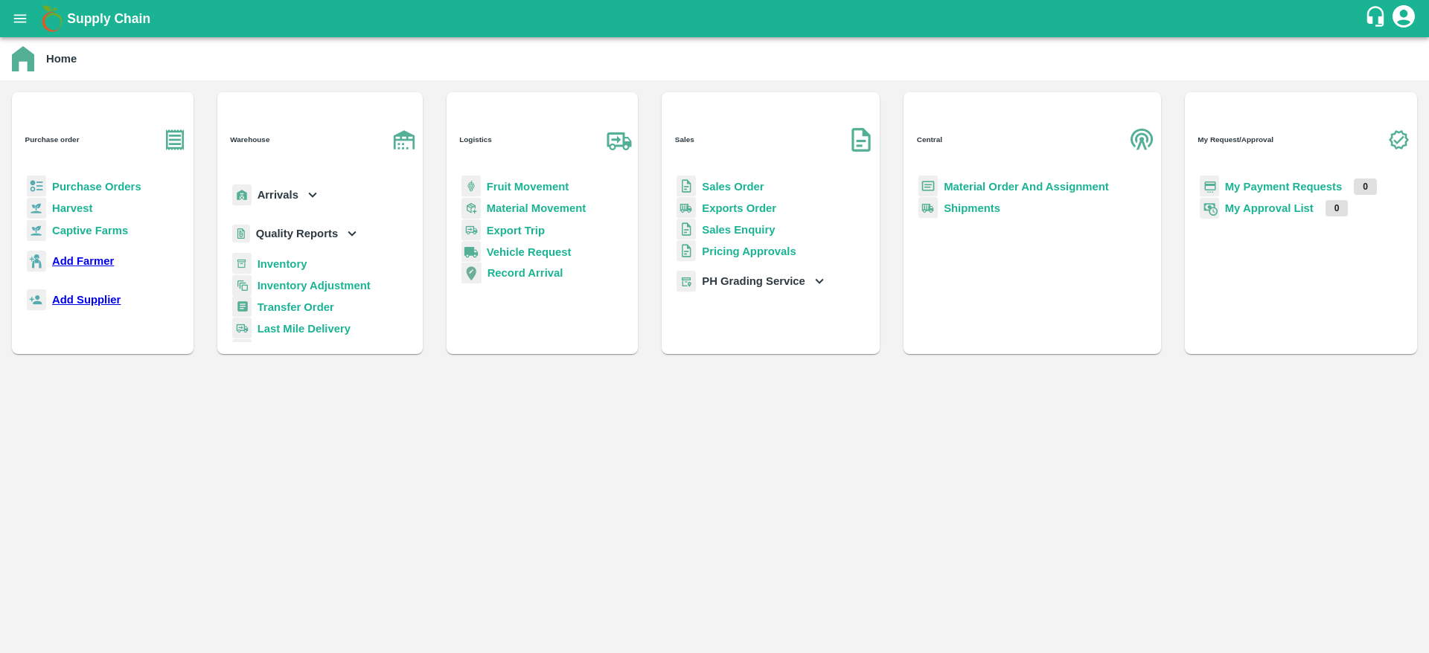
click at [569, 181] on b "Fruit Movement" at bounding box center [528, 187] width 83 height 12
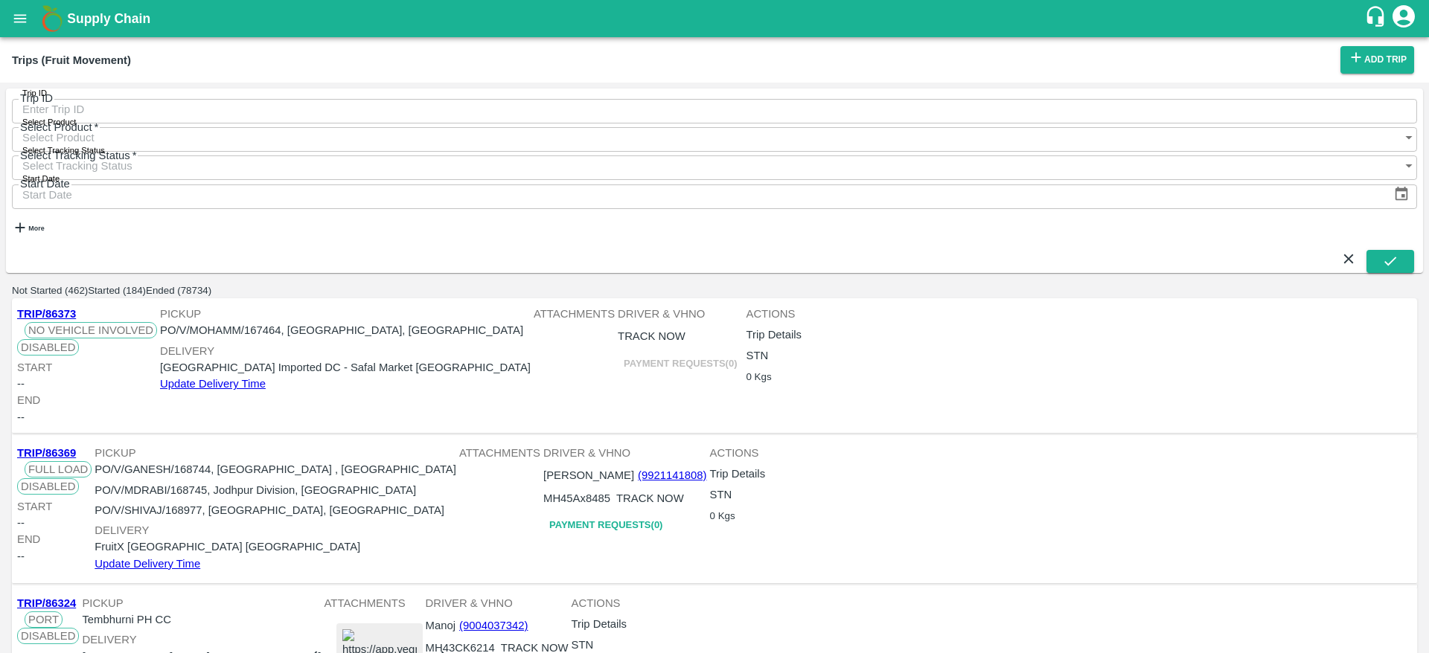
click at [16, 19] on icon "open drawer" at bounding box center [20, 18] width 16 height 16
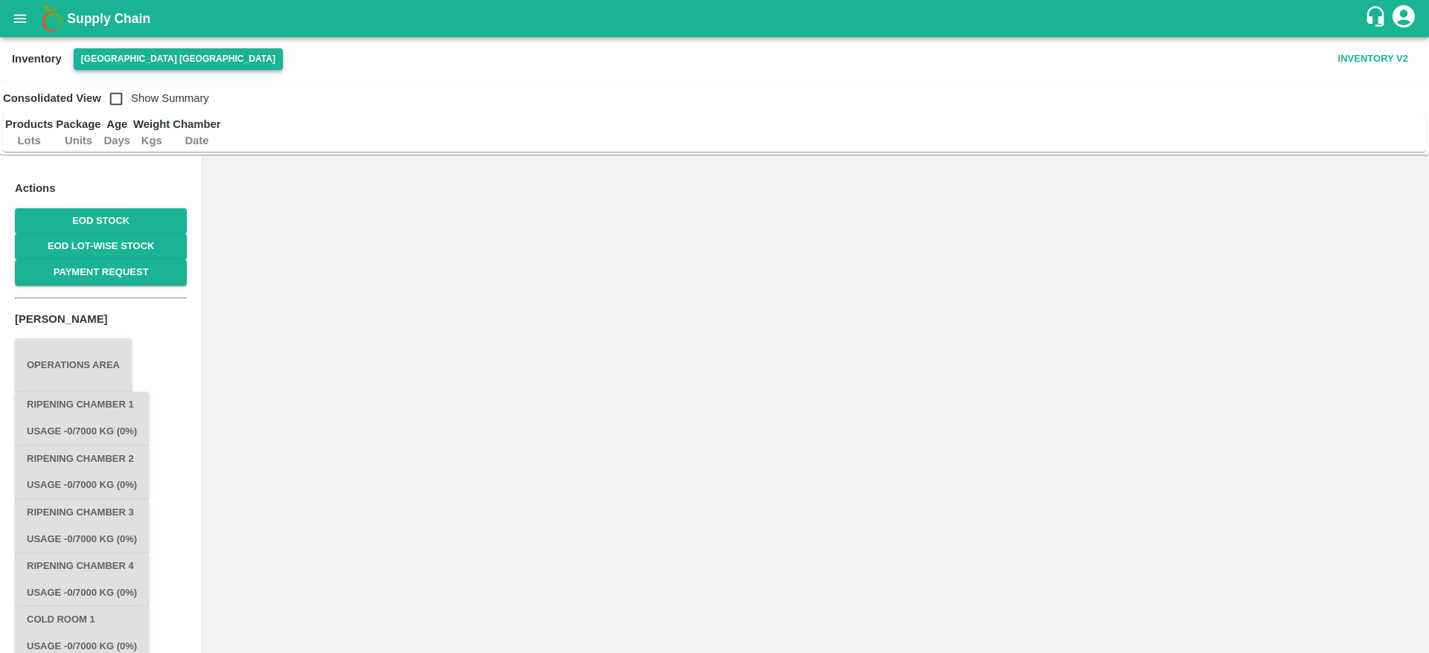
click at [147, 57] on button "[GEOGRAPHIC_DATA] [GEOGRAPHIC_DATA]" at bounding box center [178, 59] width 209 height 22
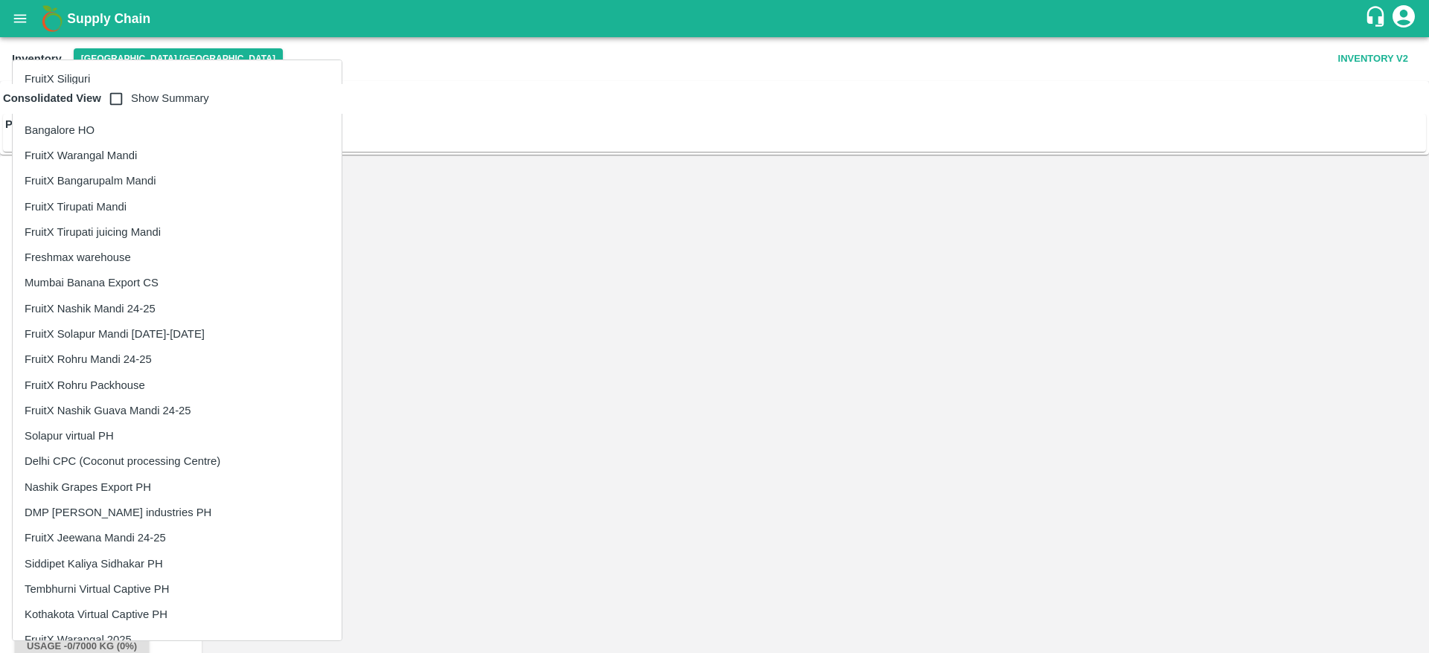
scroll to position [2212, 0]
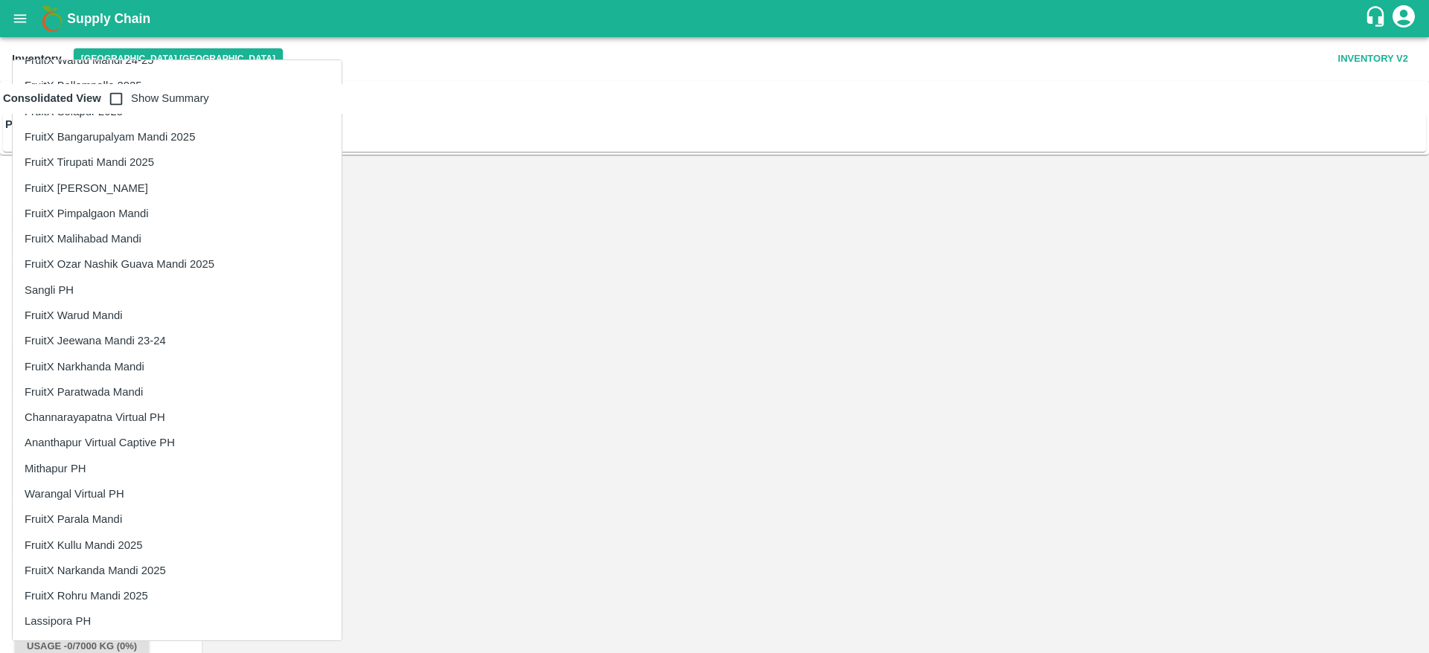
click at [141, 567] on li "FruitX Narkanda Mandi 2025" at bounding box center [177, 570] width 329 height 25
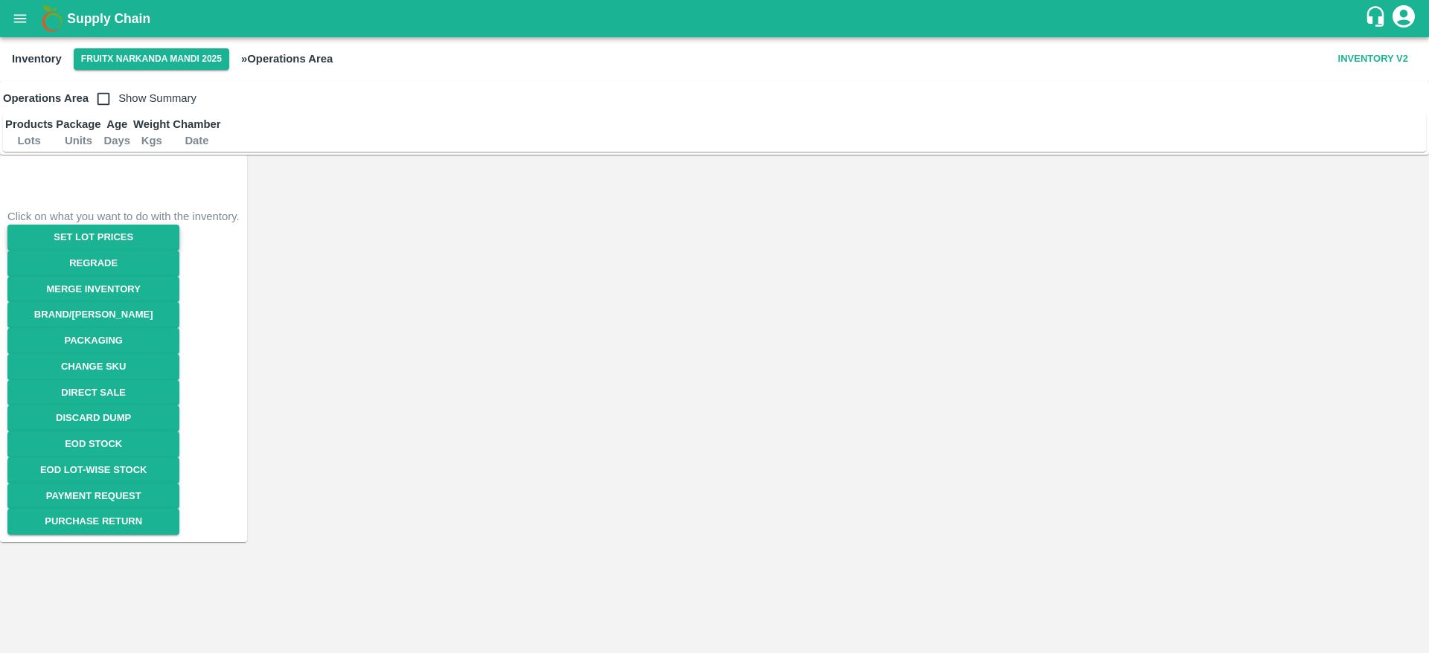
scroll to position [121, 0]
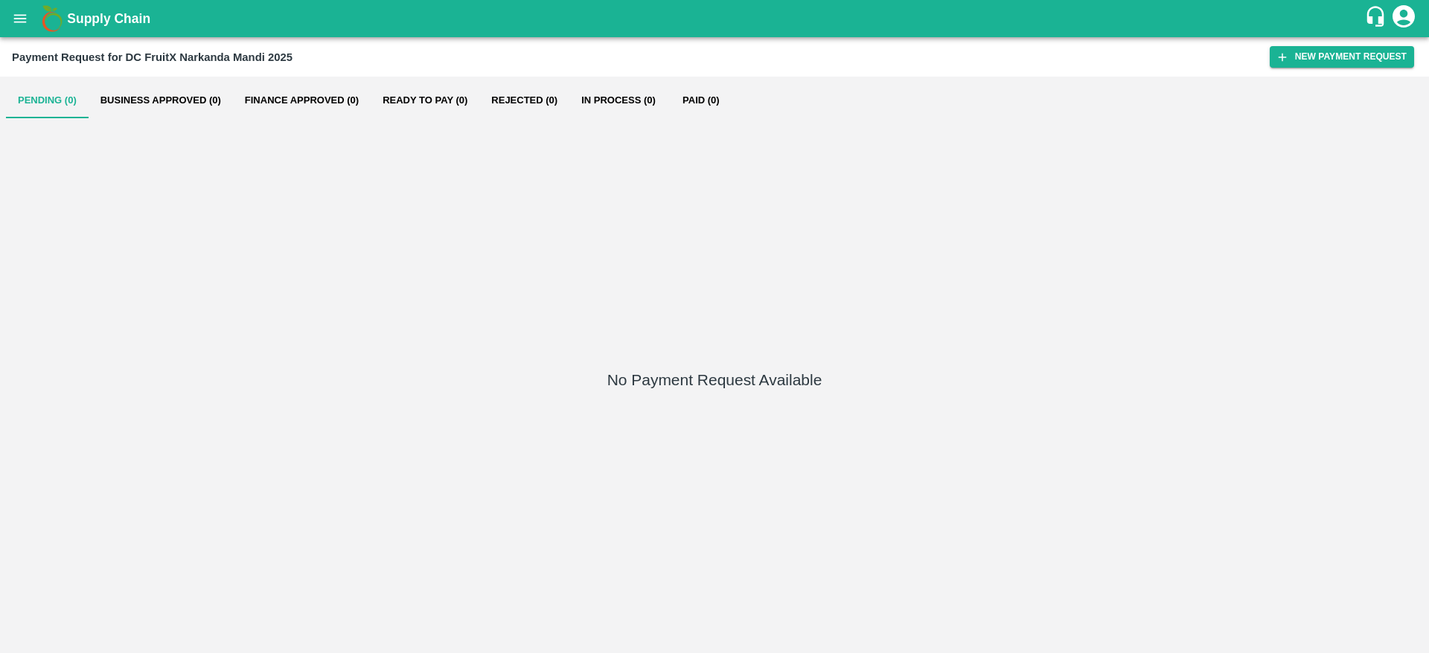
click at [327, 215] on div "No Payment Request Available" at bounding box center [714, 382] width 1417 height 529
click at [1367, 55] on button "New Payment Request" at bounding box center [1341, 57] width 144 height 22
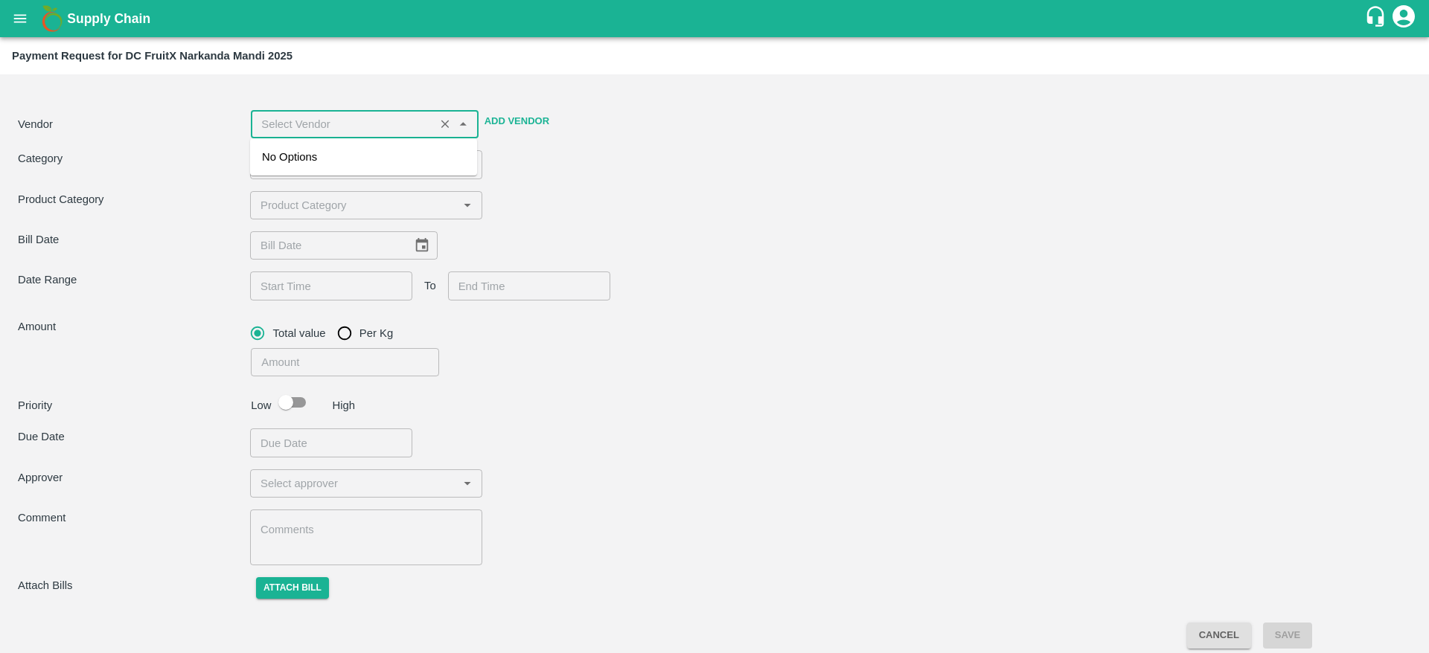
click at [359, 118] on input "input" at bounding box center [342, 124] width 174 height 19
click at [306, 182] on div "[PERSON_NAME] -7499353695(Farmer, Transporter)" at bounding box center [363, 165] width 203 height 33
click at [719, 190] on div "Vendor ​ Add Vendor Kyc Verified Bank Verified Category ​ ​ Product Category ​ …" at bounding box center [714, 345] width 1417 height 531
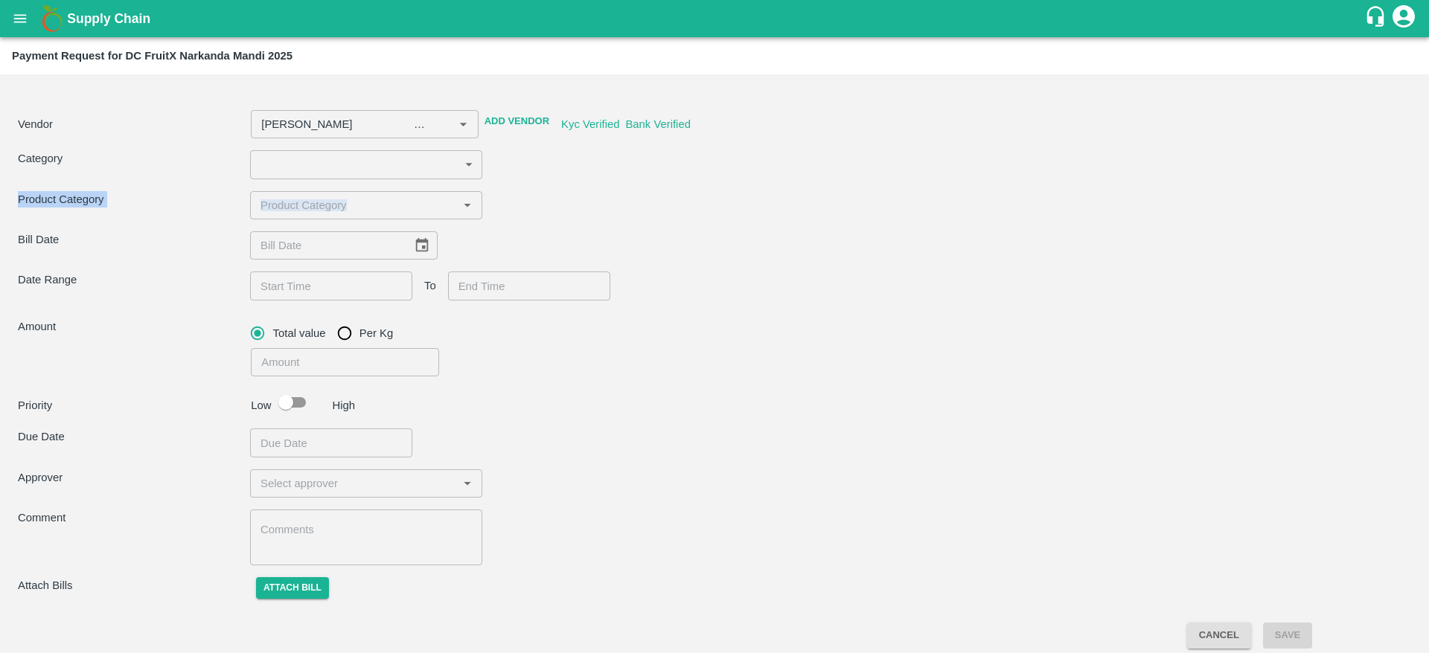
drag, startPoint x: 719, startPoint y: 190, endPoint x: 263, endPoint y: 170, distance: 456.6
click at [263, 170] on div "Vendor ​ Add Vendor Kyc Verified Bank Verified Category ​ ​ Product Category ​ …" at bounding box center [714, 345] width 1417 height 531
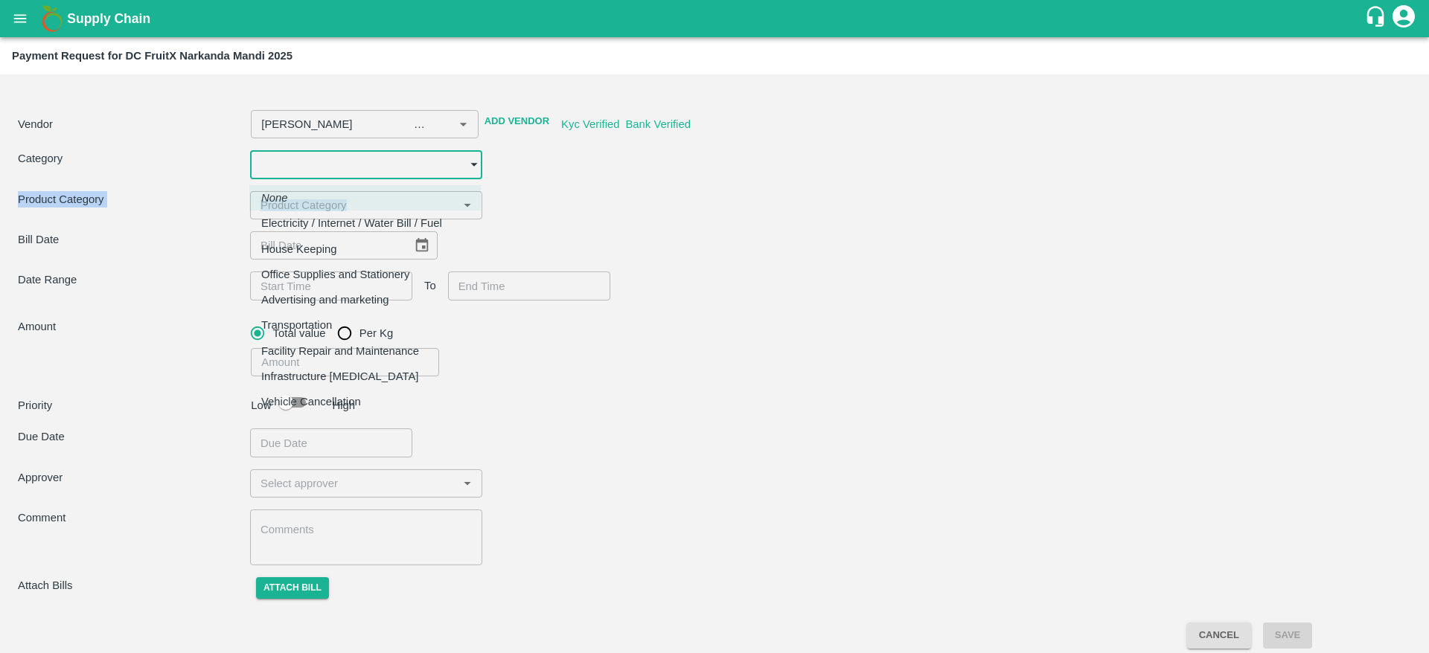
click at [263, 170] on body "Supply Chain Payment Request for [GEOGRAPHIC_DATA] FruitX Narkanda Mandi 2025 V…" at bounding box center [714, 326] width 1429 height 653
click at [295, 228] on p "Electricity / Internet / Water Bill / Fuel" at bounding box center [351, 223] width 181 height 16
type input "[PERSON_NAME] -7499353695(Farmer, Transporter)"
type input "10"
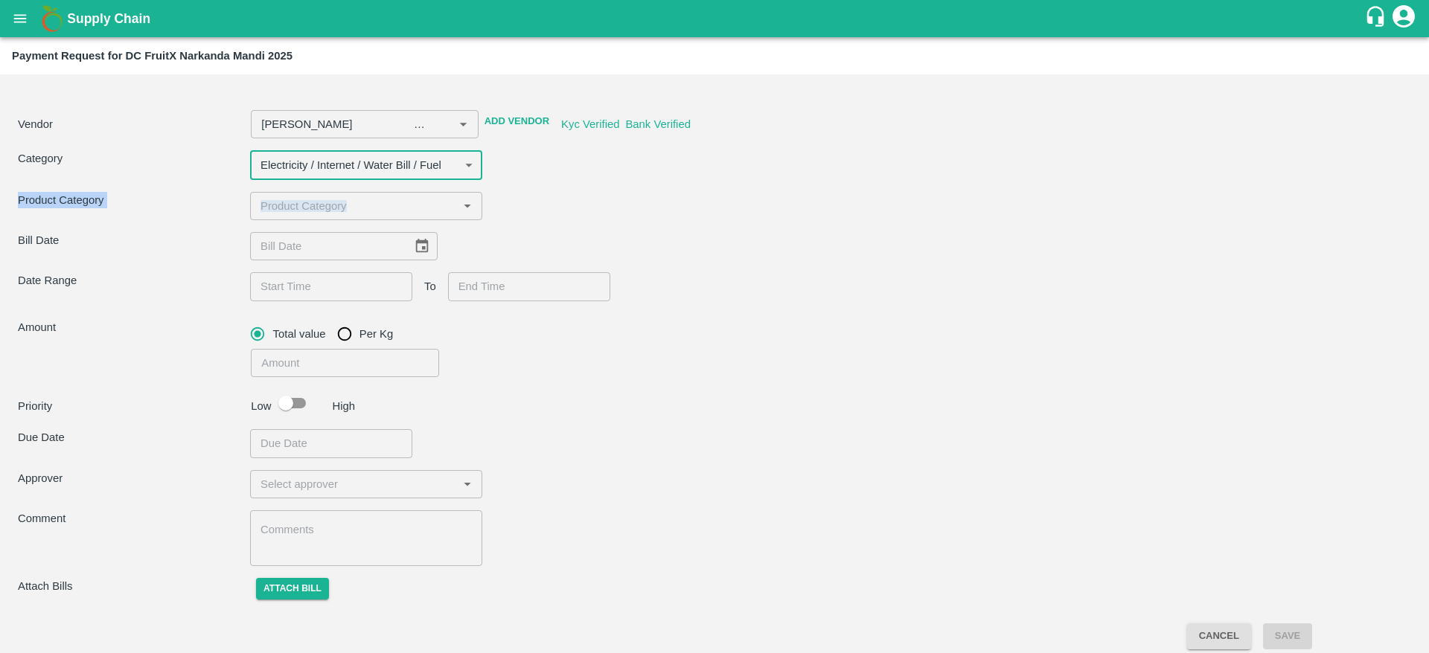
click at [406, 220] on div "​" at bounding box center [366, 206] width 232 height 28
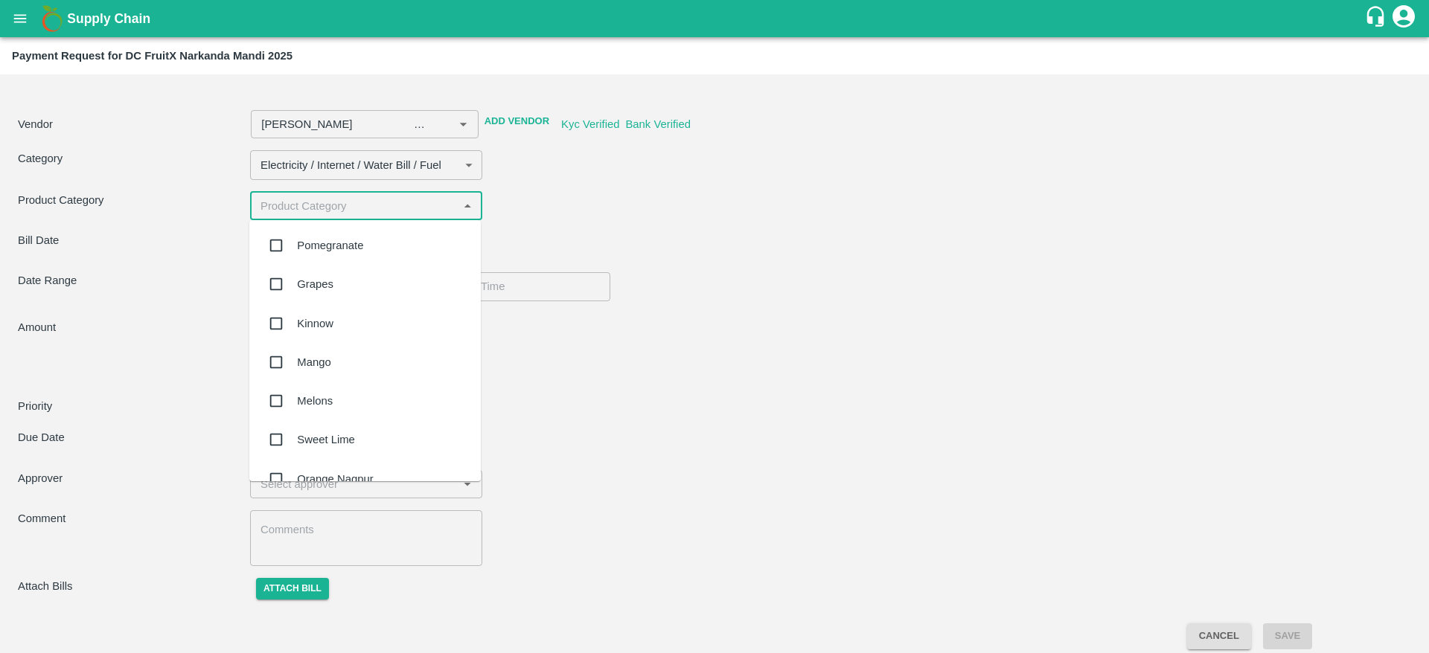
click at [373, 240] on div "Pomegranate" at bounding box center [364, 245] width 231 height 39
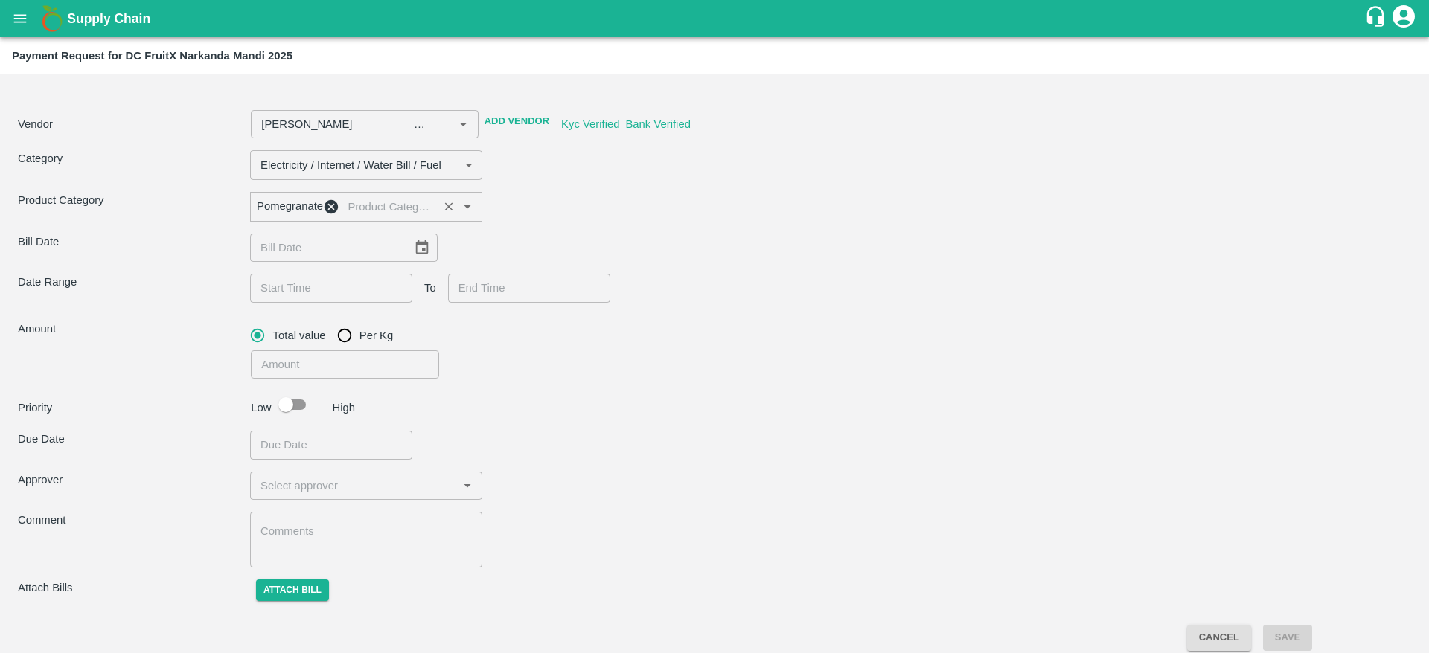
click at [449, 165] on body "Supply Chain Payment Request for DC FruitX Narkanda Mandi 2025 Vendor ​ Add Ven…" at bounding box center [714, 326] width 1429 height 653
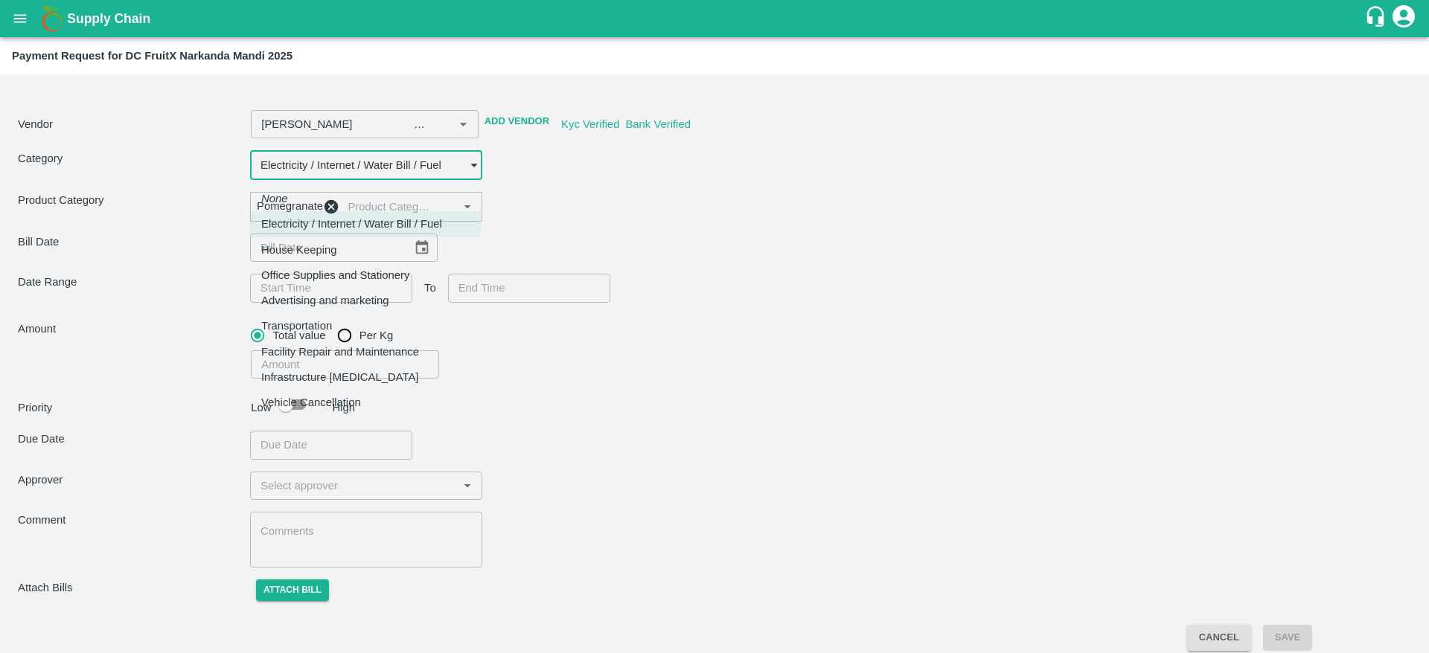
click at [549, 431] on div at bounding box center [714, 326] width 1429 height 653
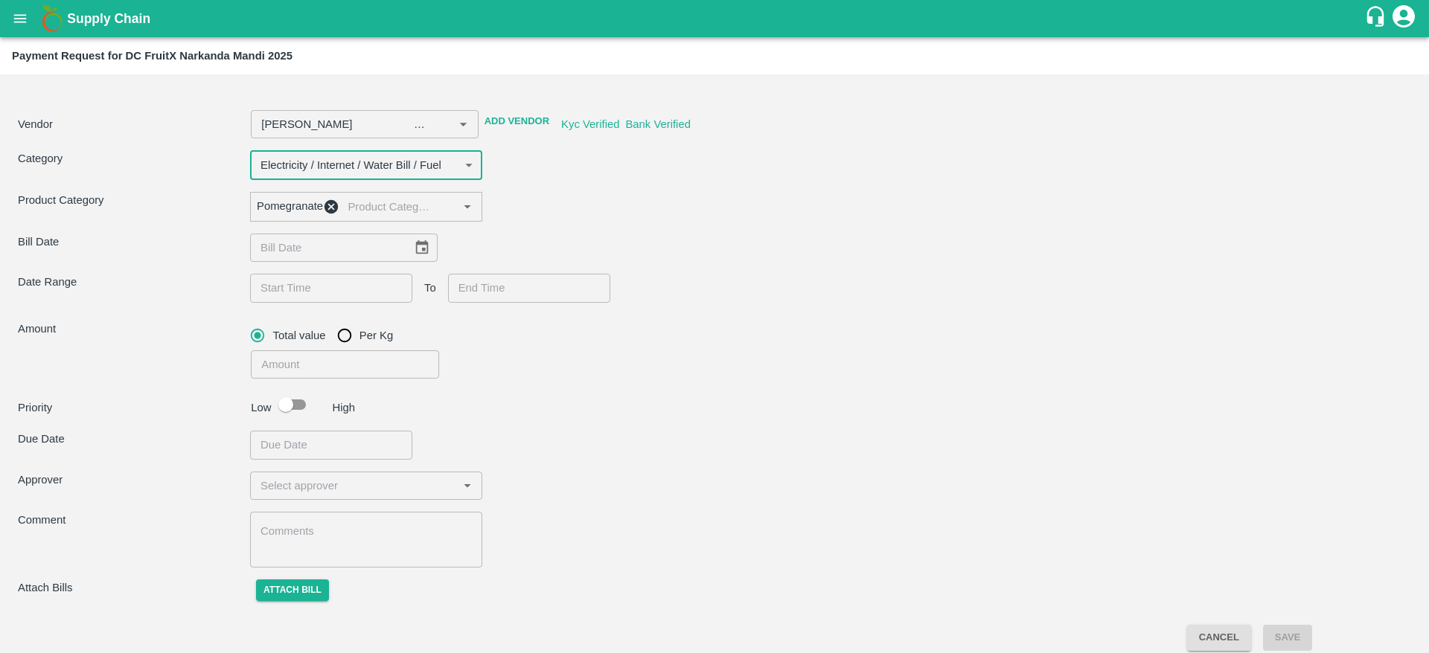
type input "[PERSON_NAME] -7499353695(Farmer, Transporter)"
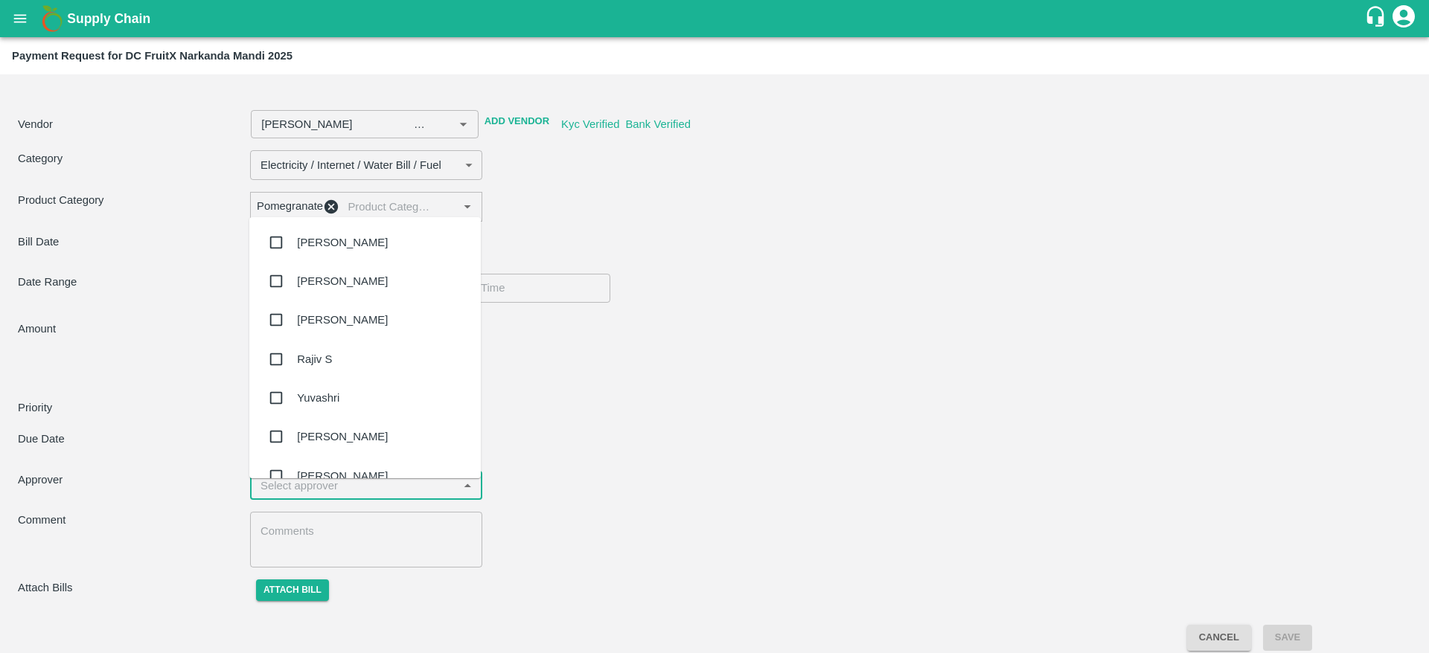
click at [321, 490] on input "input" at bounding box center [353, 485] width 199 height 19
type input "yas"
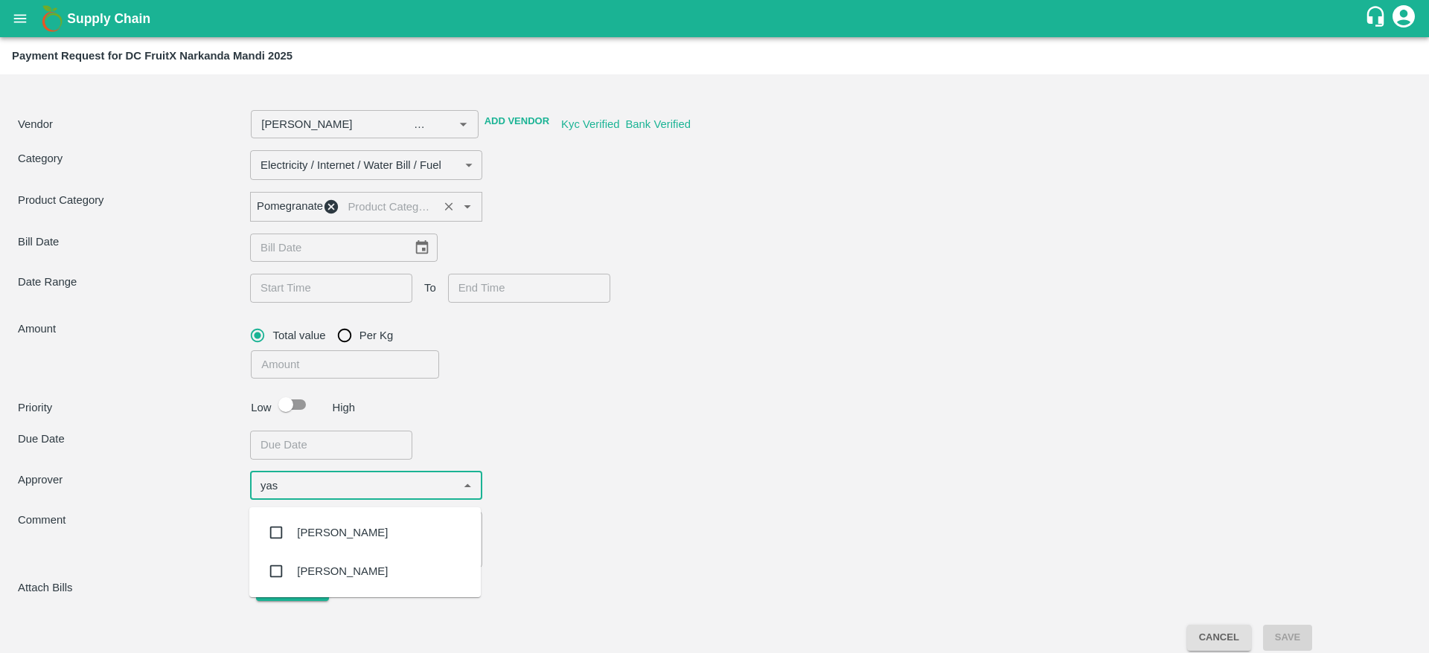
click at [338, 208] on icon at bounding box center [331, 206] width 14 height 14
type input "[PERSON_NAME] -7499353695(Farmer, Transporter)"
type input "yas"
type input "[PERSON_NAME] -7499353695(Farmer, Transporter)"
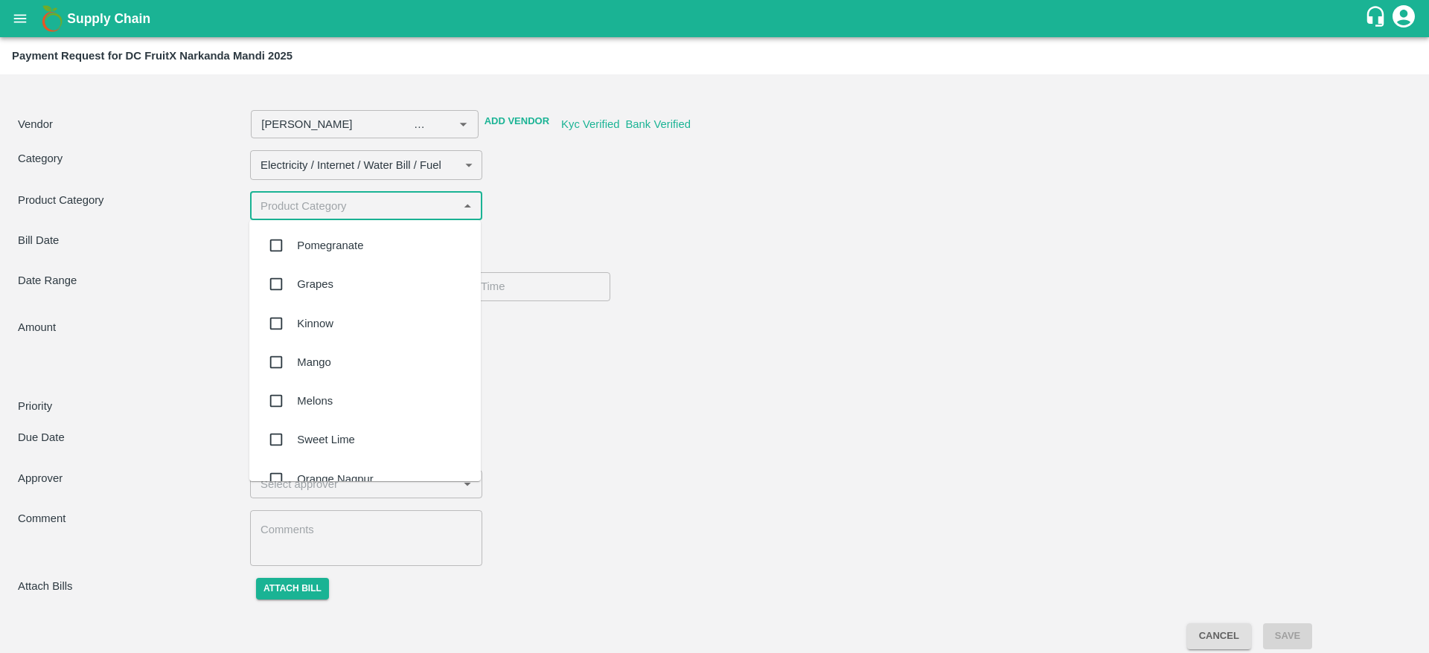
click at [338, 208] on input "input" at bounding box center [353, 205] width 199 height 19
type input "app"
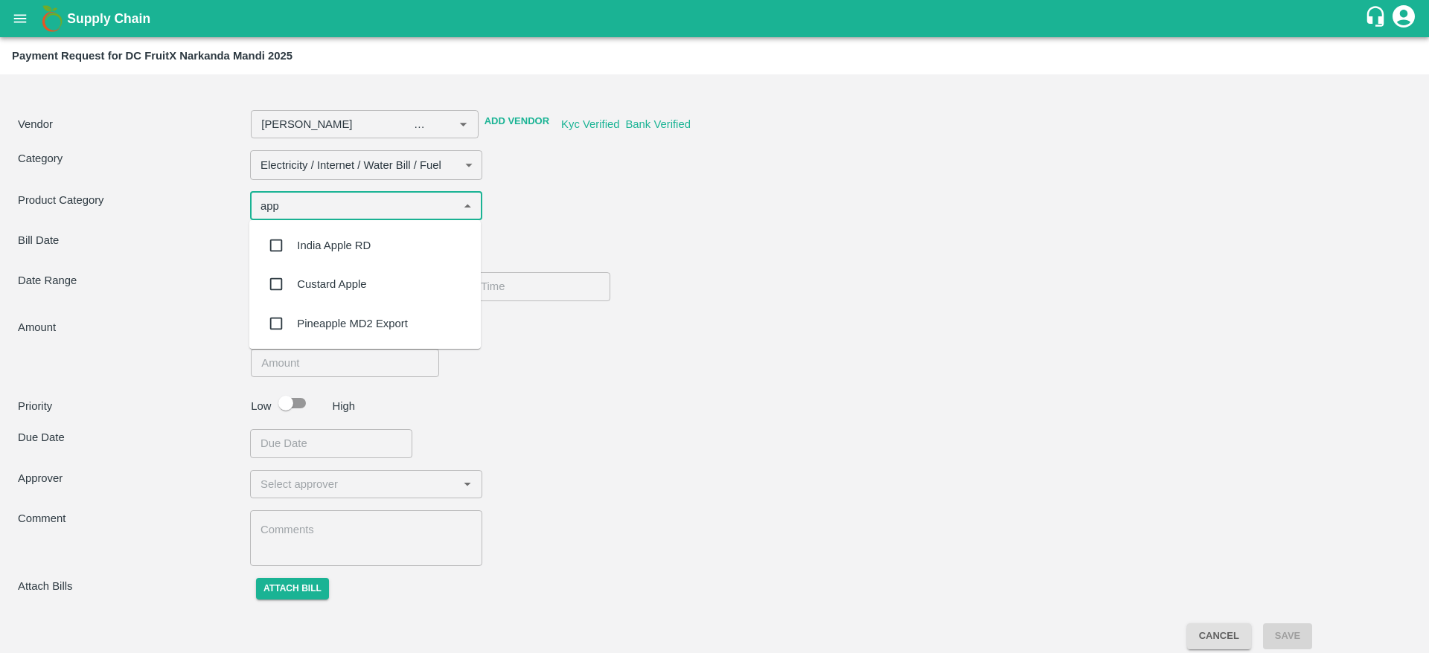
click at [333, 243] on div "India Apple RD" at bounding box center [334, 245] width 74 height 16
type input "[PERSON_NAME] -7499353695(Farmer, Transporter)"
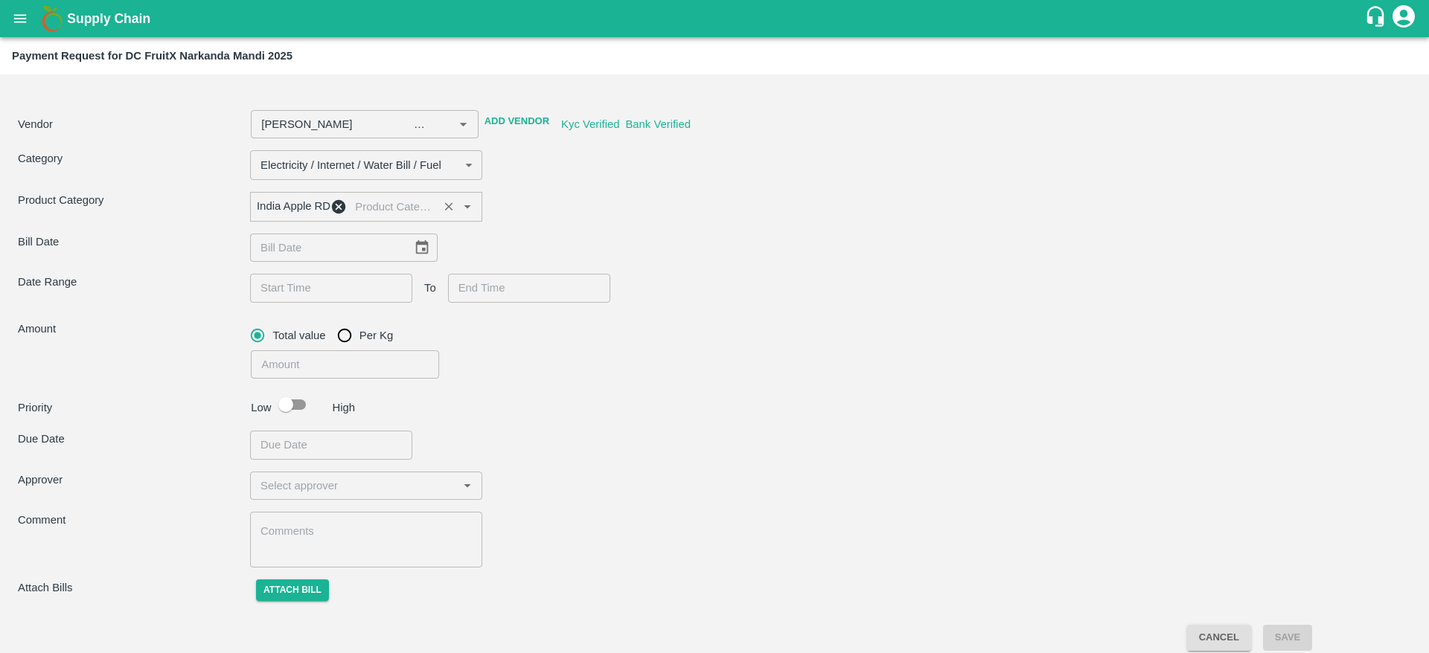
type input "[PERSON_NAME] -7499353695(Farmer, Transporter)"
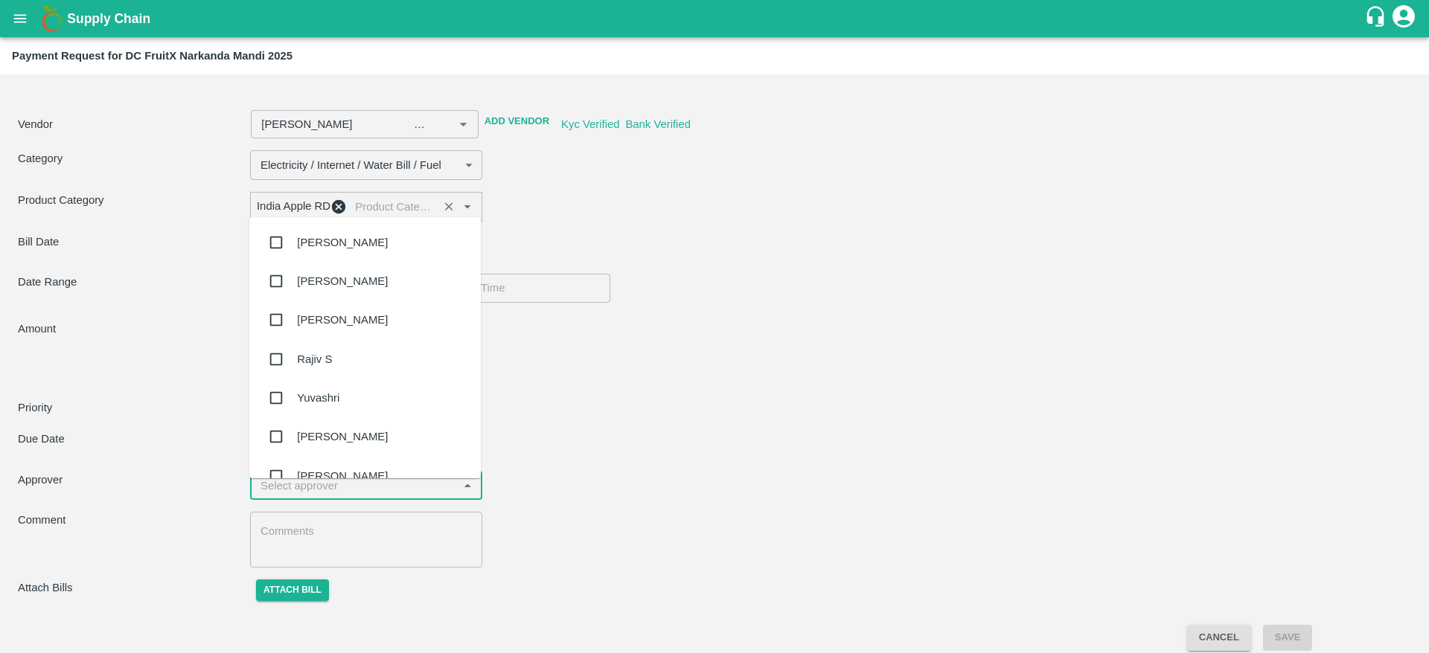
click at [301, 495] on input "input" at bounding box center [353, 485] width 199 height 19
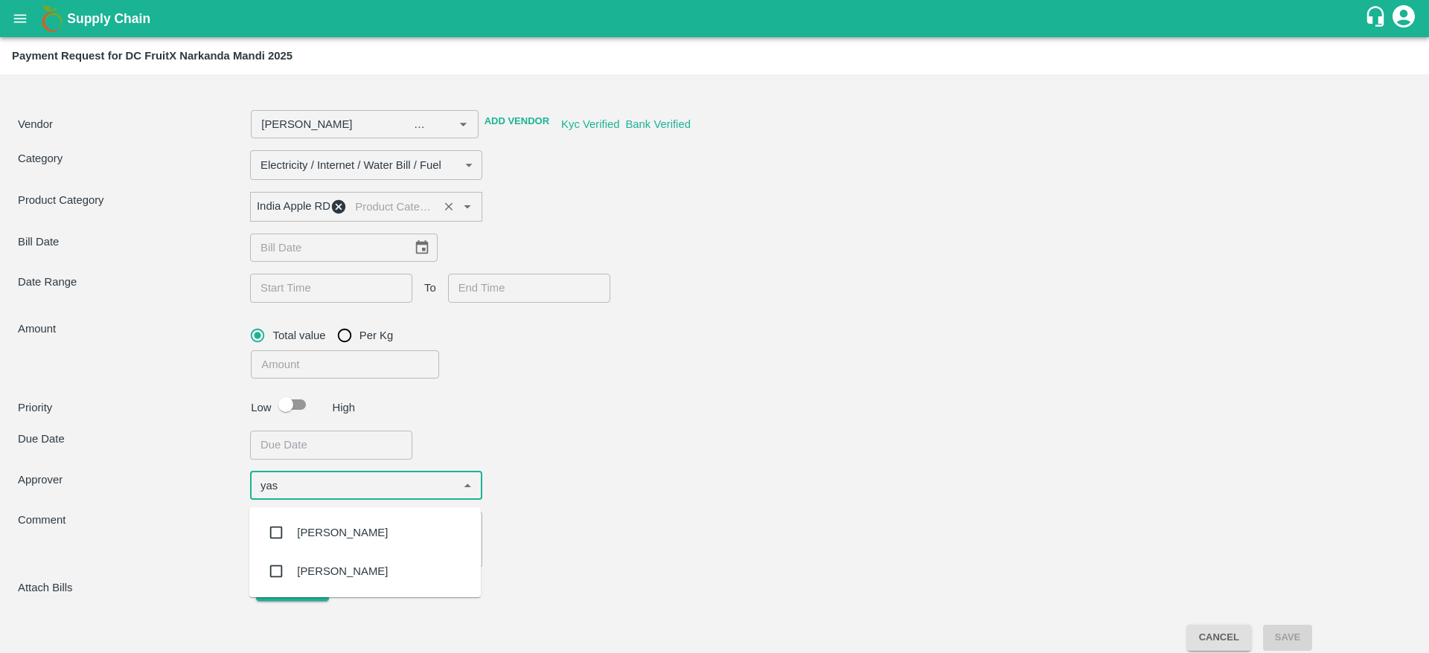
type input "yash"
click at [320, 575] on div "[PERSON_NAME]" at bounding box center [342, 571] width 91 height 16
type input "[PERSON_NAME] -7499353695(Farmer, Transporter)"
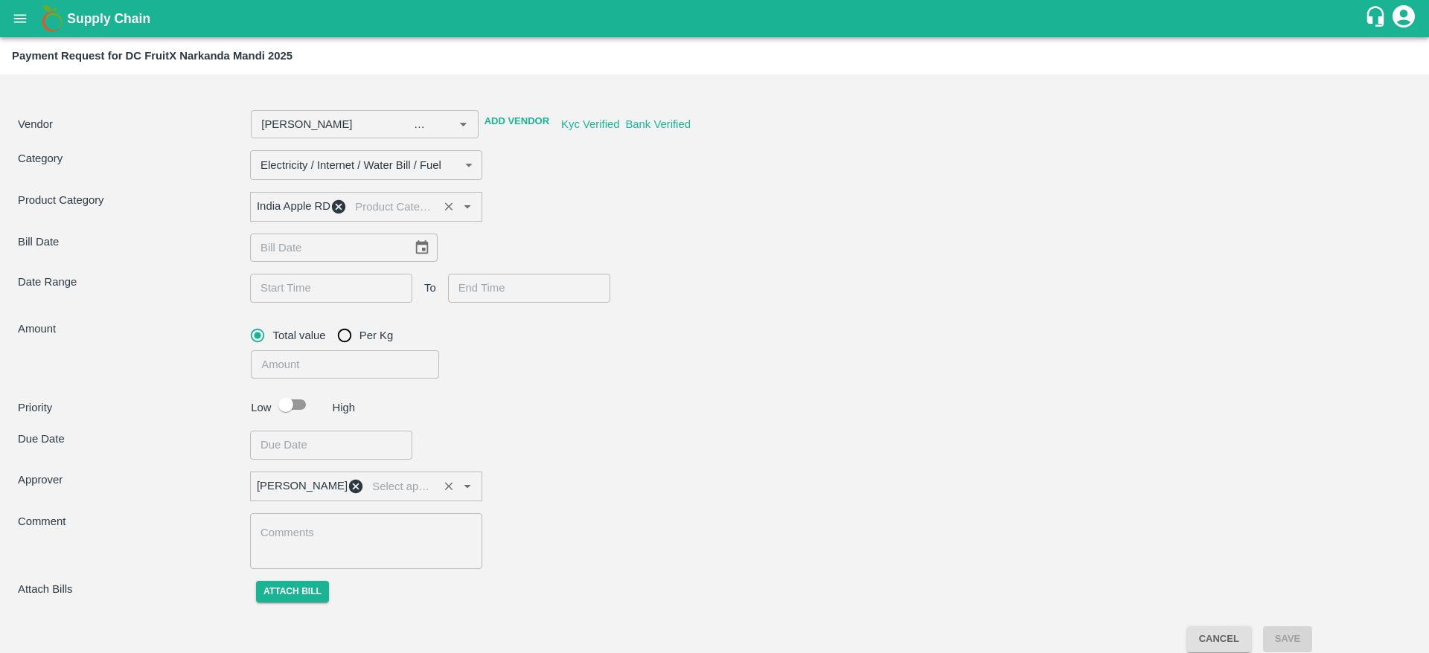
type input "[PERSON_NAME] -7499353695(Farmer, Transporter)"
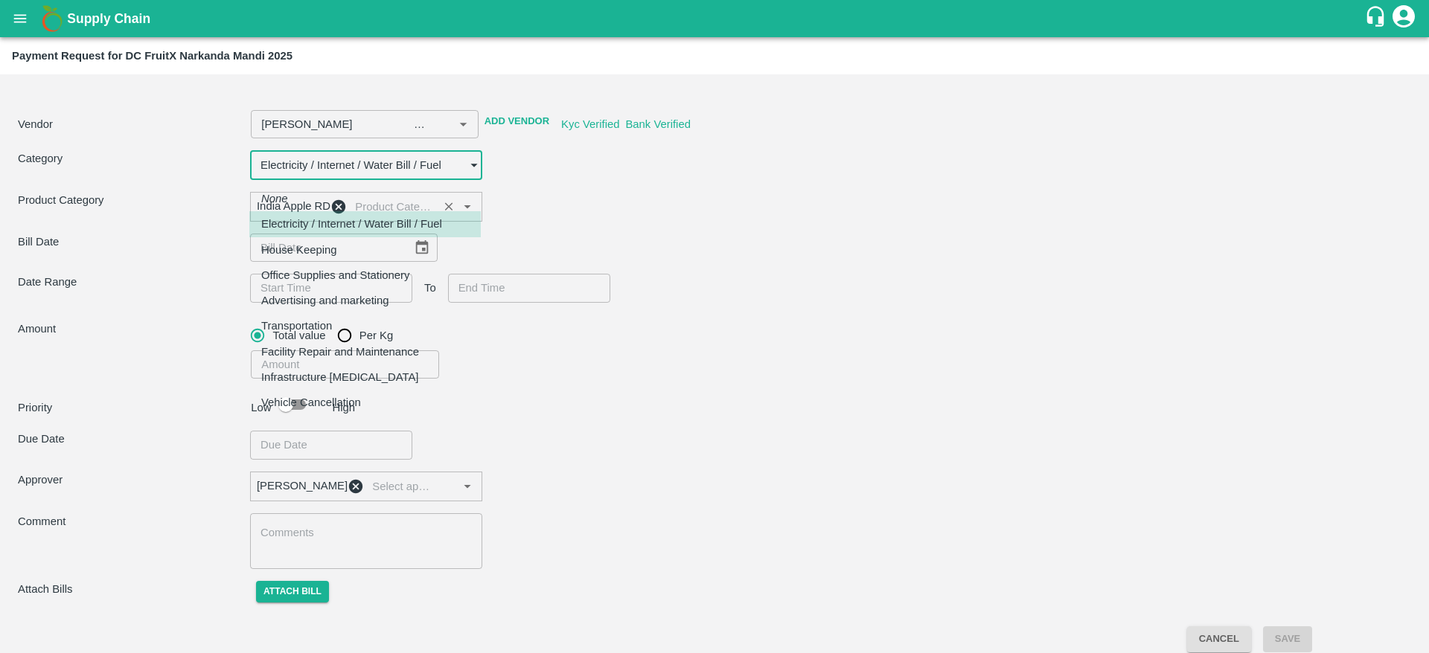
click at [406, 152] on body "Supply Chain Payment Request for DC FruitX Narkanda Mandi 2025 Vendor ​ Add Ven…" at bounding box center [714, 326] width 1429 height 653
type input "[PERSON_NAME] -7499353695(Farmer, Transporter)"
